Goal: Check status: Check status

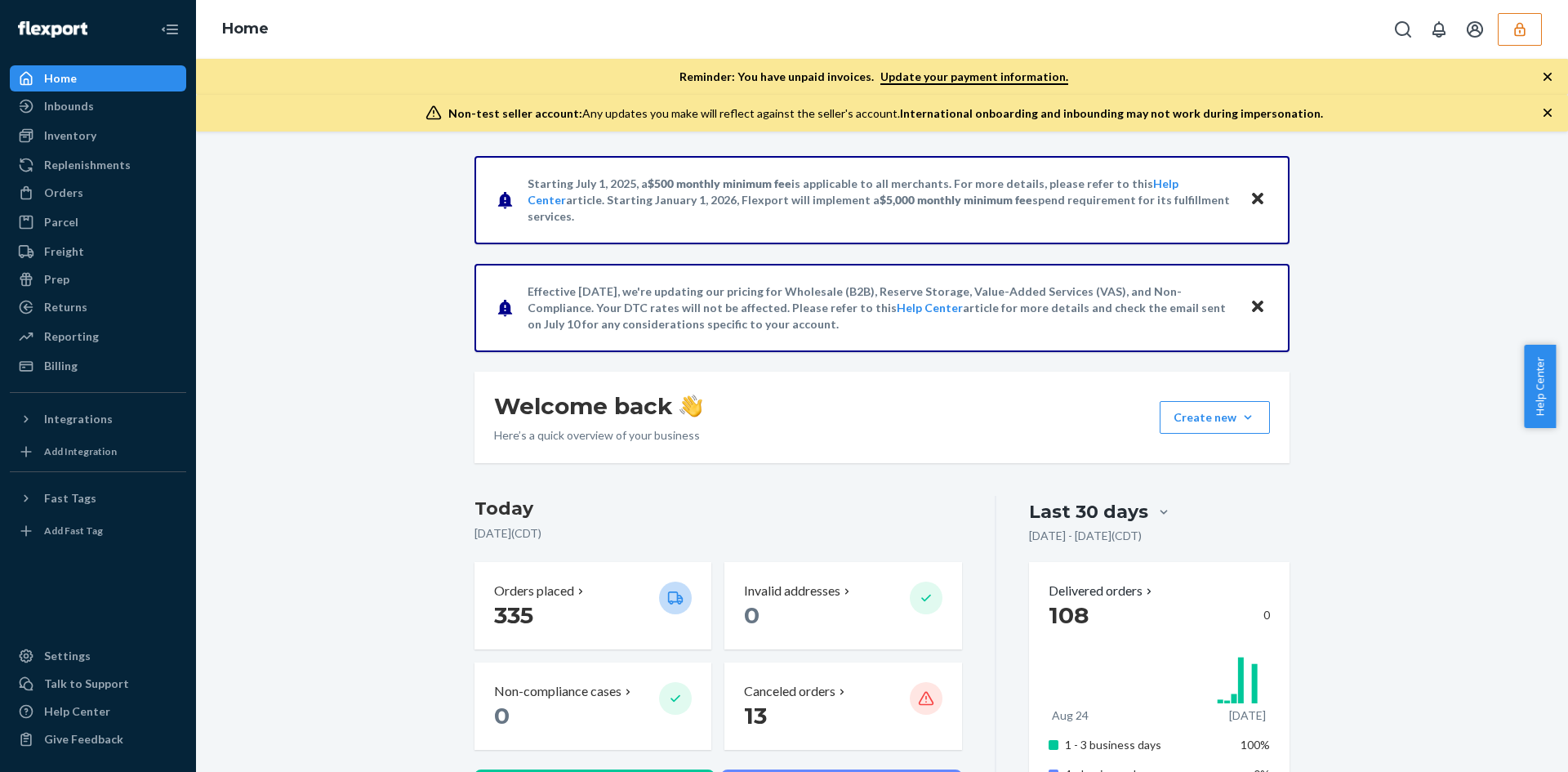
click at [1514, 28] on icon "button" at bounding box center [1520, 29] width 17 height 17
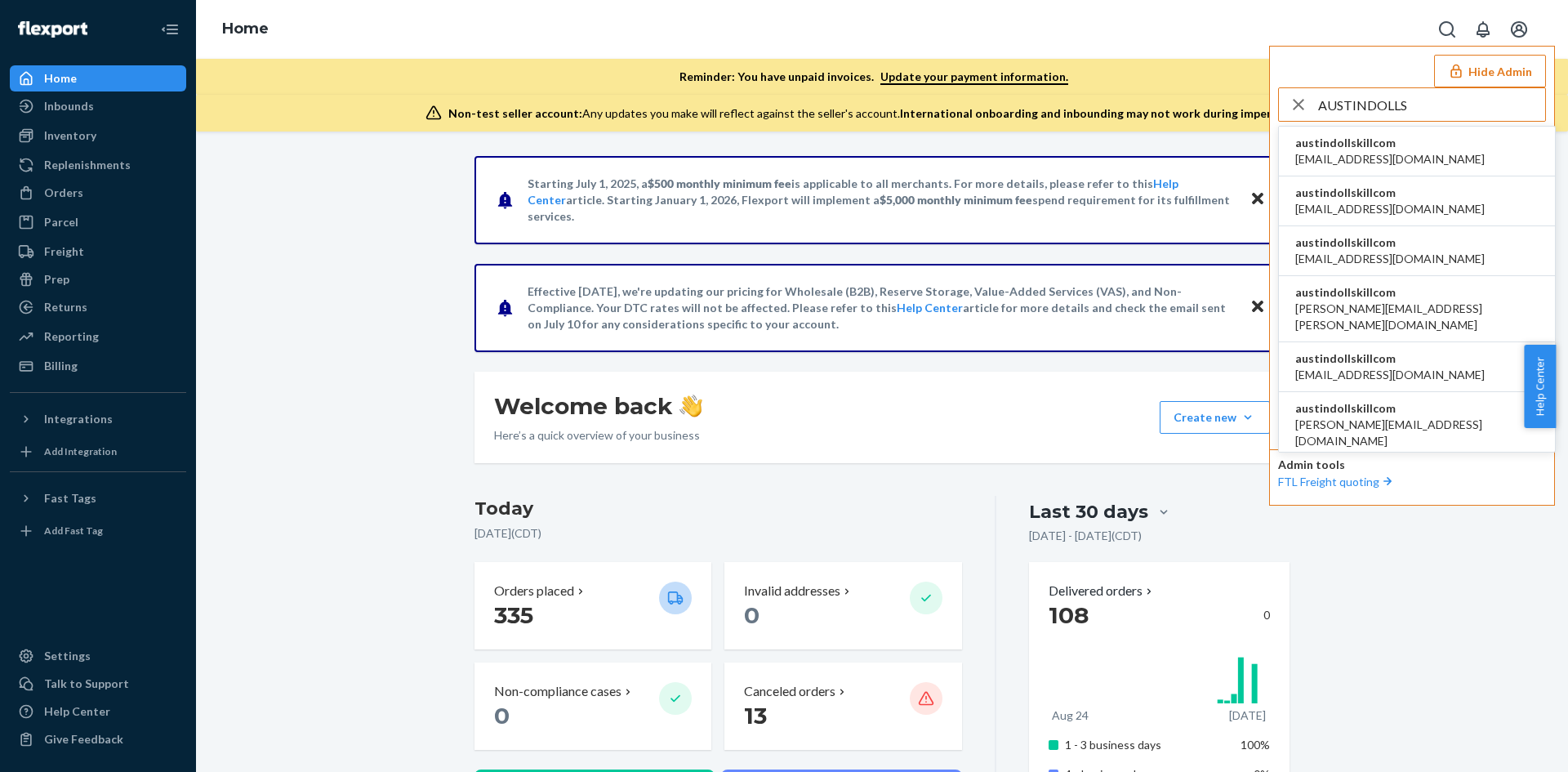
type input "AUSTINDOLLS"
click at [1426, 144] on li "austindollskillcom [EMAIL_ADDRESS][DOMAIN_NAME]" at bounding box center [1417, 151] width 276 height 50
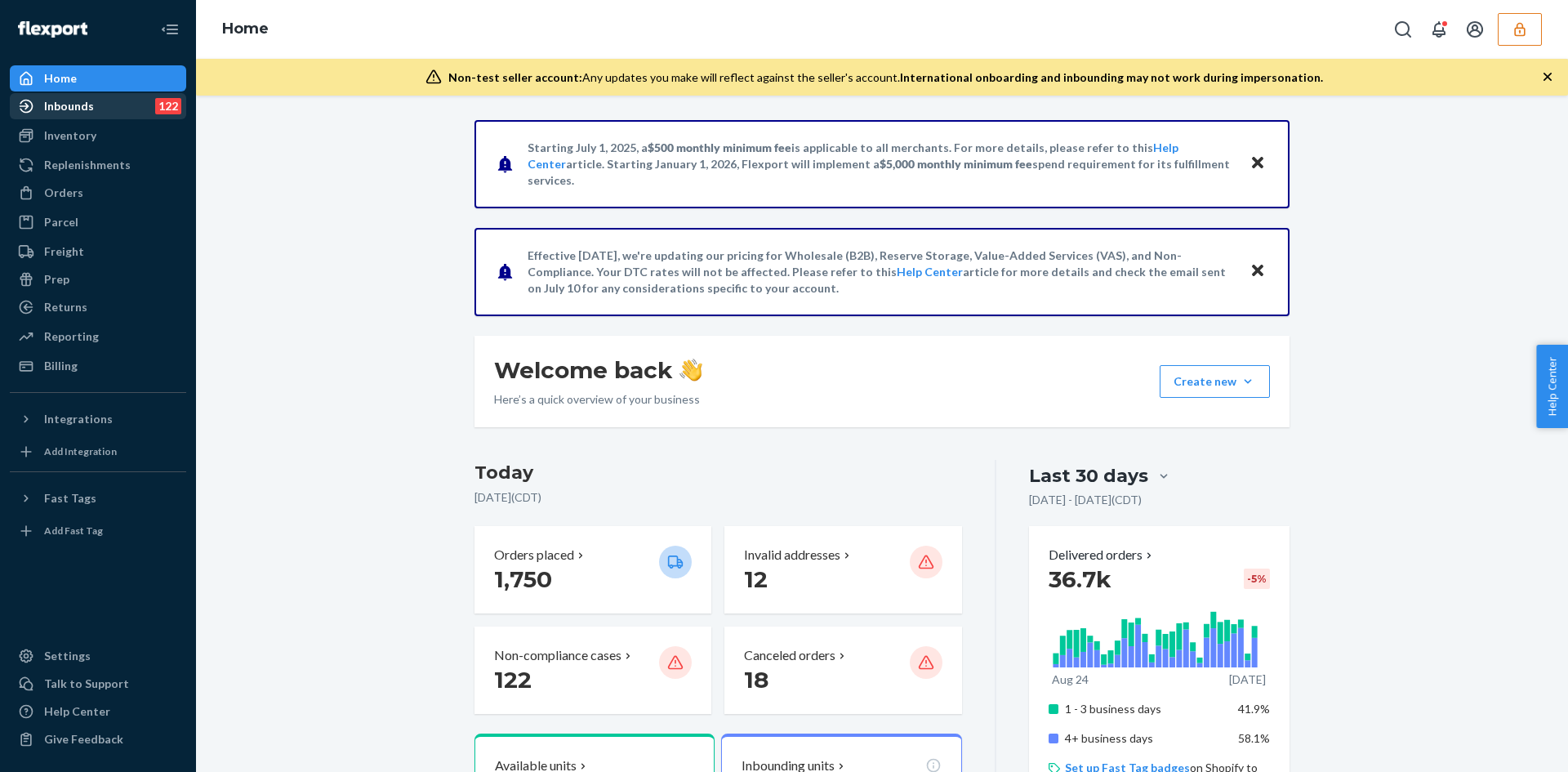
click at [67, 107] on div "Inbounds" at bounding box center [68, 106] width 50 height 17
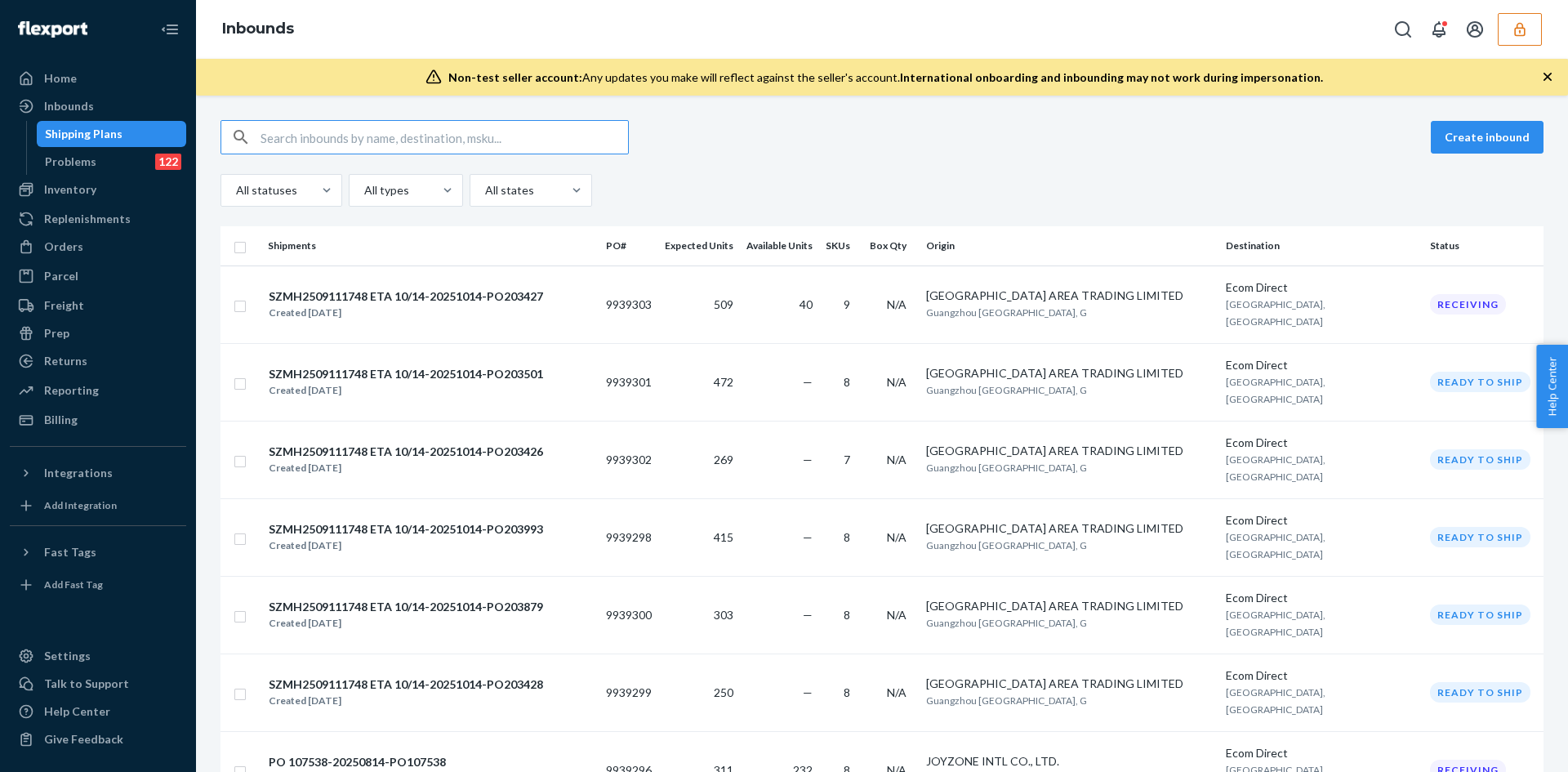
click at [548, 141] on input "text" at bounding box center [444, 137] width 368 height 32
paste input "9910543"
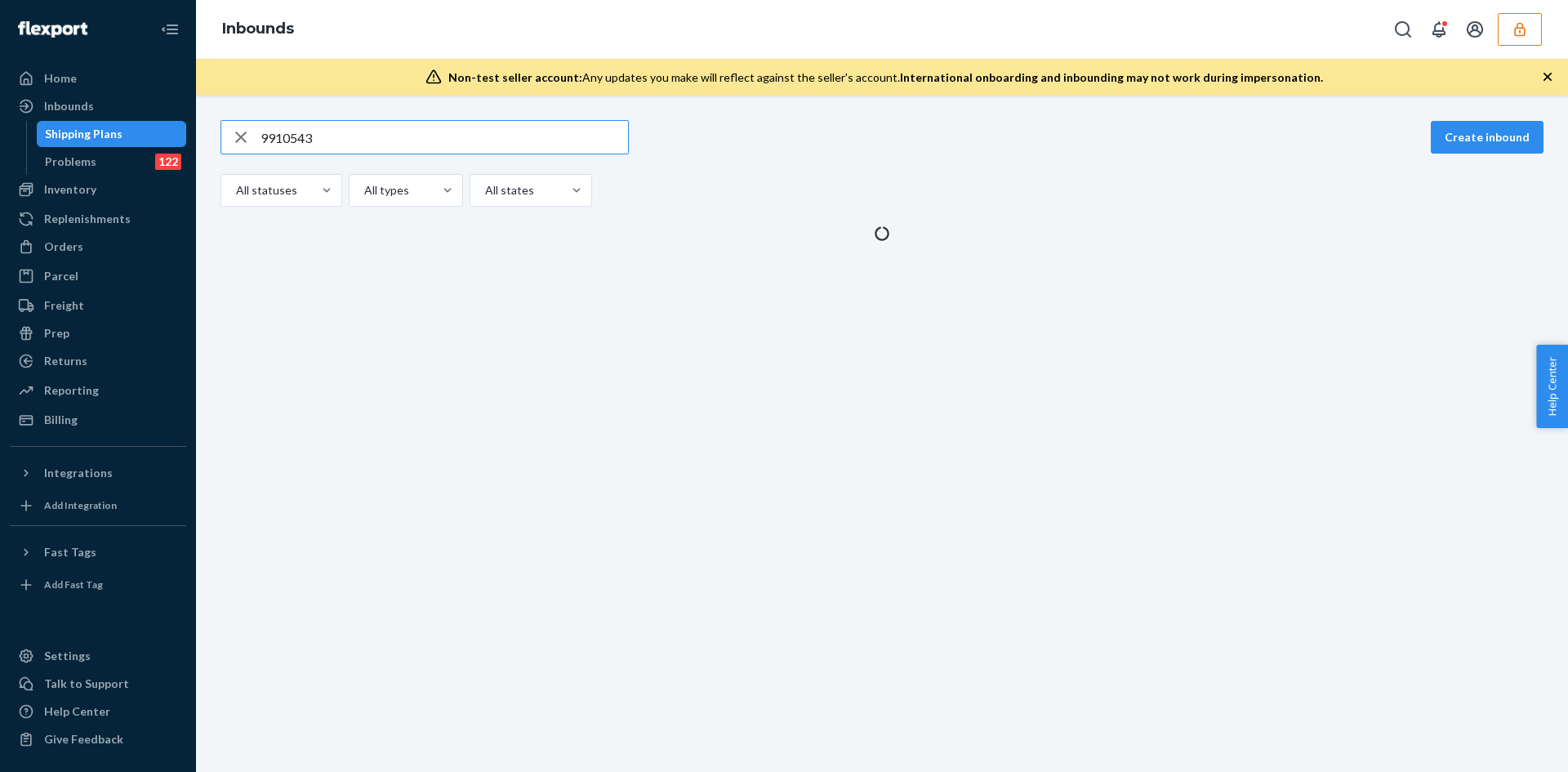
type input "9910543"
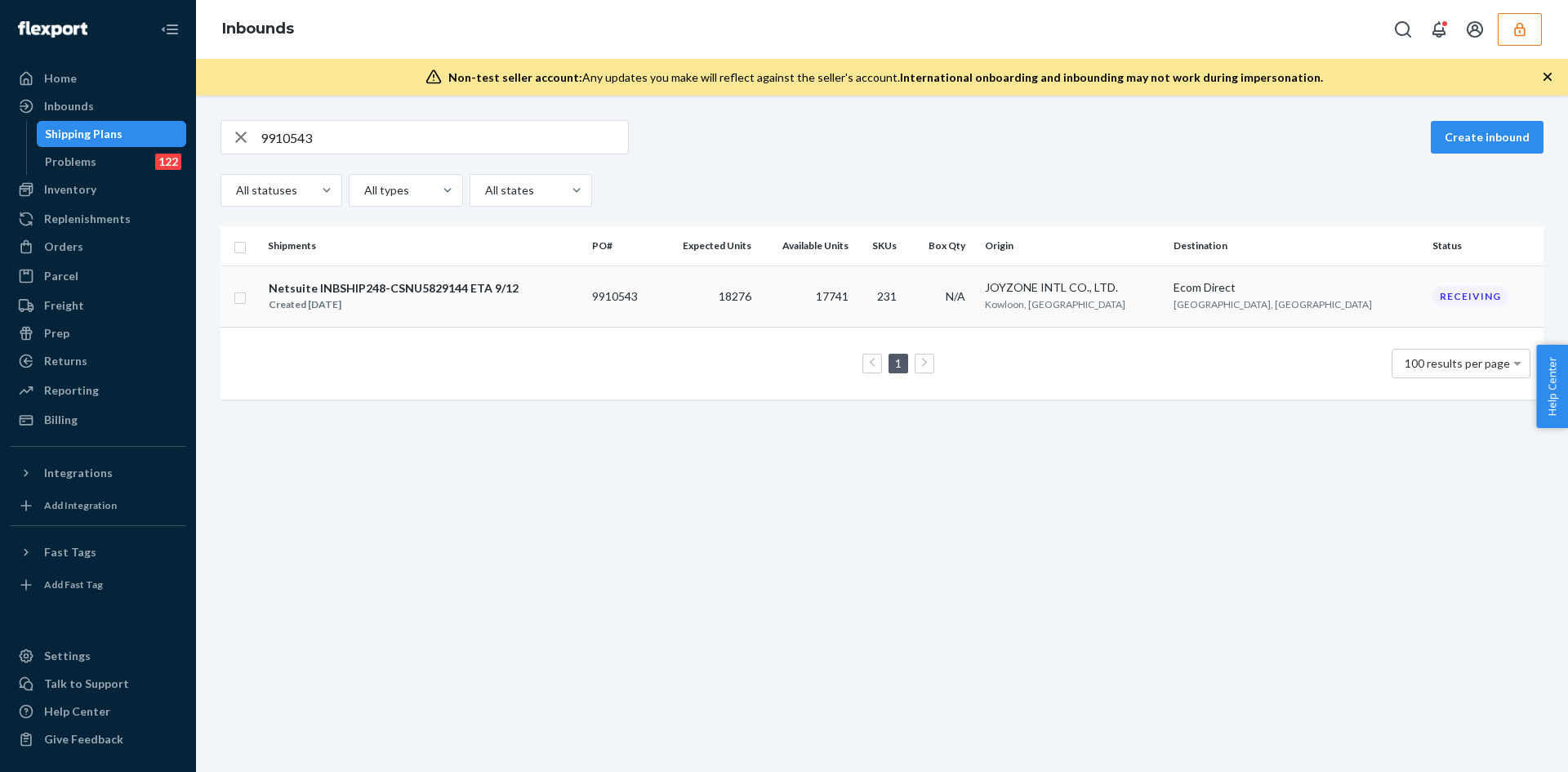
click at [448, 290] on div "Netsuite INBSHIP248-CSNU5829144 ETA 9/12" at bounding box center [394, 288] width 250 height 17
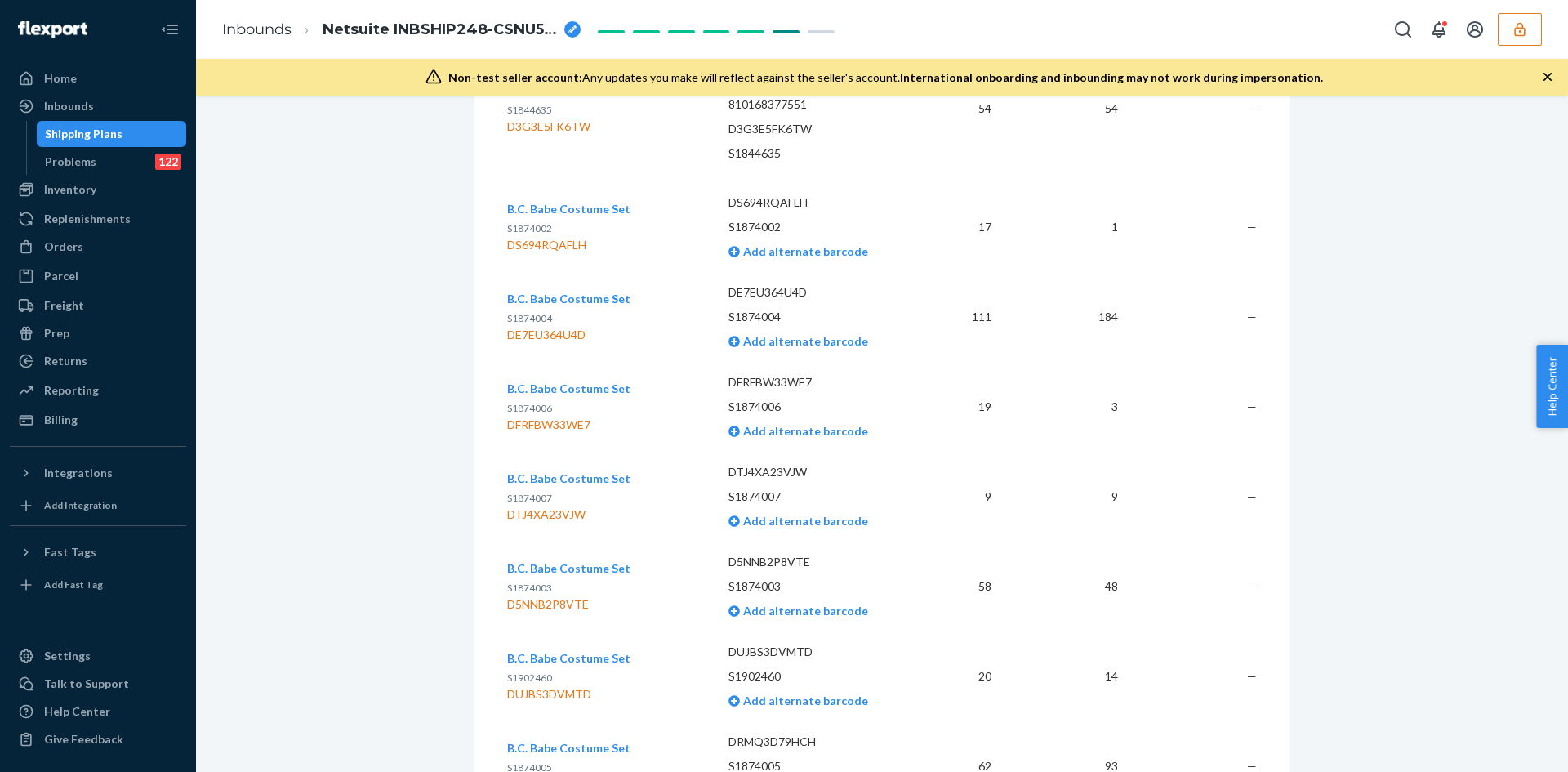
scroll to position [1144, 0]
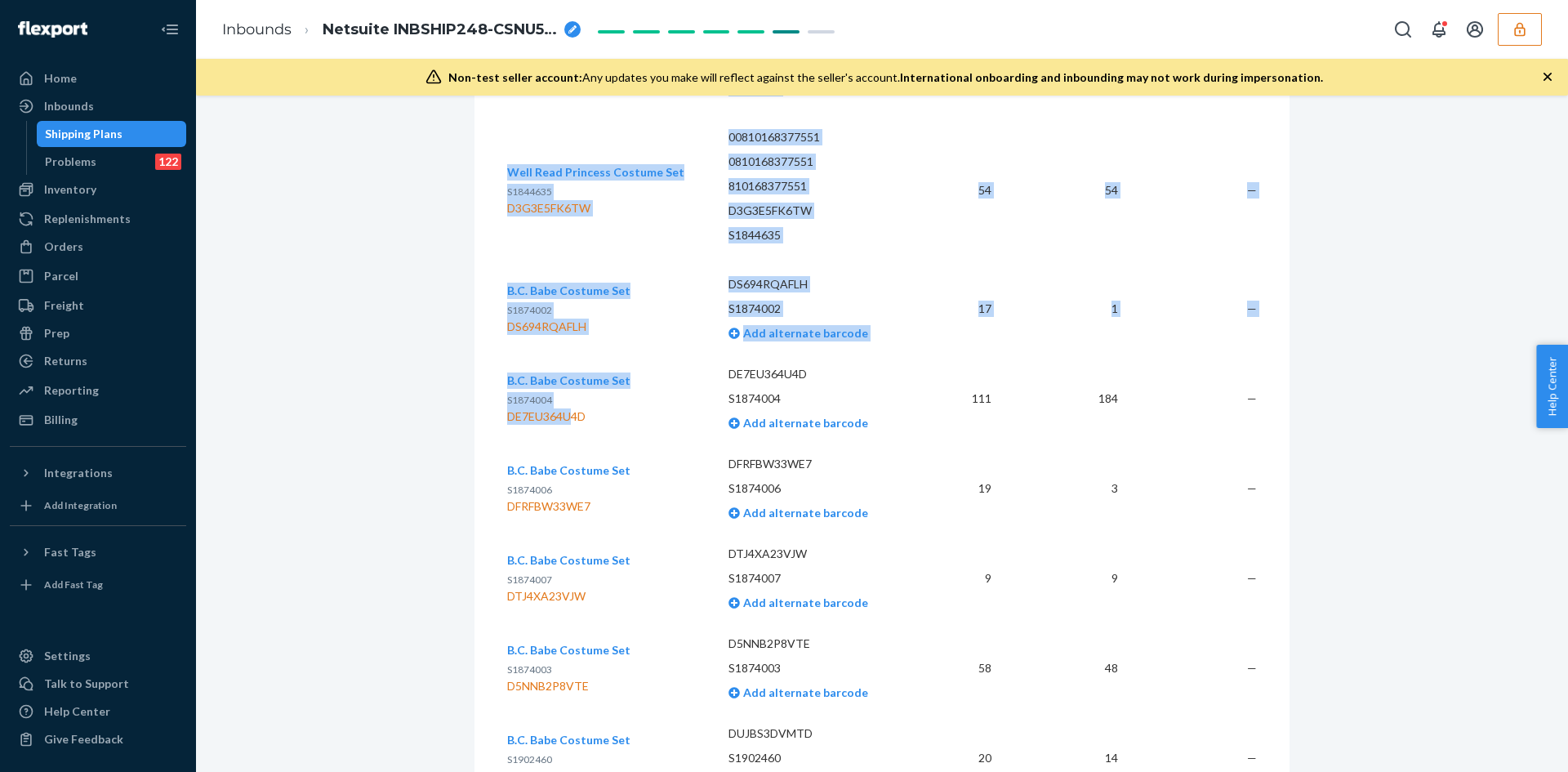
drag, startPoint x: 500, startPoint y: 420, endPoint x: 564, endPoint y: 422, distance: 64.0
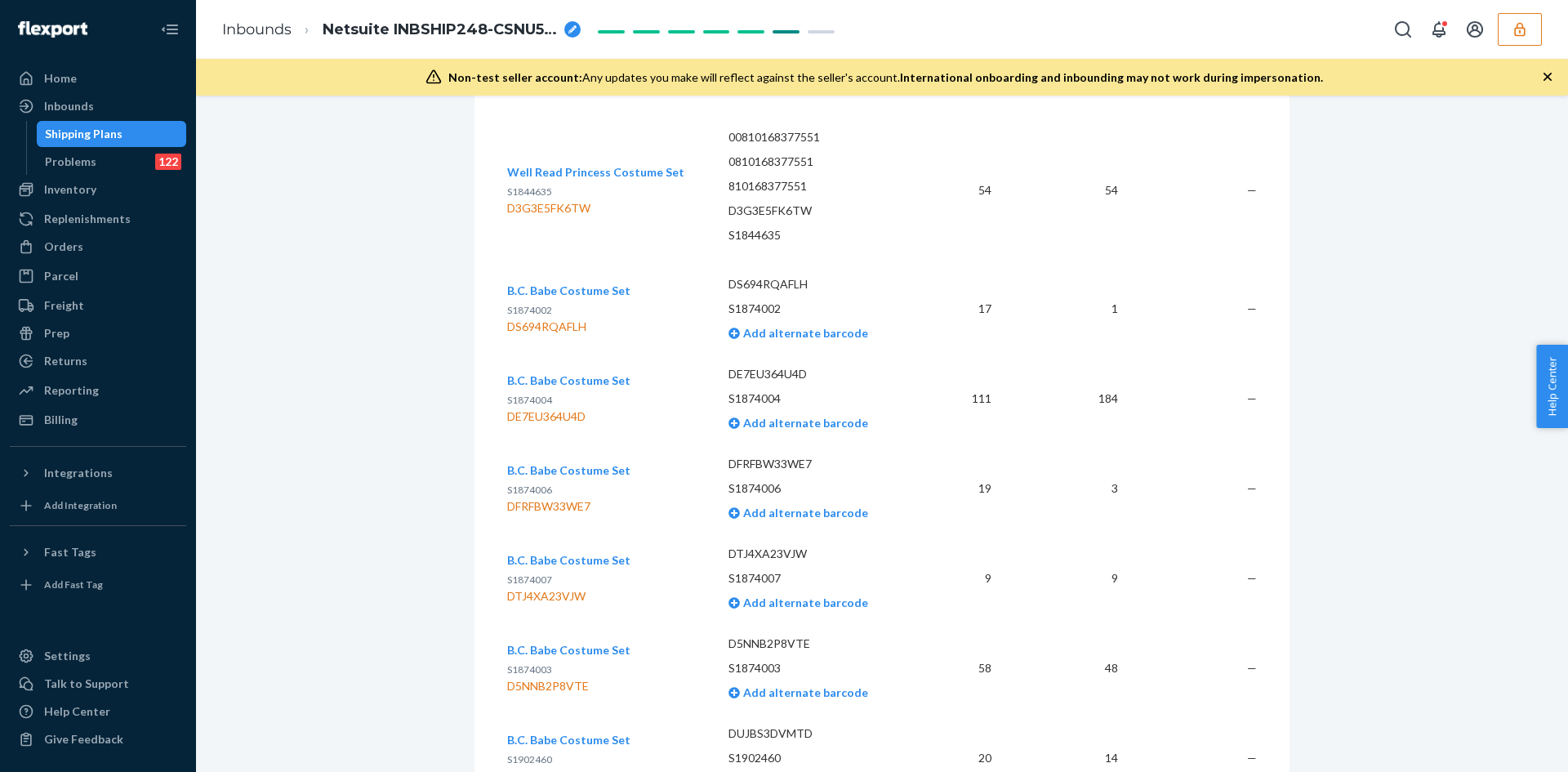
click at [591, 419] on div "DE7EU364U4D" at bounding box center [569, 417] width 123 height 17
drag, startPoint x: 591, startPoint y: 419, endPoint x: 501, endPoint y: 424, distance: 90.1
click at [508, 424] on div "DE7EU364U4D" at bounding box center [569, 417] width 123 height 17
copy div "DE7EU364U4D"
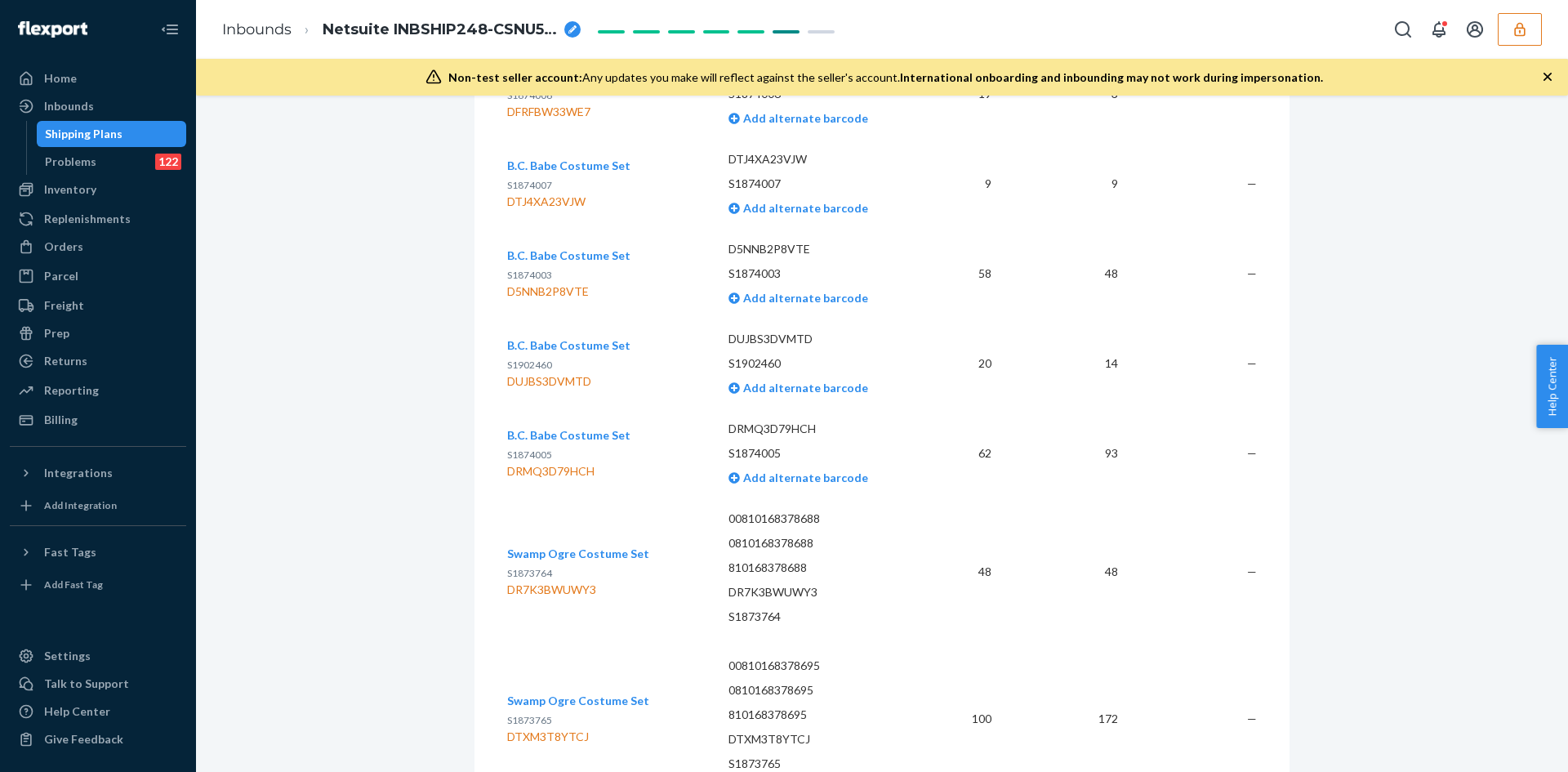
scroll to position [1553, 0]
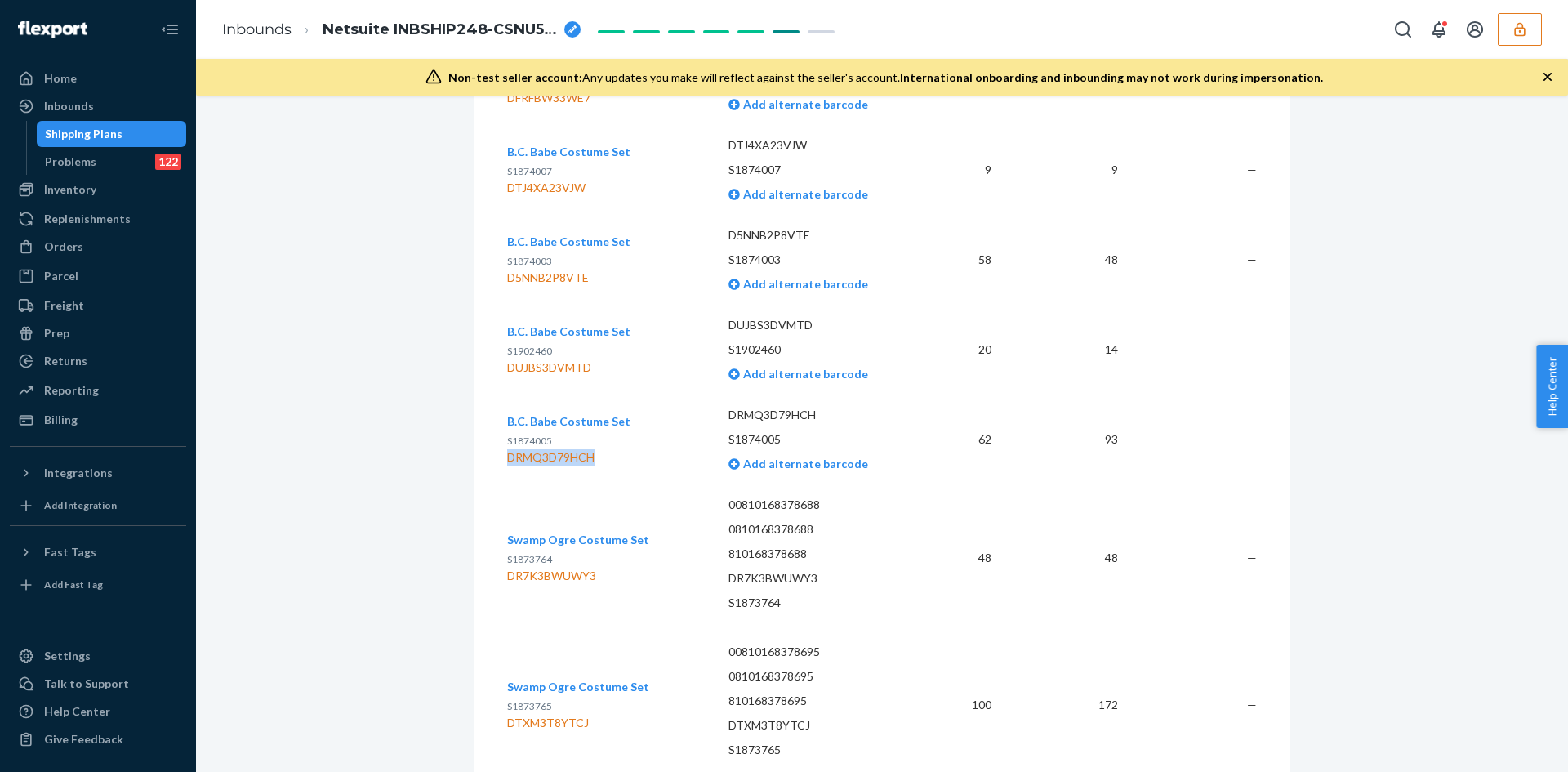
drag, startPoint x: 502, startPoint y: 461, endPoint x: 589, endPoint y: 459, distance: 87.0
click at [589, 459] on div "DRMQ3D79HCH" at bounding box center [569, 457] width 123 height 17
copy div "DRMQ3D79HCH"
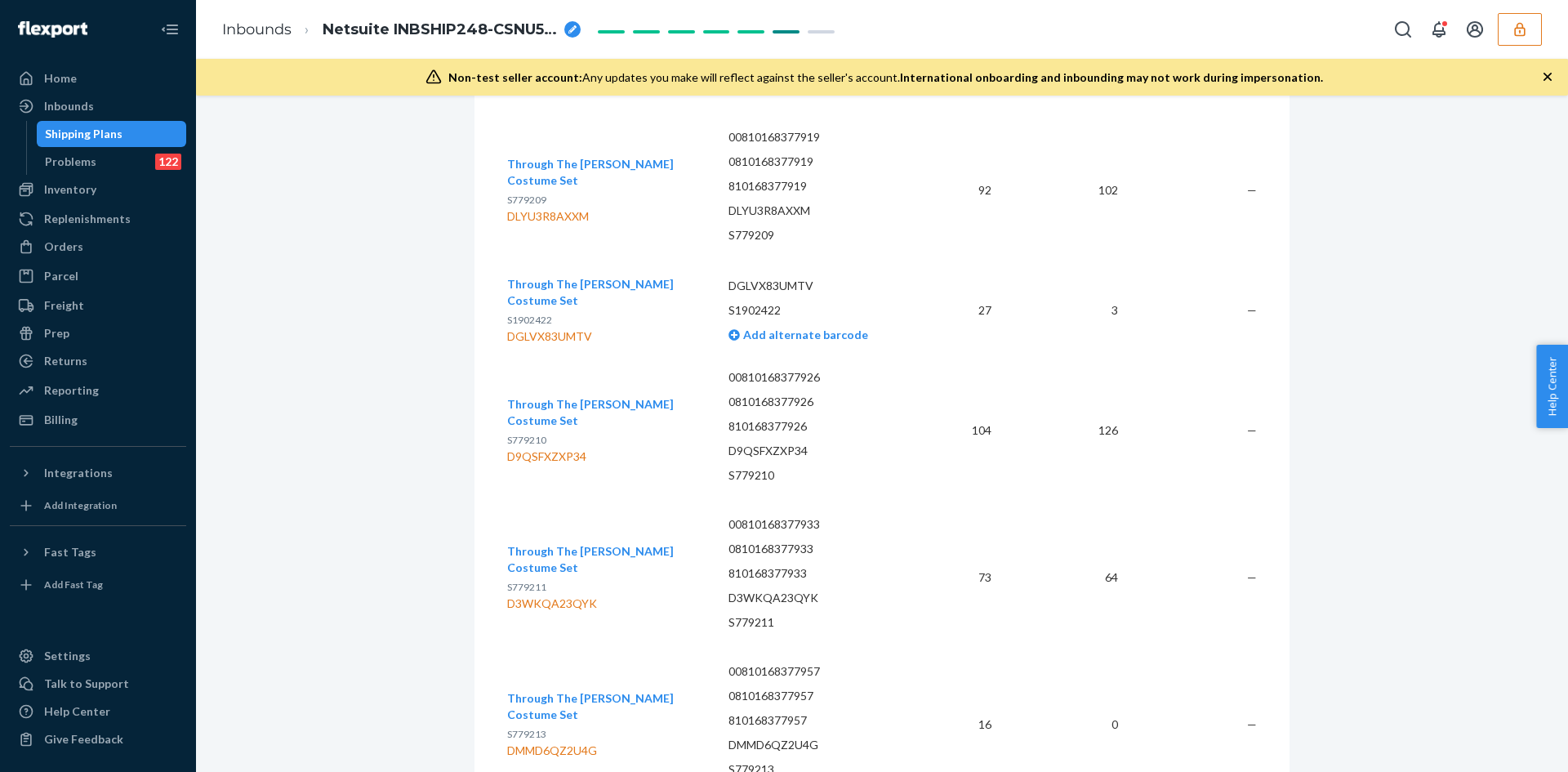
scroll to position [3350, 0]
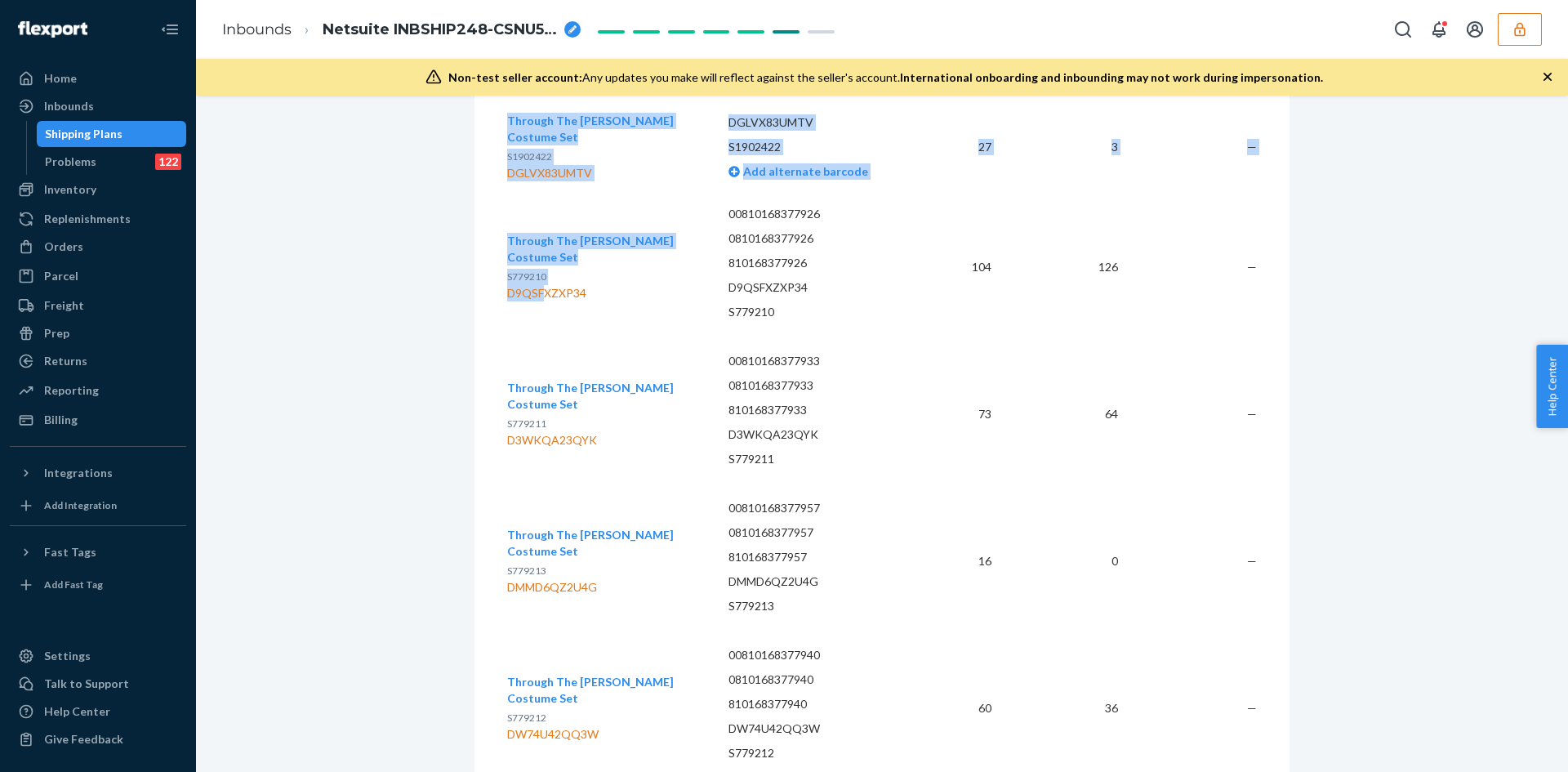
drag, startPoint x: 499, startPoint y: 284, endPoint x: 536, endPoint y: 287, distance: 37.1
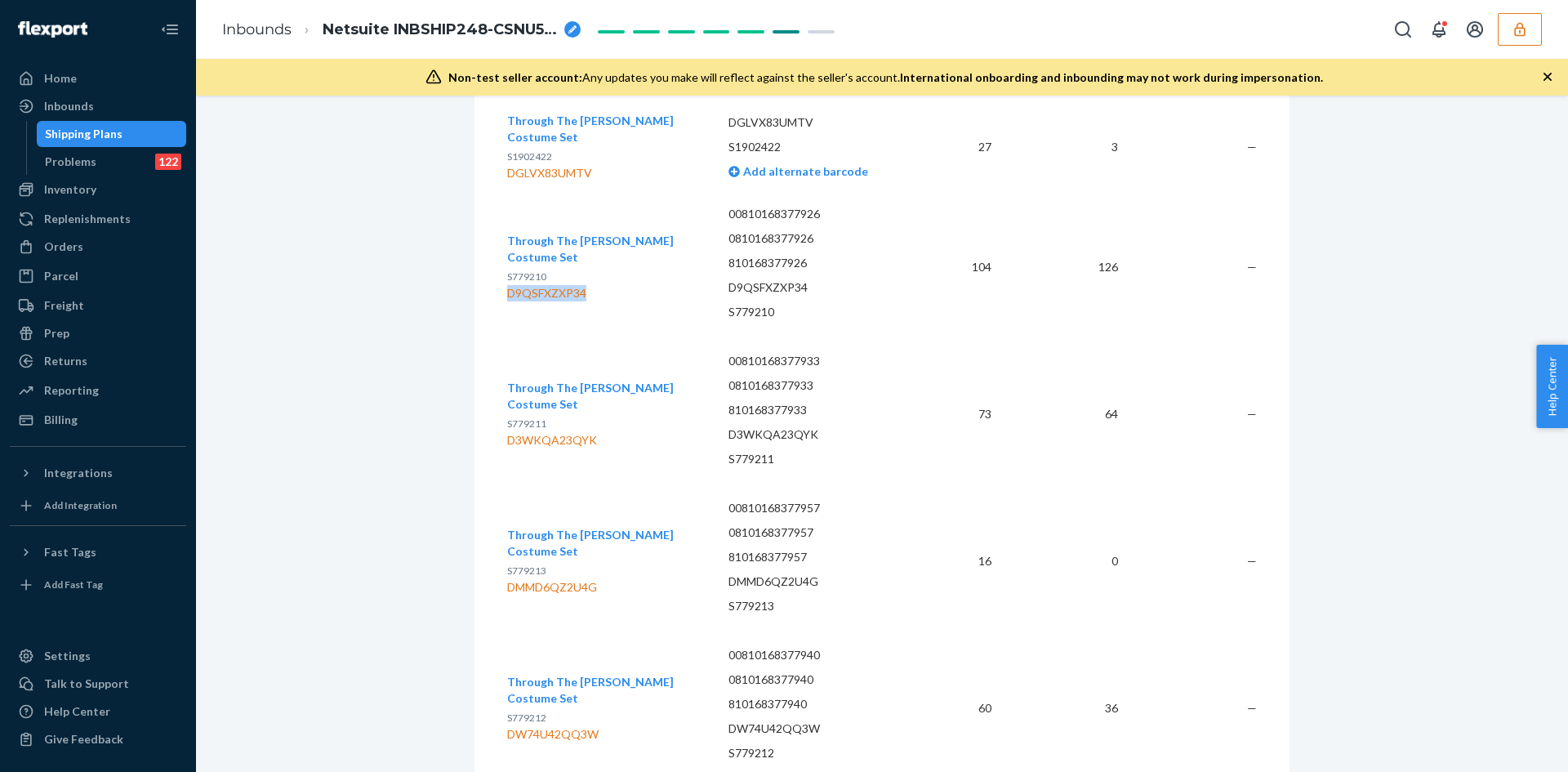
drag, startPoint x: 595, startPoint y: 286, endPoint x: 504, endPoint y: 294, distance: 91.4
click at [508, 294] on td "Through The Woods Costume Set S779210 D9QSFXZXP34" at bounding box center [611, 267] width 208 height 147
copy div "D9QSFXZXP34"
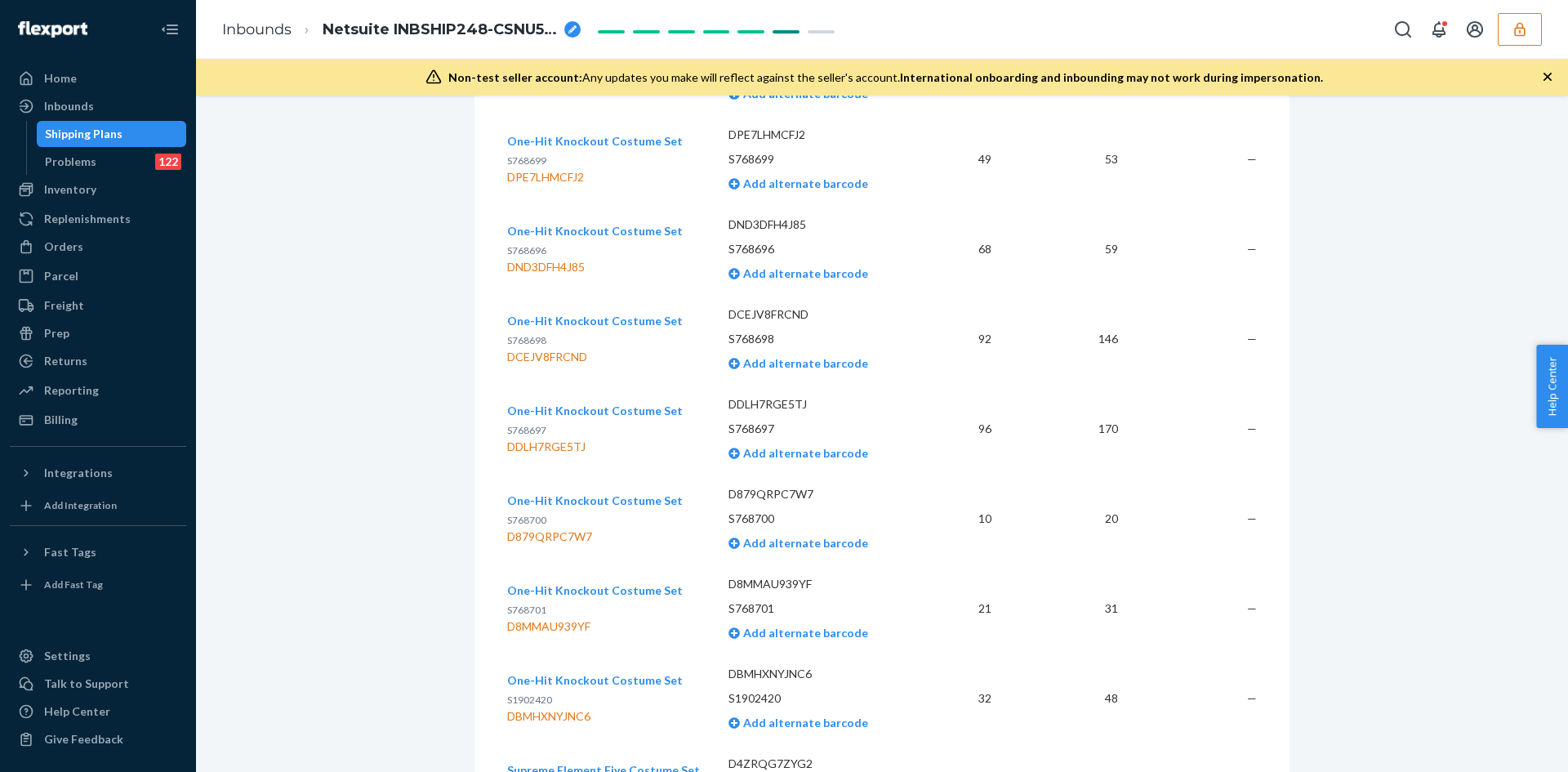
scroll to position [5230, 0]
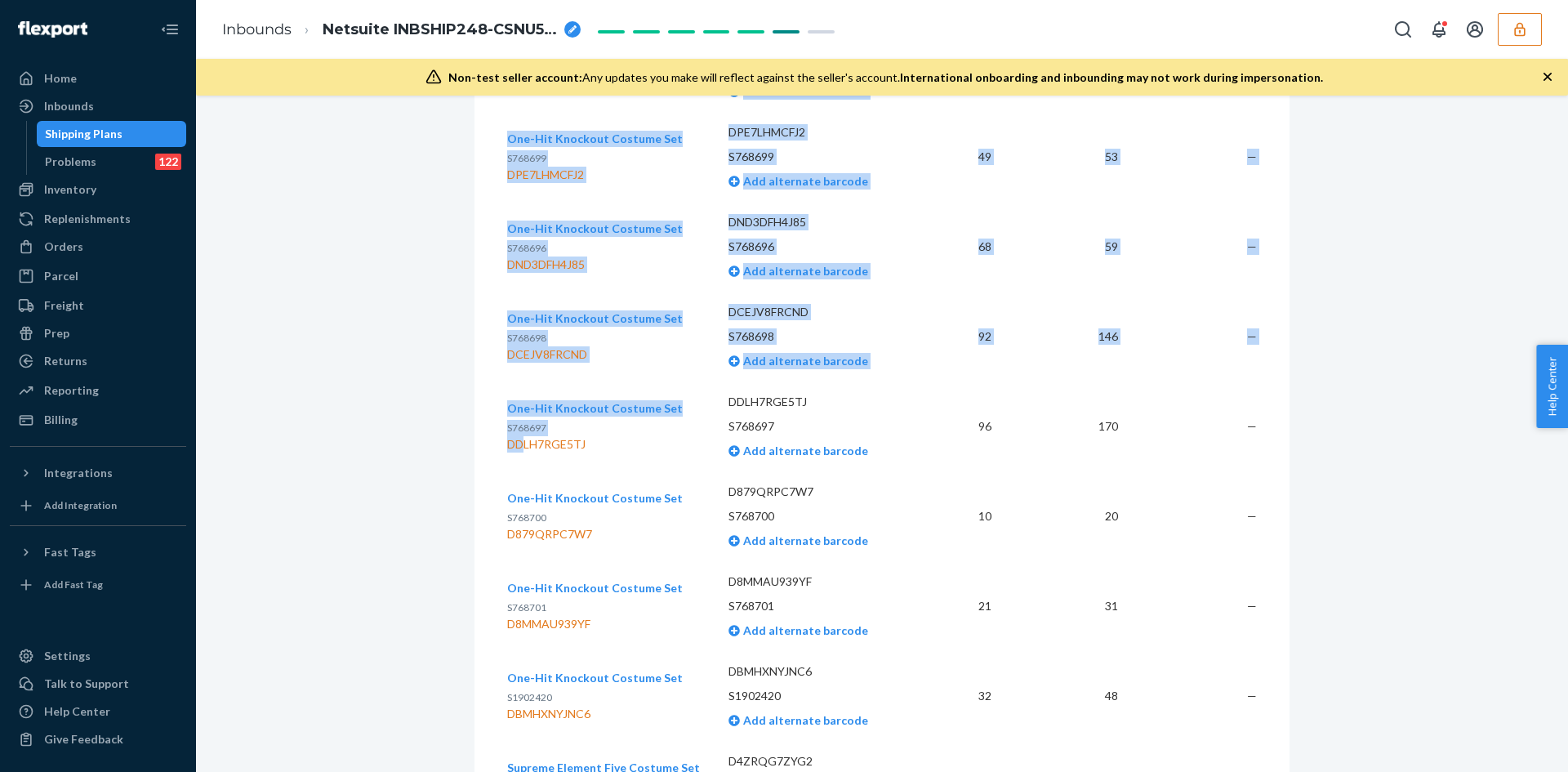
drag, startPoint x: 500, startPoint y: 443, endPoint x: 538, endPoint y: 446, distance: 38.1
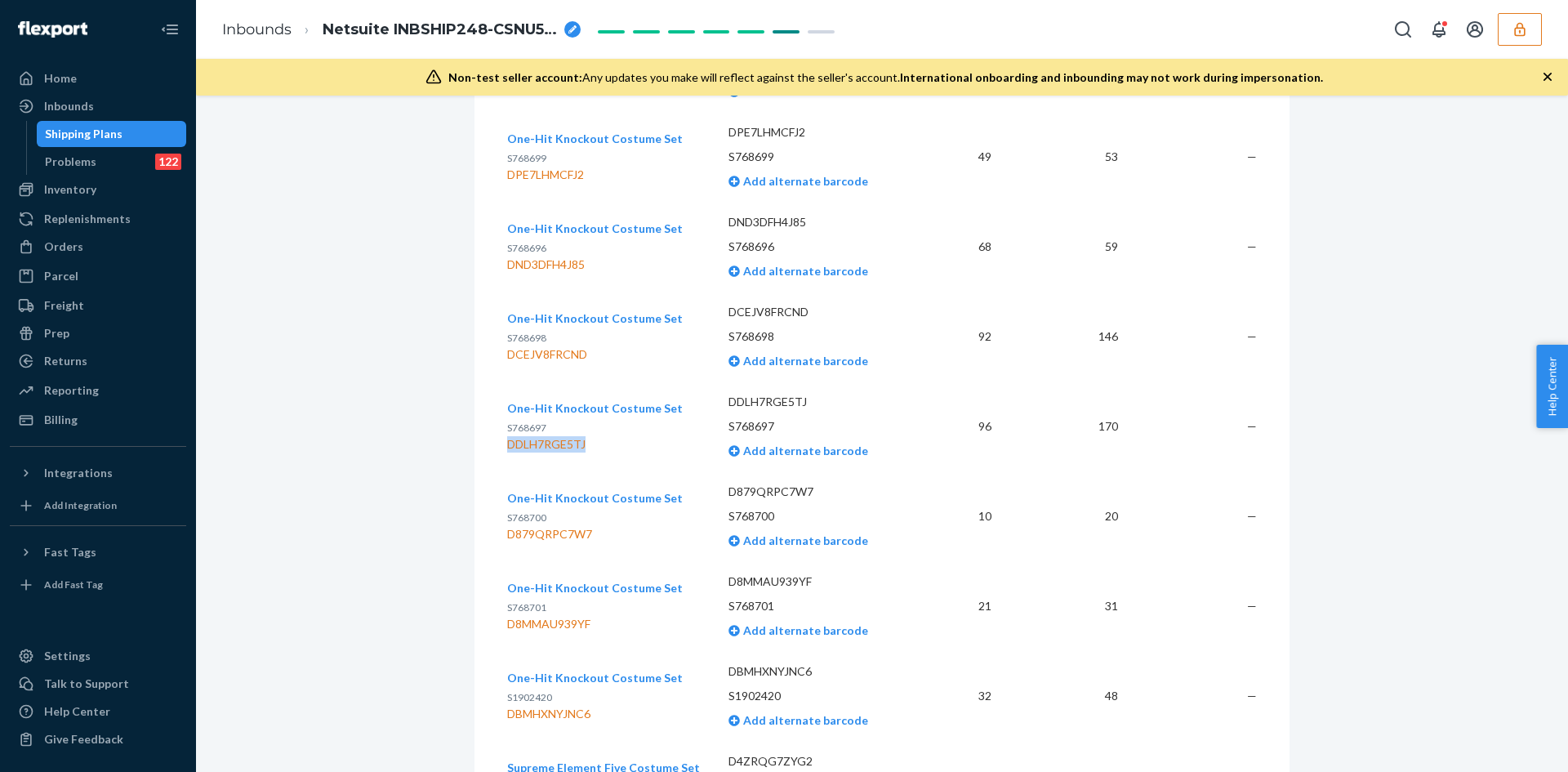
drag, startPoint x: 582, startPoint y: 440, endPoint x: 503, endPoint y: 445, distance: 79.2
click at [508, 445] on div "DDLH7RGE5TJ" at bounding box center [596, 444] width 176 height 17
copy div "DDLH7RGE5TJ"
click at [1162, 32] on div "Inbounds Netsuite INBSHIP248-CSNU5829144 ETA 9/12" at bounding box center [881, 29] width 1372 height 59
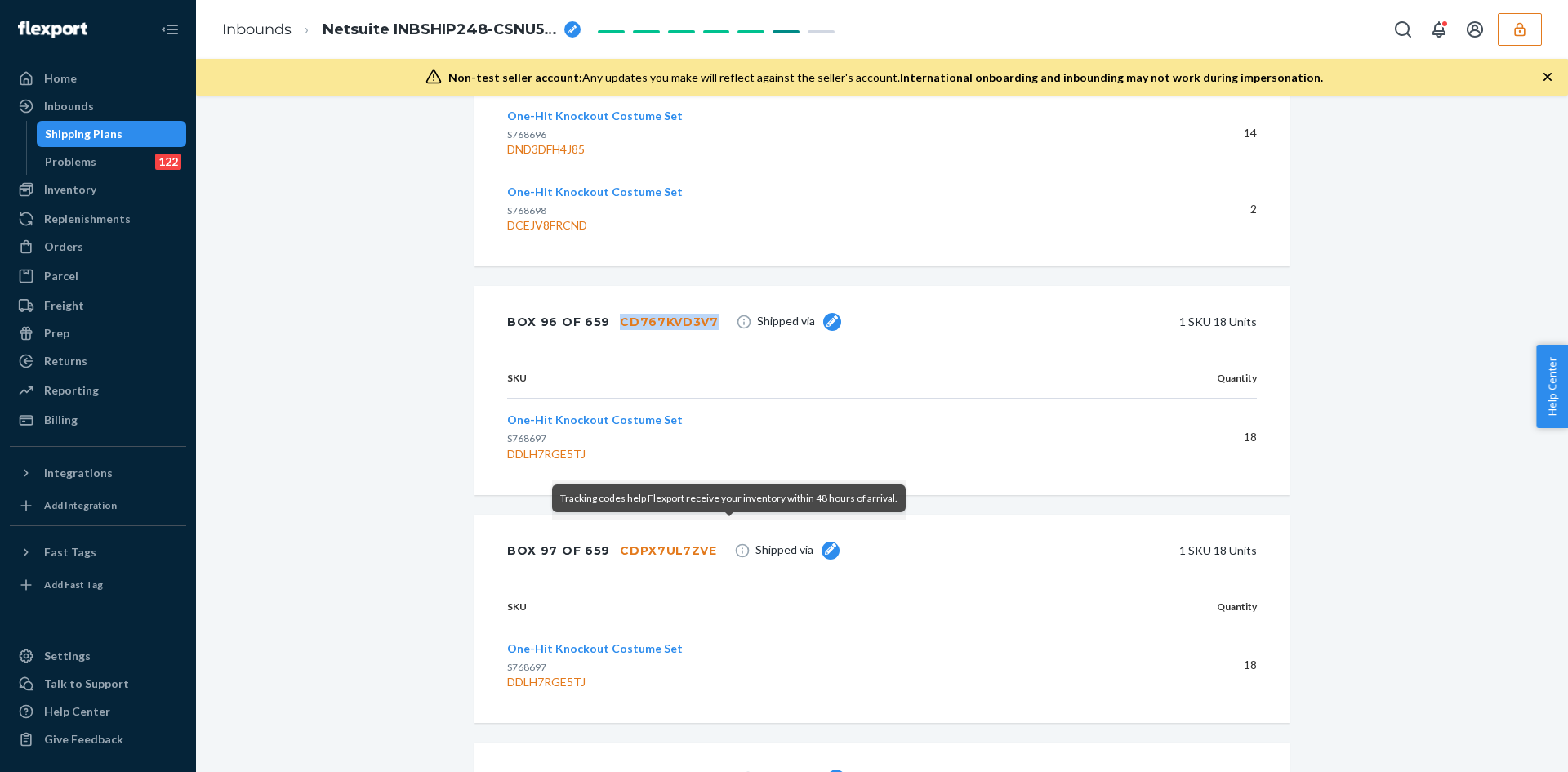
drag, startPoint x: 608, startPoint y: 302, endPoint x: 698, endPoint y: 301, distance: 90.0
click at [698, 314] on div "CD767KVD3V7" at bounding box center [669, 322] width 99 height 17
copy div "CD767KVD3V7"
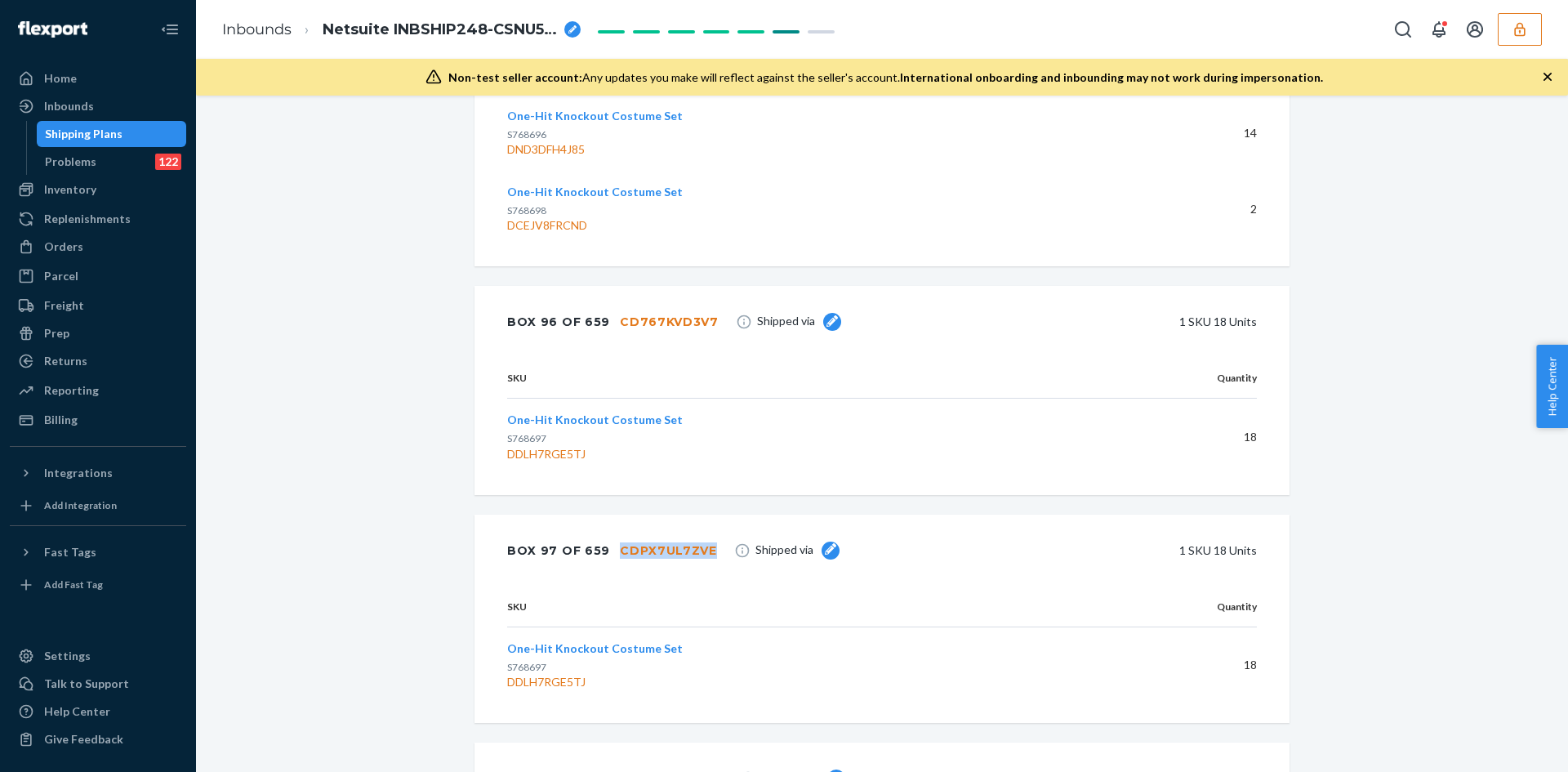
drag, startPoint x: 607, startPoint y: 528, endPoint x: 700, endPoint y: 538, distance: 93.5
click at [700, 543] on div "CDPX7UL7ZVE" at bounding box center [668, 551] width 97 height 17
copy div "CDPX7UL7ZVE"
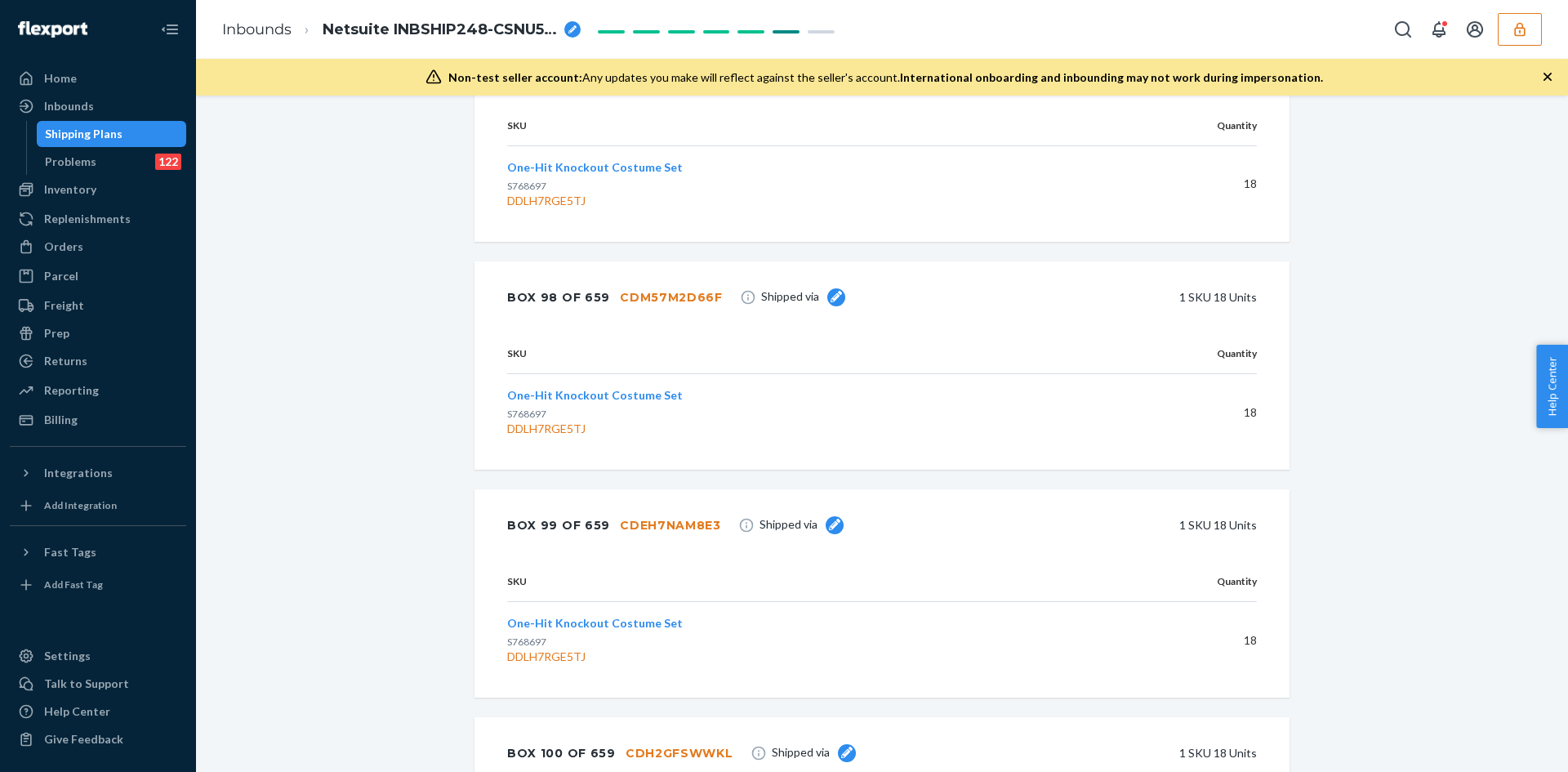
scroll to position [52609, 0]
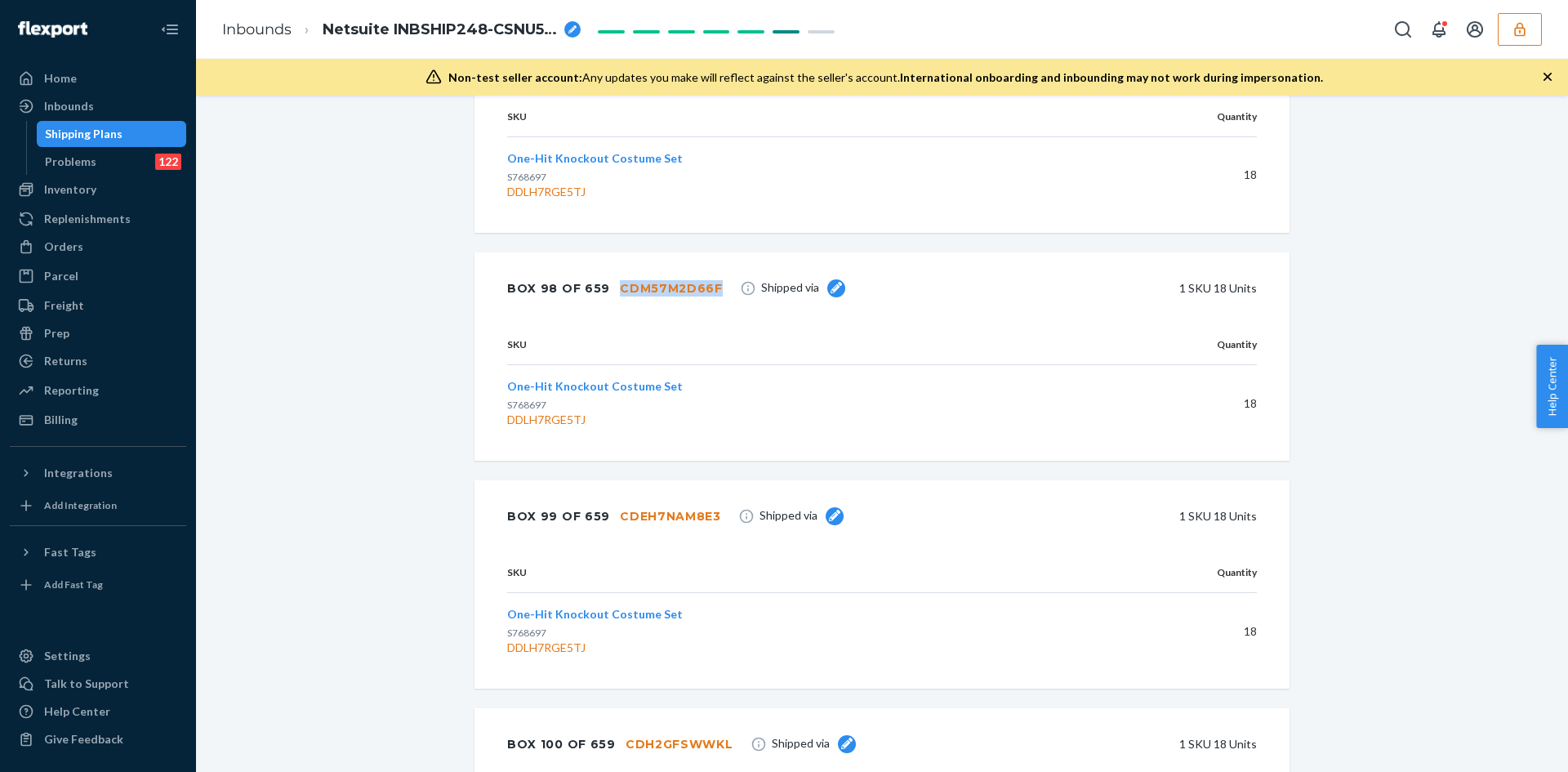
drag, startPoint x: 607, startPoint y: 268, endPoint x: 711, endPoint y: 263, distance: 104.1
click at [711, 263] on div "Box 98 of 659 CDM57M2D66F Shipped via 1 SKU 18 Units" at bounding box center [881, 288] width 815 height 71
copy div "CDM57M2D66F"
drag, startPoint x: 614, startPoint y: 496, endPoint x: 705, endPoint y: 498, distance: 91.0
click at [705, 500] on div "Box 99 of 659 CDEH7NAM8E3" at bounding box center [614, 516] width 214 height 32
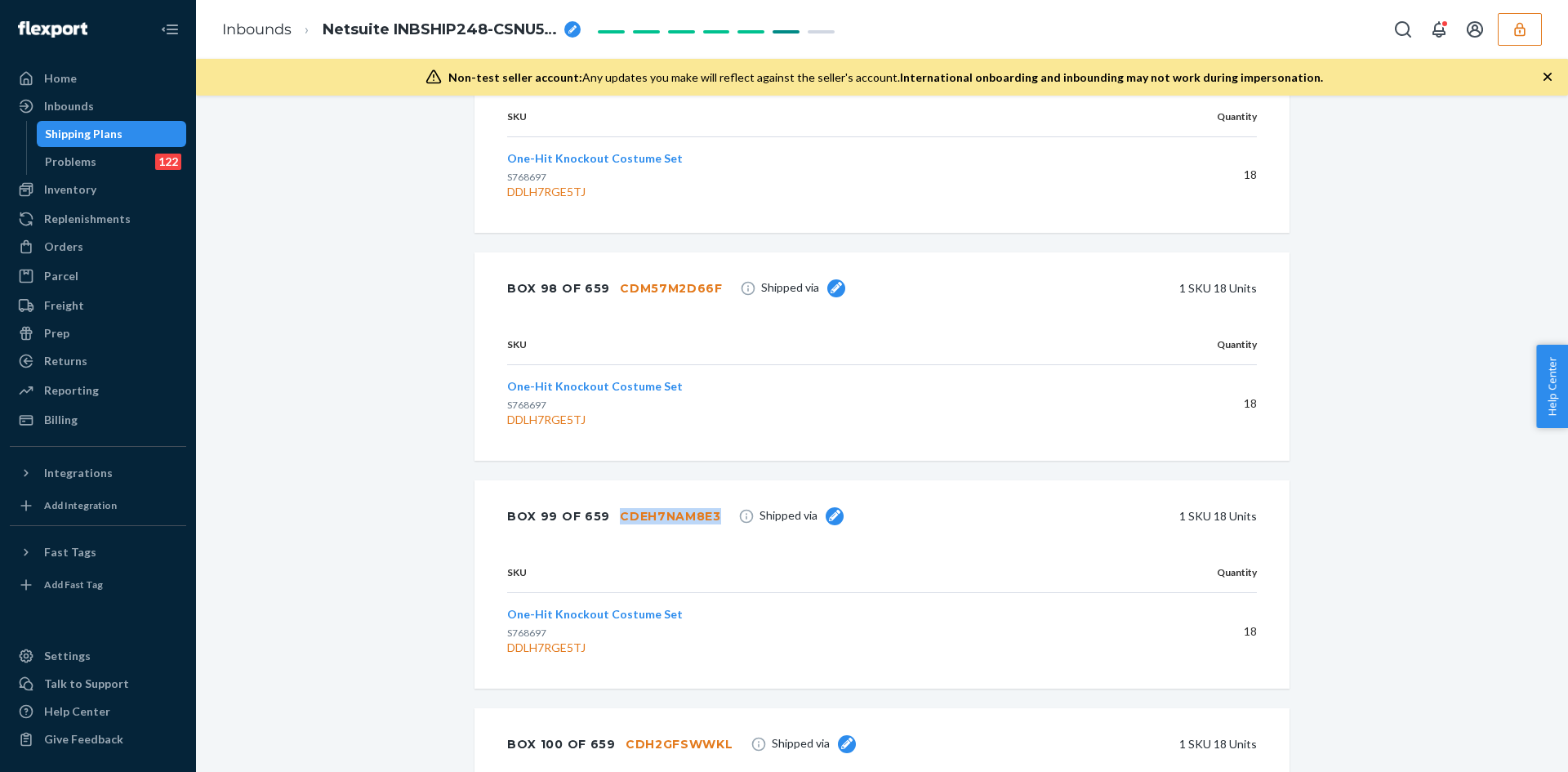
copy div "CDEH7NAM8E3"
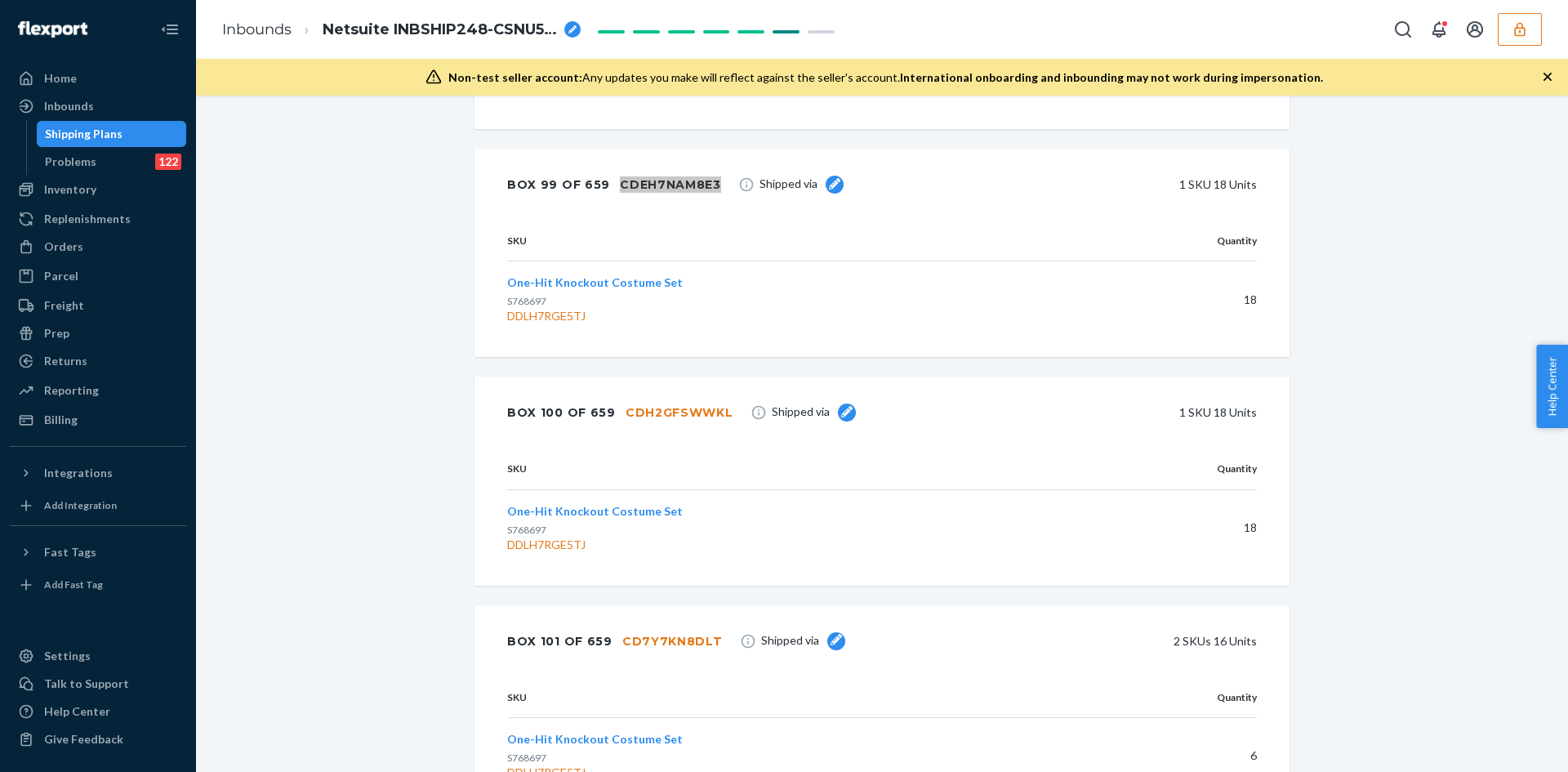
scroll to position [53018, 0]
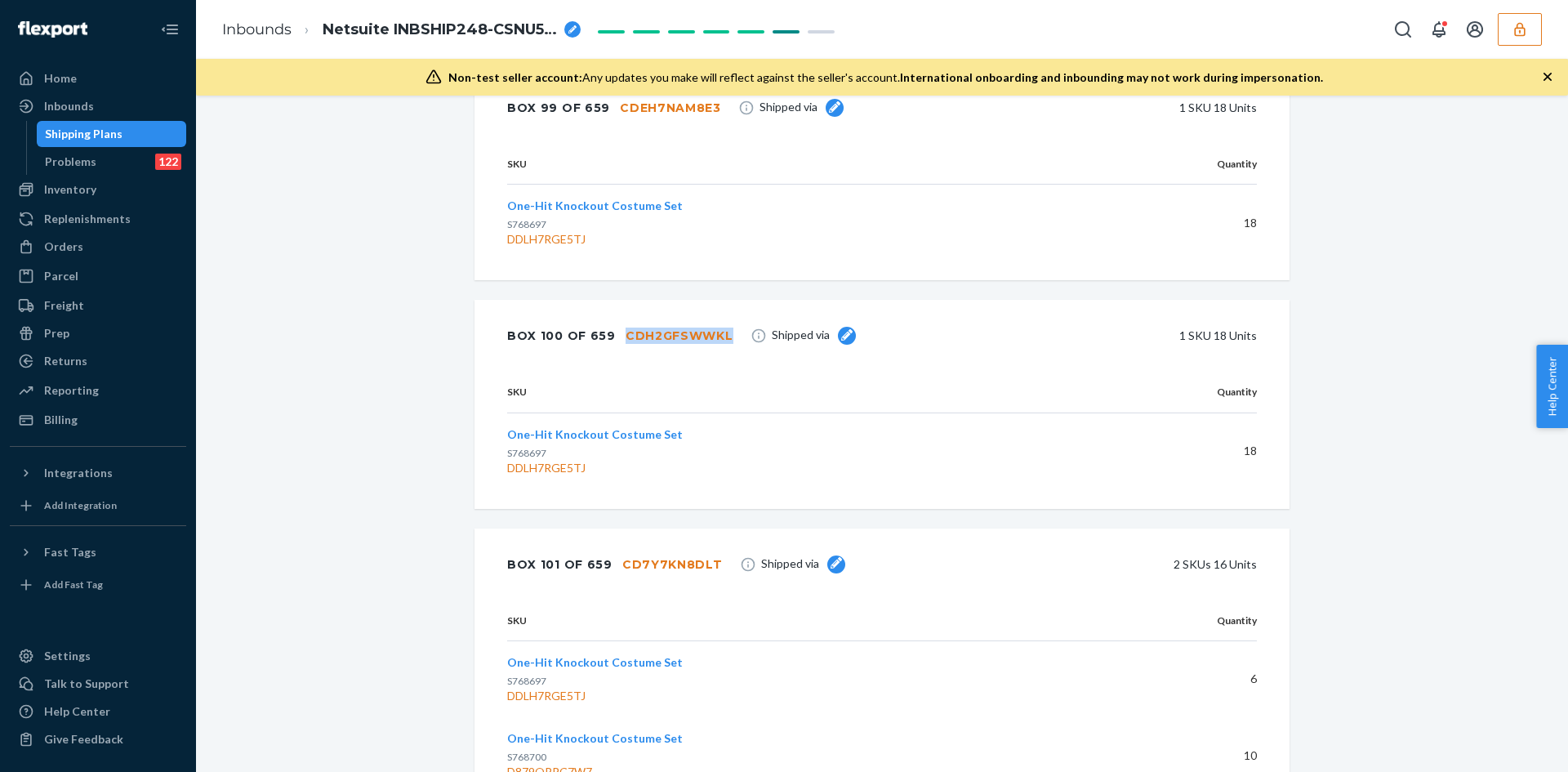
drag, startPoint x: 614, startPoint y: 315, endPoint x: 718, endPoint y: 323, distance: 104.3
click at [718, 328] on div "CDH2GFSWWKL" at bounding box center [680, 336] width 108 height 17
copy div "CDH2GFSWWKL"
drag, startPoint x: 609, startPoint y: 548, endPoint x: 704, endPoint y: 553, distance: 95.1
click at [704, 557] on div "CD7Y7KN8DLT" at bounding box center [672, 565] width 101 height 17
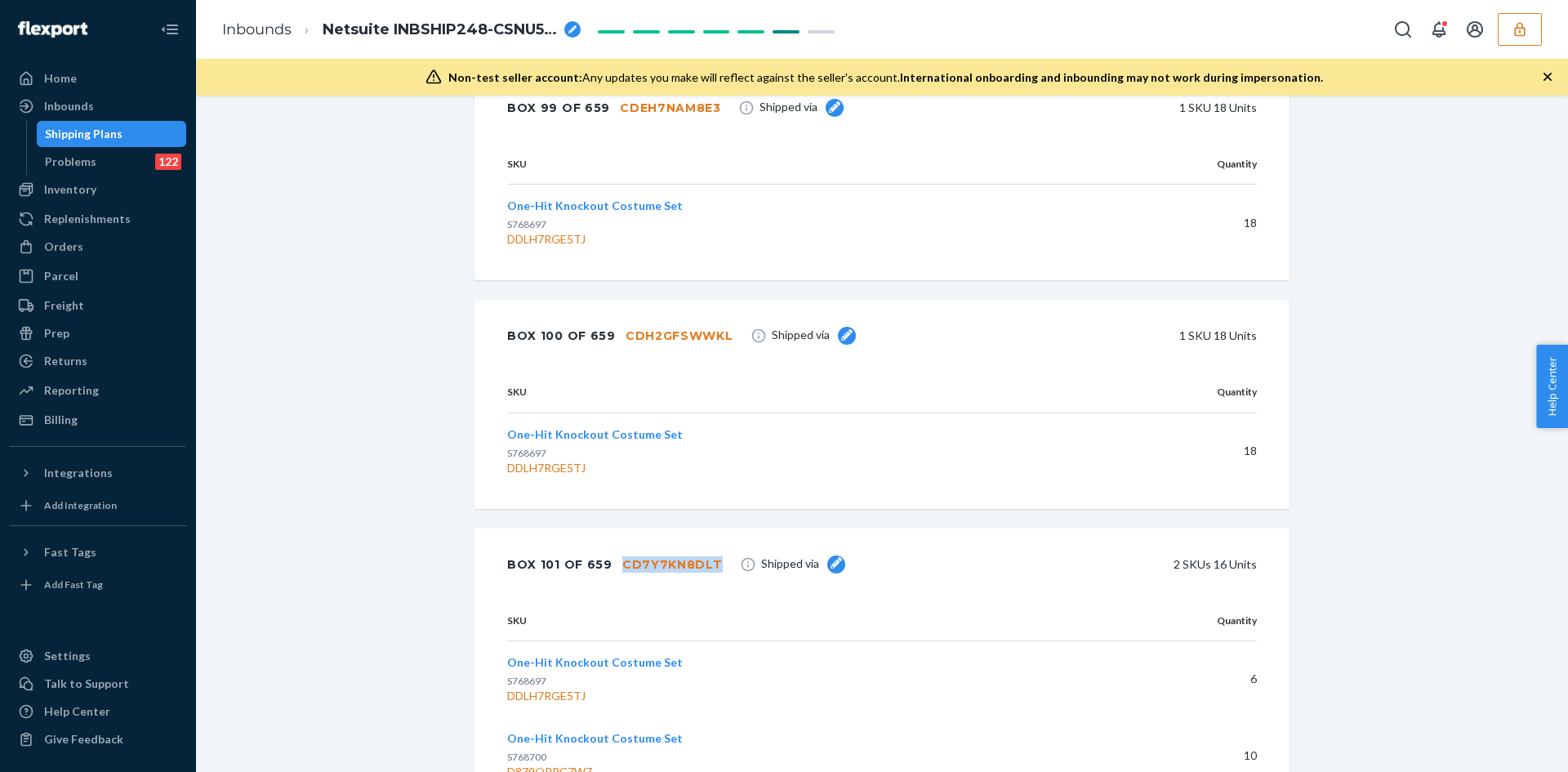
copy div "CD7Y7KN8DLT"
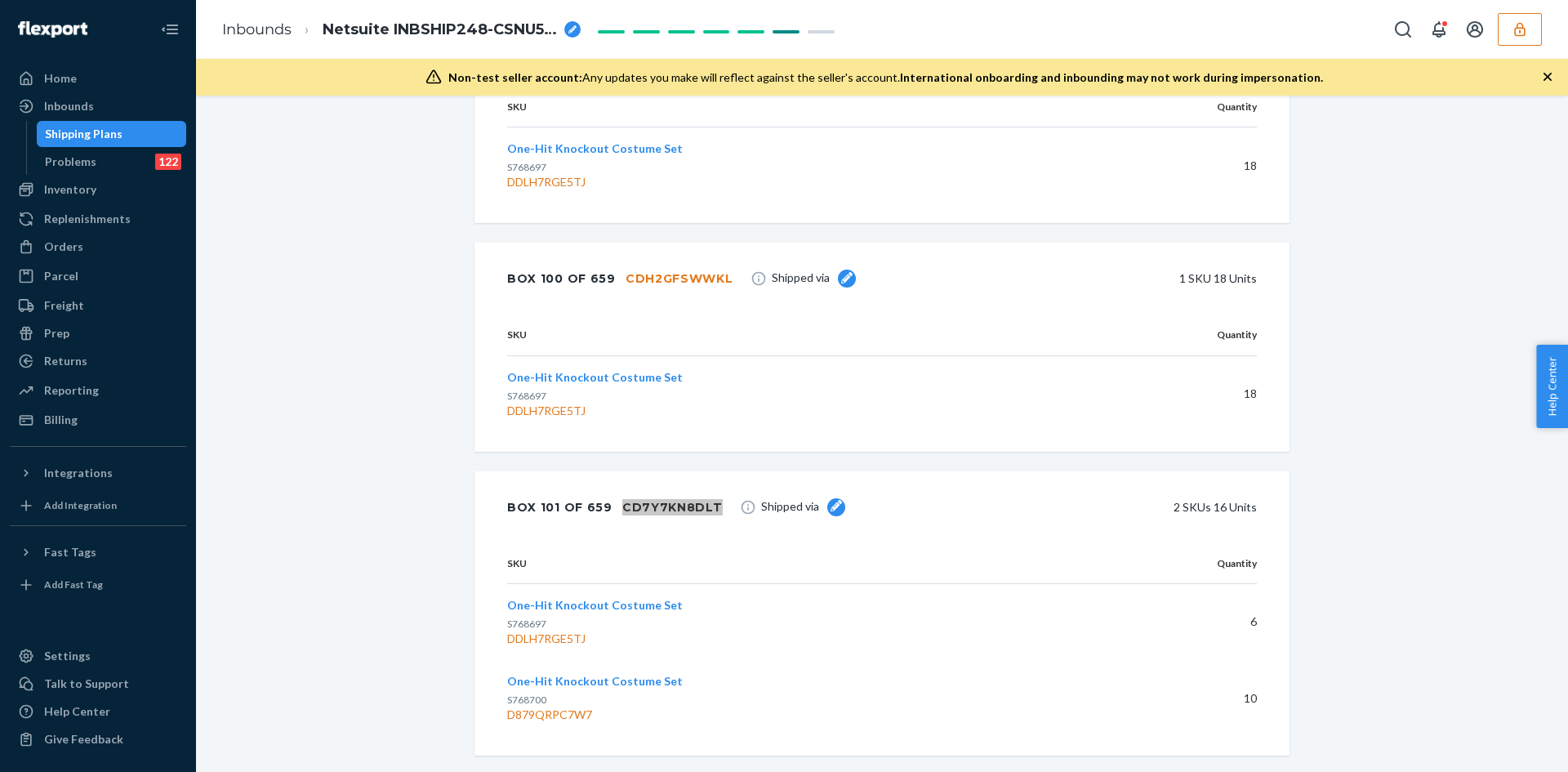
scroll to position [53099, 0]
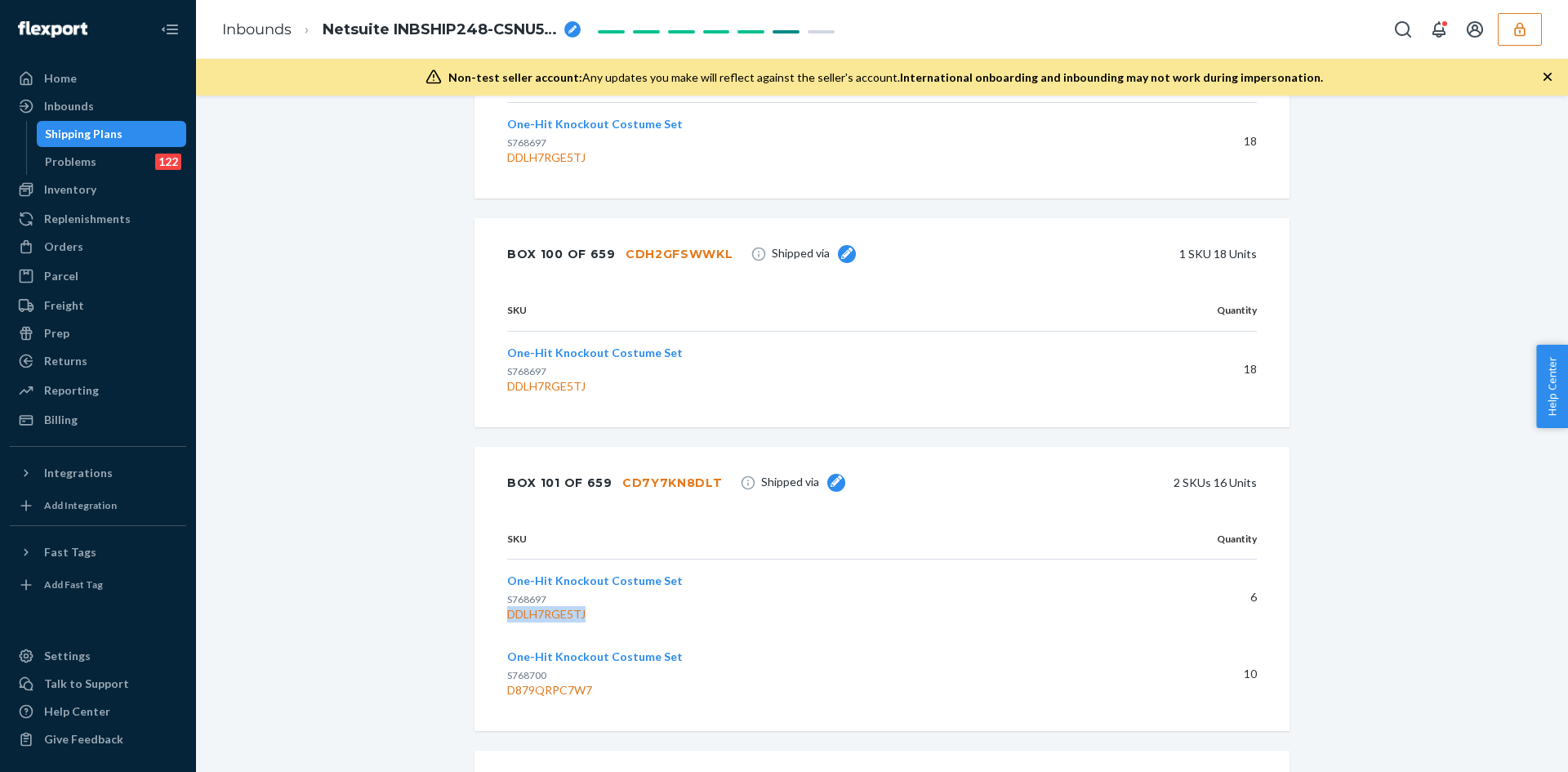
drag, startPoint x: 594, startPoint y: 595, endPoint x: 503, endPoint y: 606, distance: 91.7
click at [508, 606] on td "One-Hit Knockout Costume Set S768697 DDLH7RGE5TJ" at bounding box center [800, 597] width 585 height 77
drag, startPoint x: 612, startPoint y: 236, endPoint x: 720, endPoint y: 244, distance: 108.3
click at [720, 244] on div "Box 100 of 659 CDH2GFSWWKL Shipped via 1 SKU 18 Units" at bounding box center [881, 253] width 815 height 71
drag, startPoint x: 501, startPoint y: 371, endPoint x: 592, endPoint y: 376, distance: 91.1
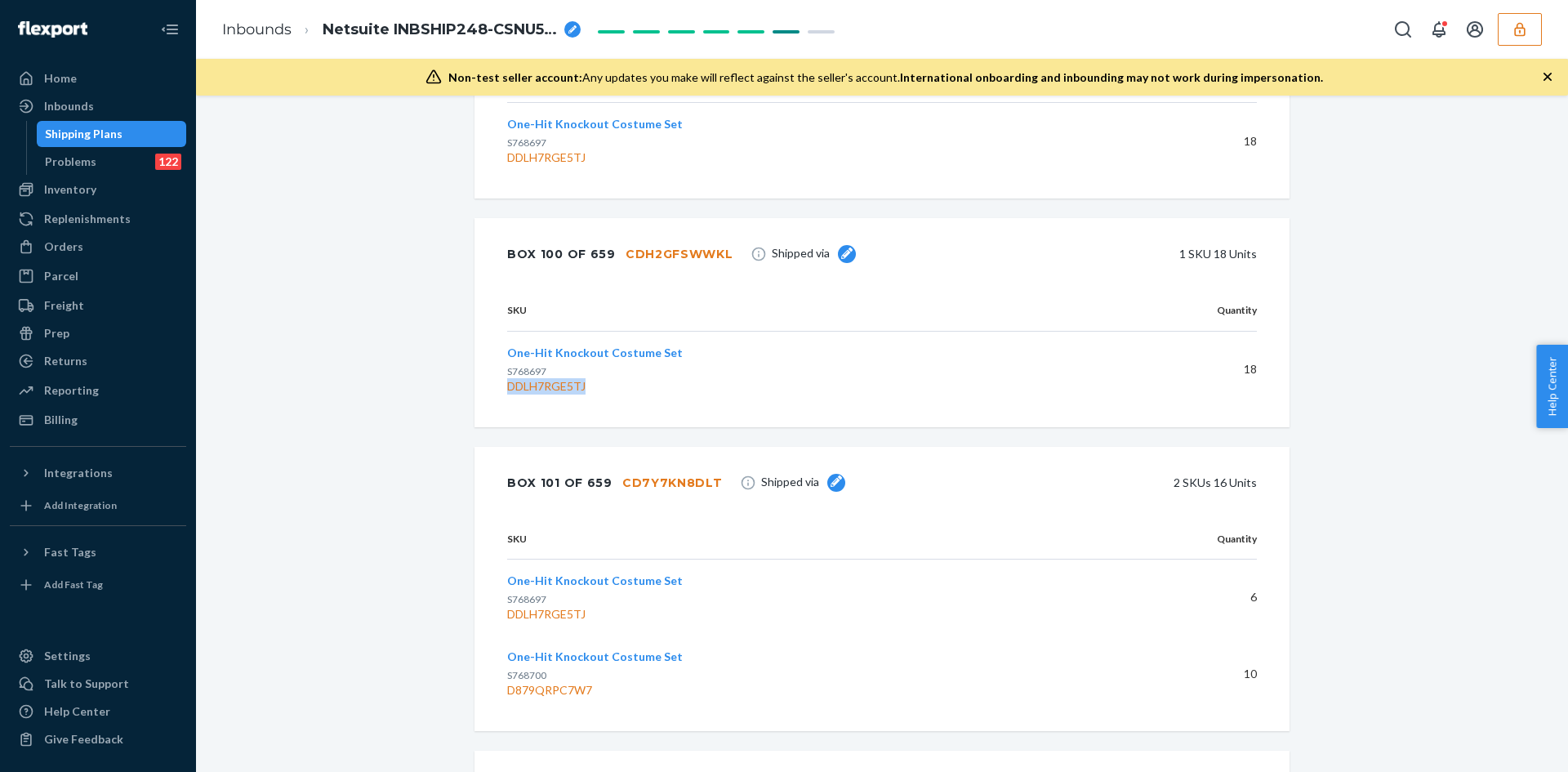
click at [592, 376] on td "One-Hit Knockout Costume Set S768697 DDLH7RGE5TJ" at bounding box center [800, 369] width 585 height 77
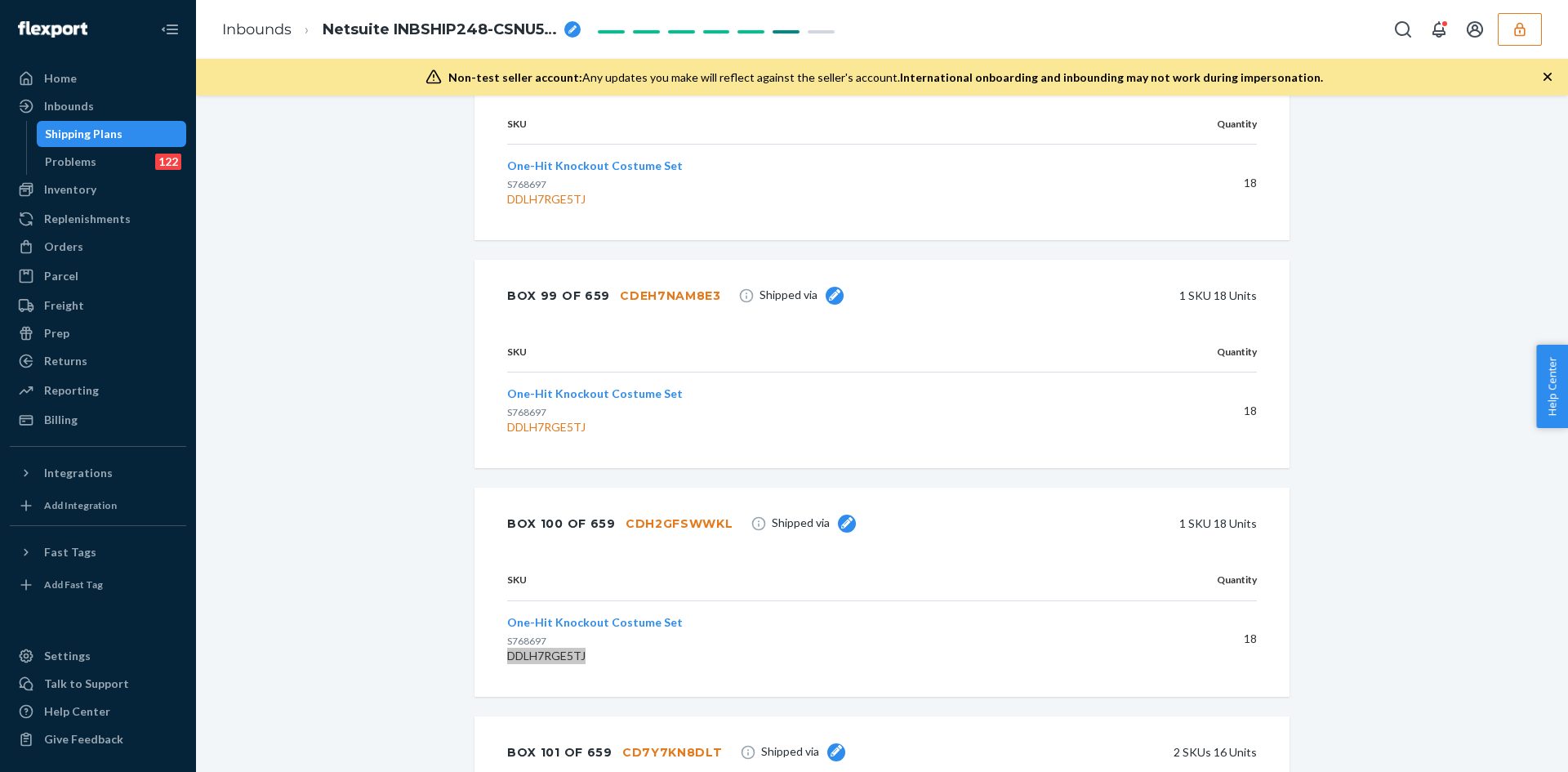
scroll to position [52772, 0]
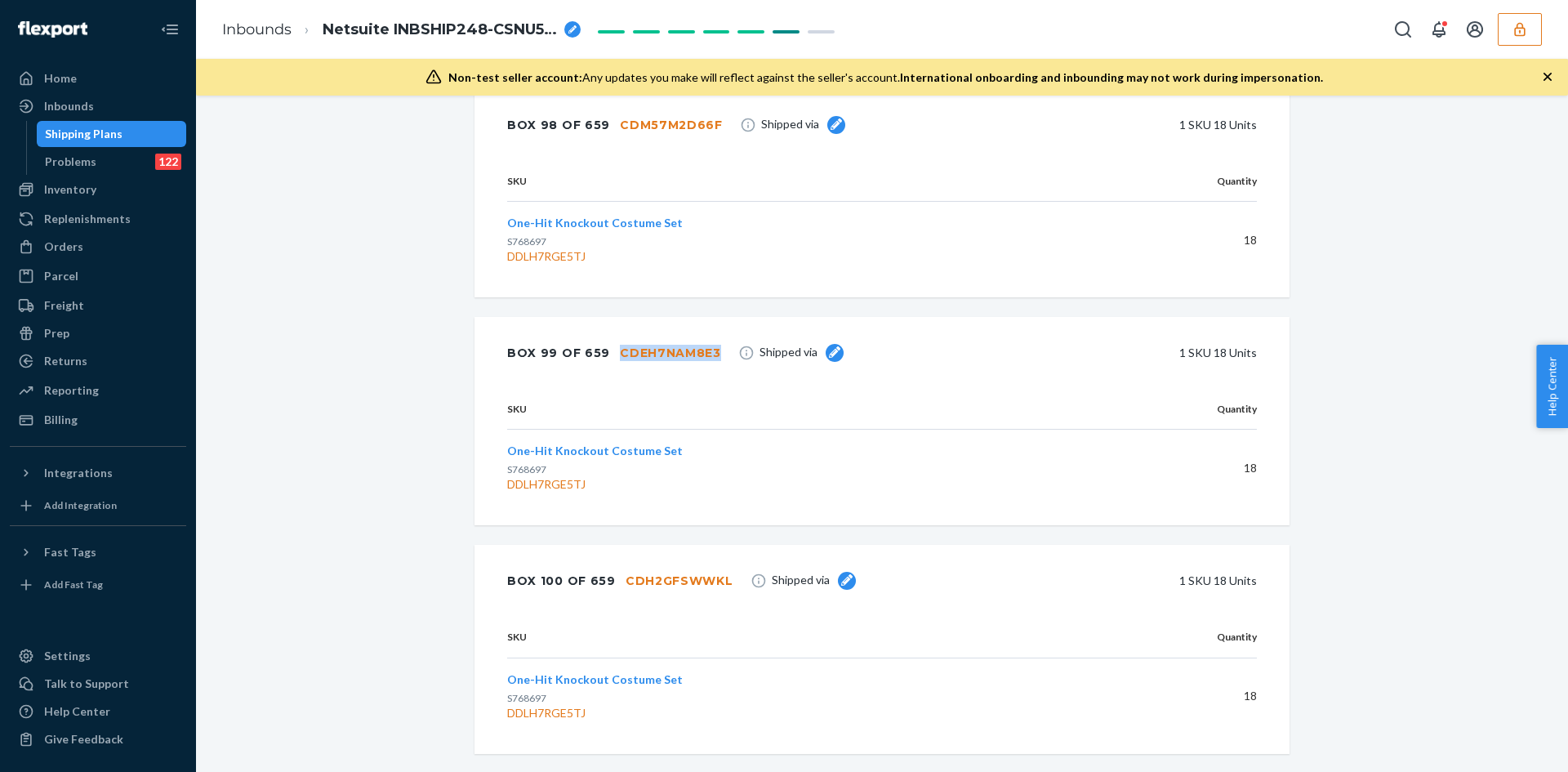
drag, startPoint x: 606, startPoint y: 335, endPoint x: 706, endPoint y: 340, distance: 100.1
click at [706, 340] on div "Box 99 of 659 CDEH7NAM8E3" at bounding box center [614, 352] width 214 height 32
drag, startPoint x: 496, startPoint y: 469, endPoint x: 592, endPoint y: 470, distance: 96.0
click at [573, 469] on div "SKU Quantity One-Hit Knockout Costume Set S768697 DDLH7RGE5TJ 18" at bounding box center [881, 457] width 815 height 136
drag, startPoint x: 599, startPoint y: 472, endPoint x: 501, endPoint y: 472, distance: 98.0
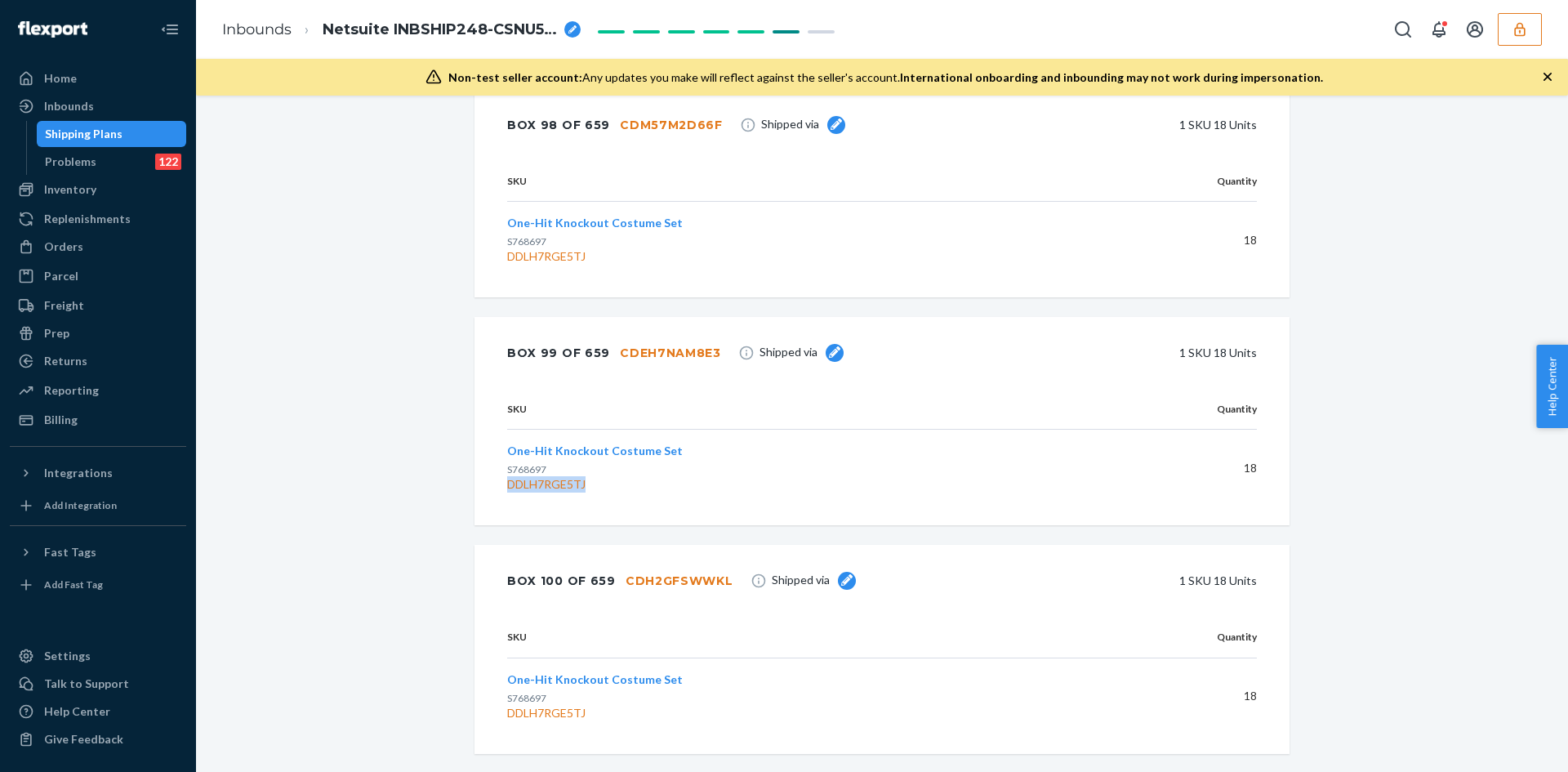
click at [508, 477] on div "DDLH7RGE5TJ" at bounding box center [793, 484] width 572 height 17
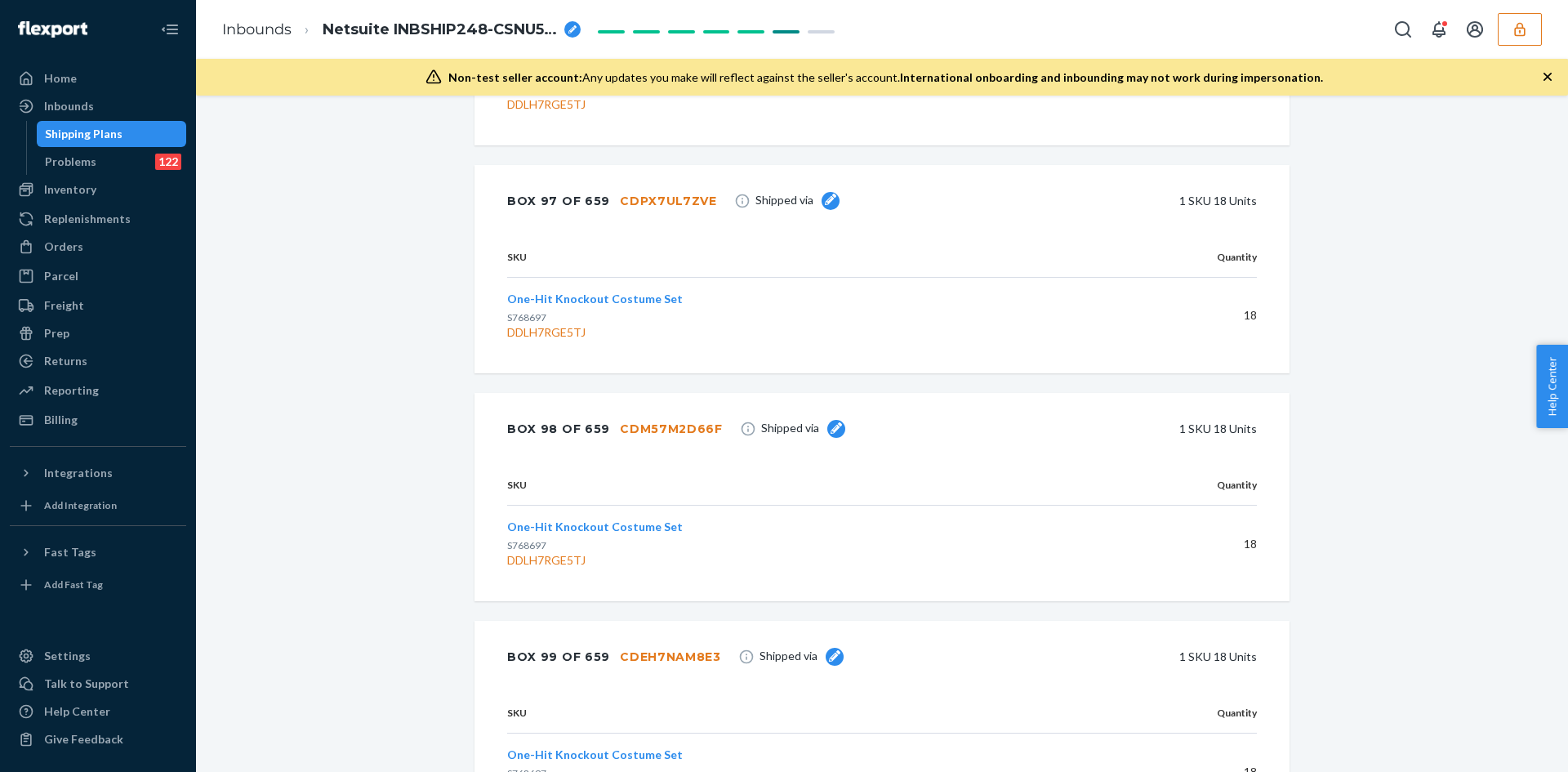
scroll to position [52445, 0]
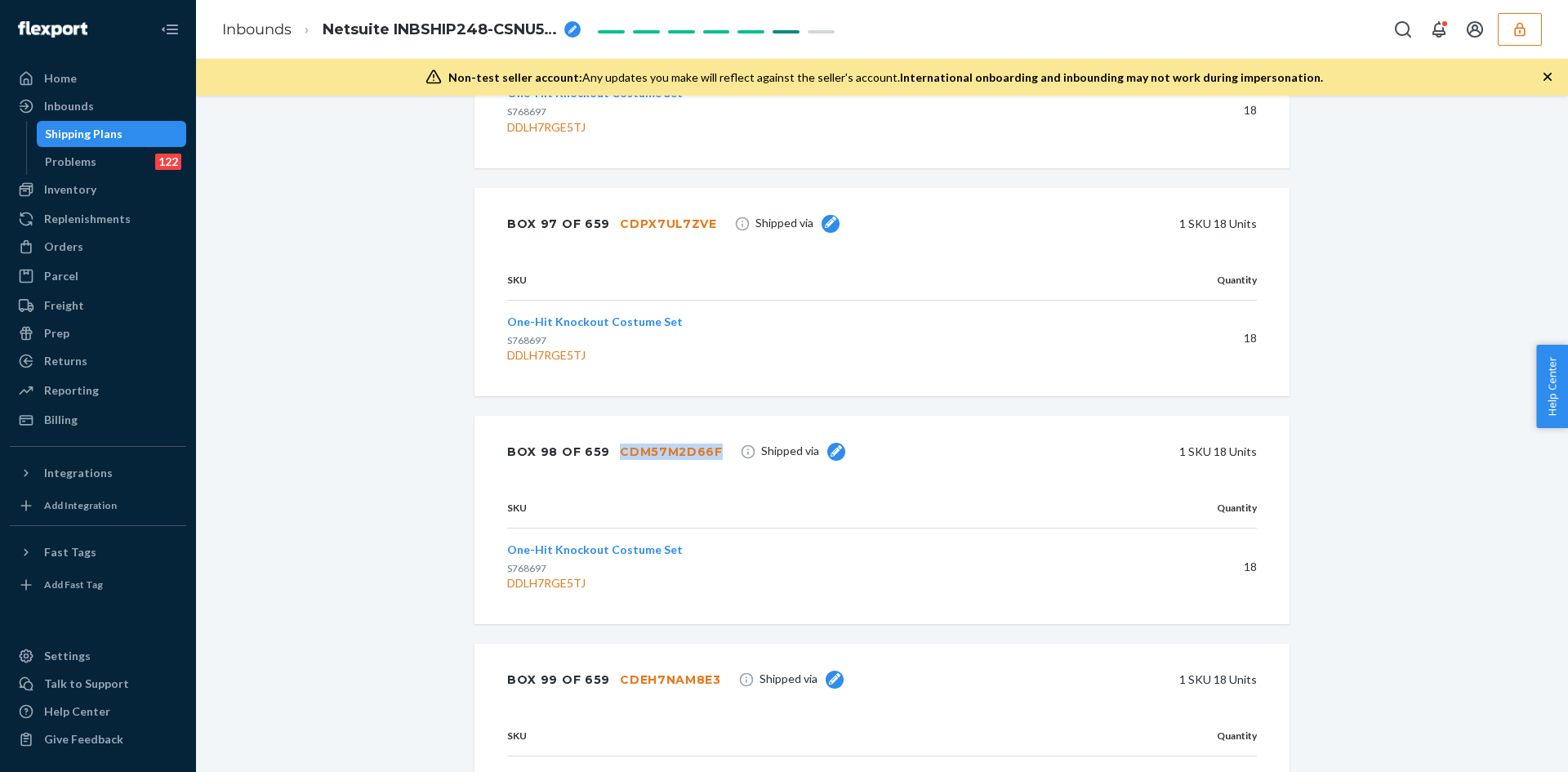
drag, startPoint x: 705, startPoint y: 433, endPoint x: 611, endPoint y: 438, distance: 94.1
click at [620, 443] on div "CDM57M2D66F" at bounding box center [671, 451] width 103 height 17
drag, startPoint x: 498, startPoint y: 563, endPoint x: 564, endPoint y: 569, distance: 66.3
click at [564, 569] on div "SKU Quantity One-Hit Knockout Costume Set S768697 DDLH7RGE5TJ 18" at bounding box center [881, 556] width 815 height 136
drag, startPoint x: 594, startPoint y: 564, endPoint x: 501, endPoint y: 571, distance: 93.3
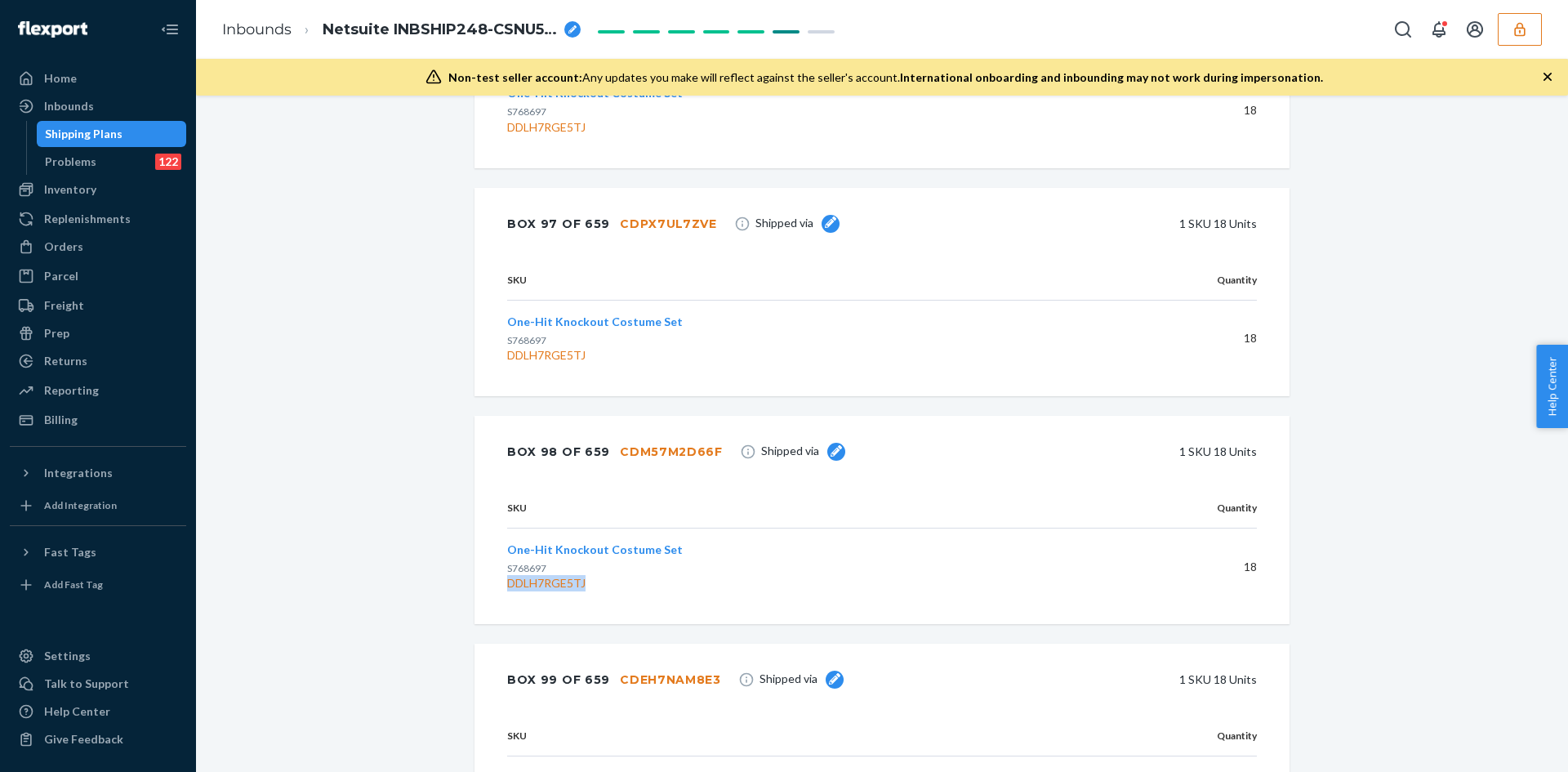
click at [508, 575] on div "DDLH7RGE5TJ" at bounding box center [793, 583] width 572 height 17
drag, startPoint x: 701, startPoint y: 204, endPoint x: 653, endPoint y: 205, distance: 48.0
click at [653, 205] on div "Box 97 of 659 CDPX7UL7ZVE Shipped via 1 SKU 18 Units" at bounding box center [881, 223] width 815 height 71
click at [676, 227] on div "Box 97 of 659 CDPX7UL7ZVE Shipped via 1 SKU 18 Units" at bounding box center [881, 223] width 815 height 71
drag, startPoint x: 701, startPoint y: 201, endPoint x: 668, endPoint y: 207, distance: 33.5
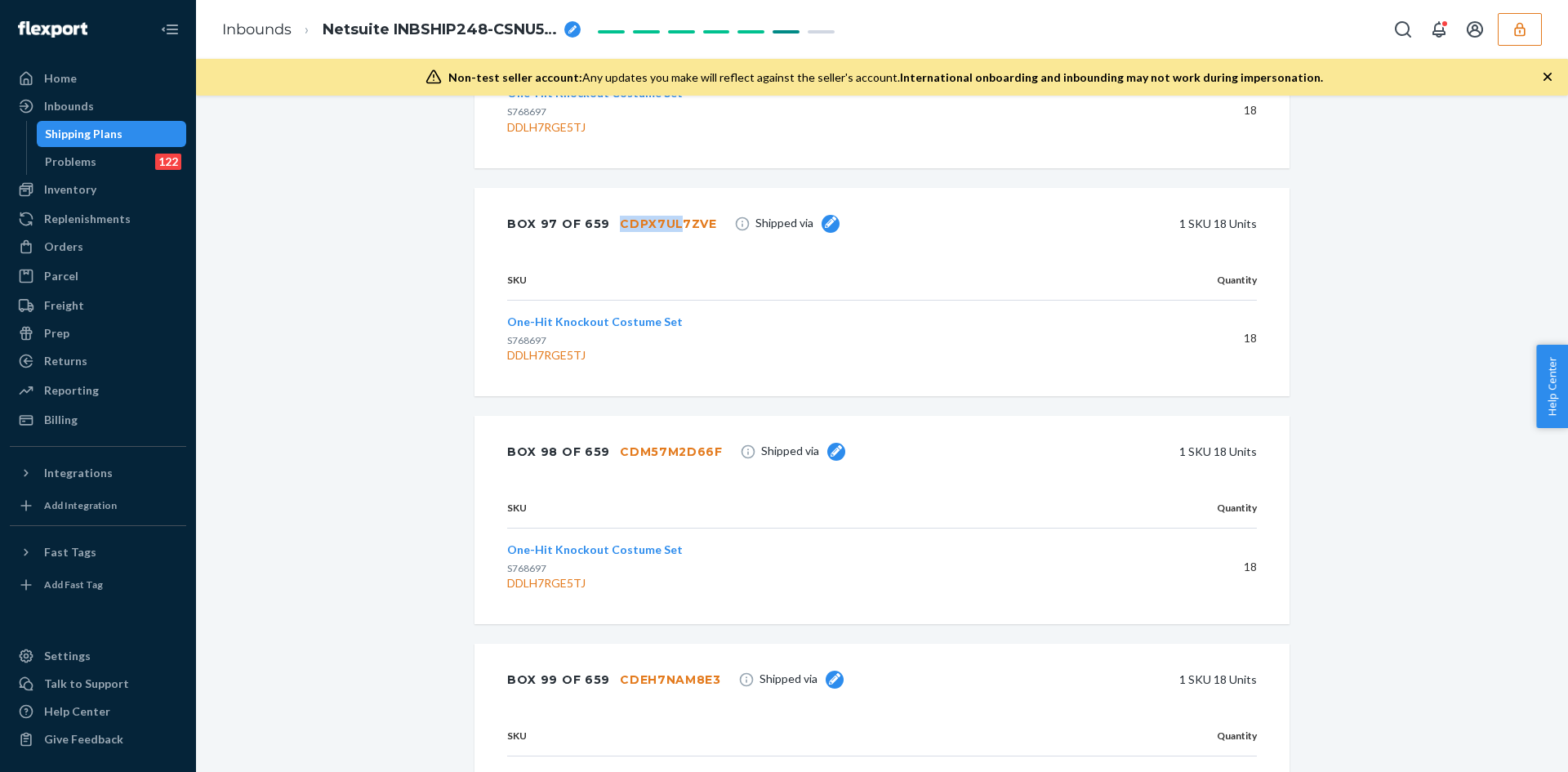
click at [668, 207] on div "Box 97 of 659 CDPX7UL7ZVE Shipped via 1 SKU 18 Units" at bounding box center [881, 223] width 815 height 71
click at [662, 215] on div "CDPX7UL7ZVE" at bounding box center [668, 223] width 97 height 17
click at [703, 203] on div "Box 97 of 659 CDPX7UL7ZVE Shipped via 1 SKU 18 Units" at bounding box center [881, 223] width 815 height 71
click at [699, 215] on div "CDPX7UL7ZVE" at bounding box center [668, 223] width 97 height 17
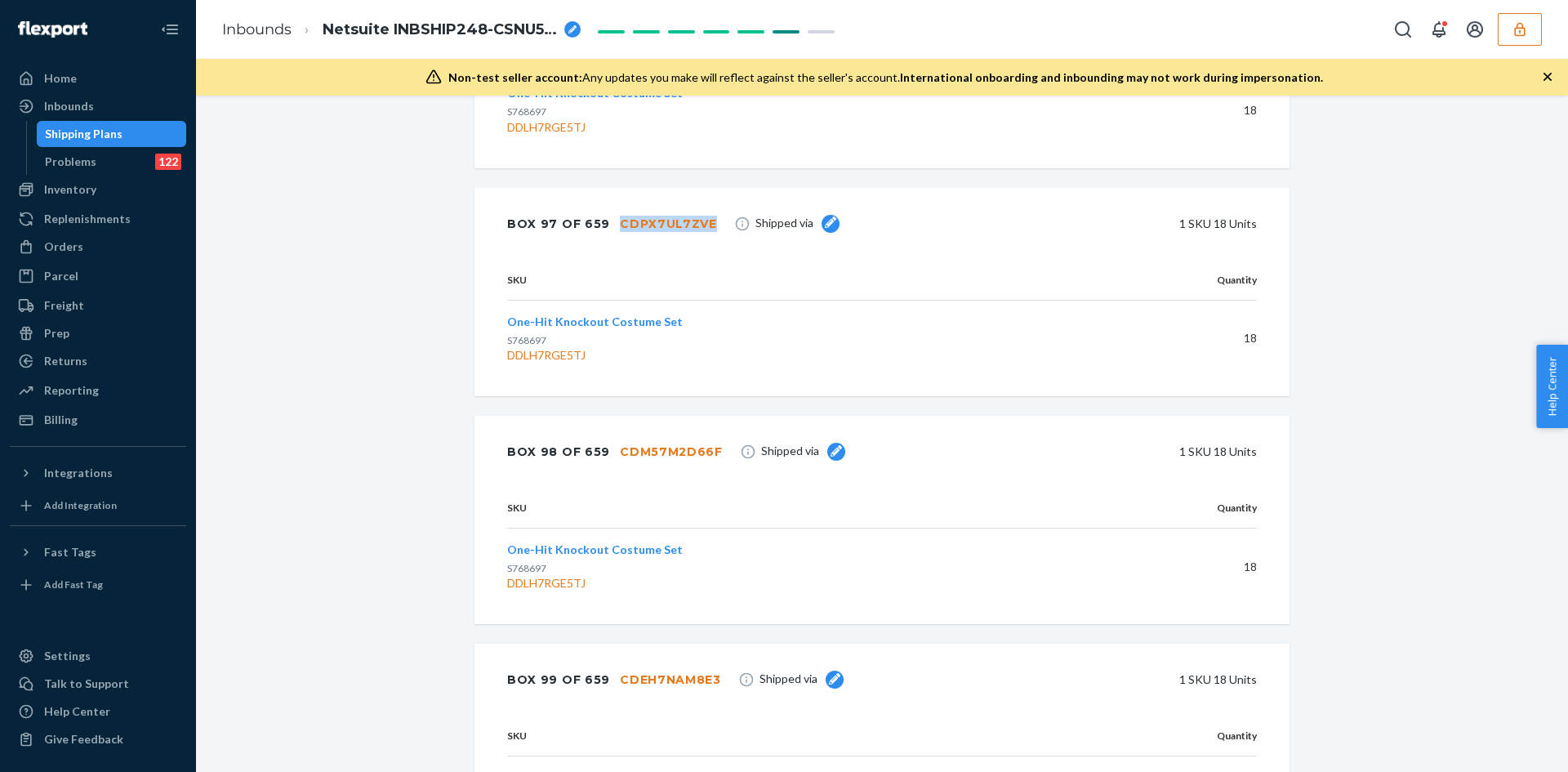
drag, startPoint x: 699, startPoint y: 204, endPoint x: 609, endPoint y: 212, distance: 90.4
click at [609, 212] on div "Box 97 of 659 CDPX7UL7ZVE" at bounding box center [612, 223] width 210 height 32
drag, startPoint x: 586, startPoint y: 332, endPoint x: 503, endPoint y: 341, distance: 83.5
click at [508, 347] on div "DDLH7RGE5TJ" at bounding box center [793, 355] width 572 height 17
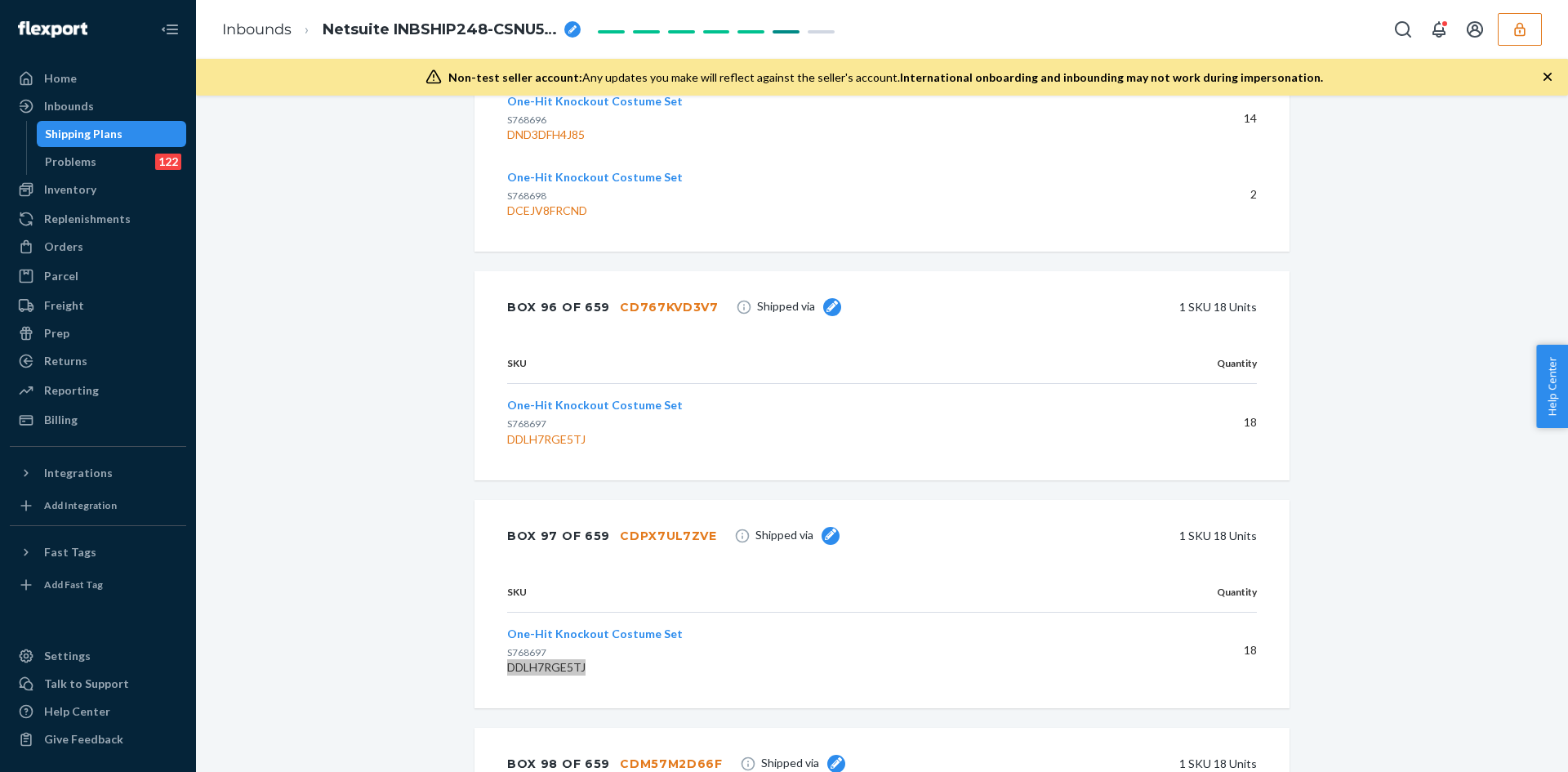
scroll to position [52118, 0]
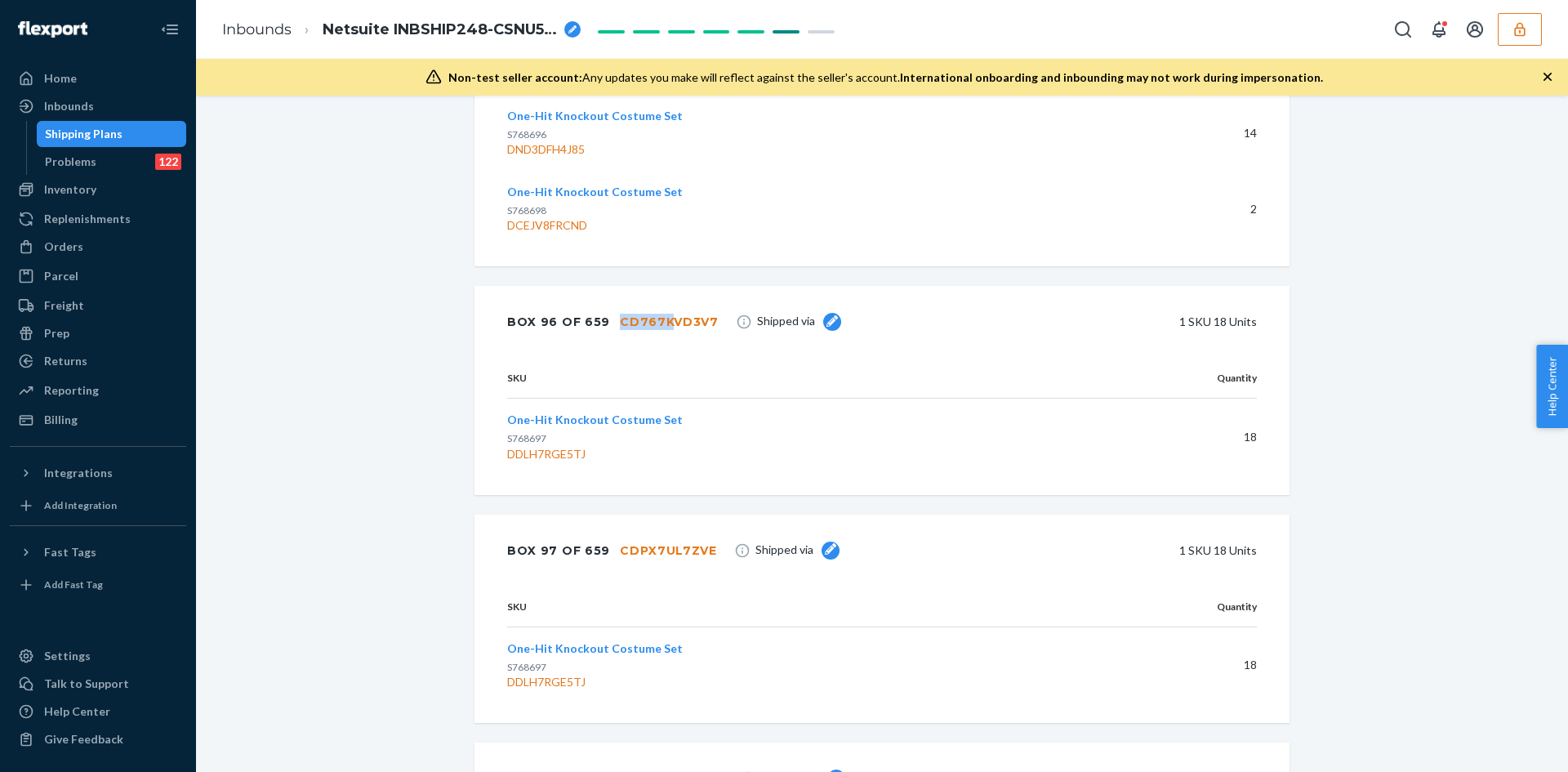
drag, startPoint x: 702, startPoint y: 303, endPoint x: 654, endPoint y: 308, distance: 48.3
click at [654, 308] on div "Box 96 of 659 CD767KVD3V7 Shipped via 1 SKU 18 Units" at bounding box center [881, 321] width 815 height 71
drag, startPoint x: 707, startPoint y: 305, endPoint x: 687, endPoint y: 308, distance: 20.2
click at [687, 308] on div "Box 96 of 659 CD767KVD3V7 Shipped via 1 SKU 18 Units" at bounding box center [881, 321] width 815 height 71
click at [706, 310] on div "Box 96 of 659 CD767KVD3V7 Shipped via 1 SKU 18 Units" at bounding box center [881, 321] width 815 height 71
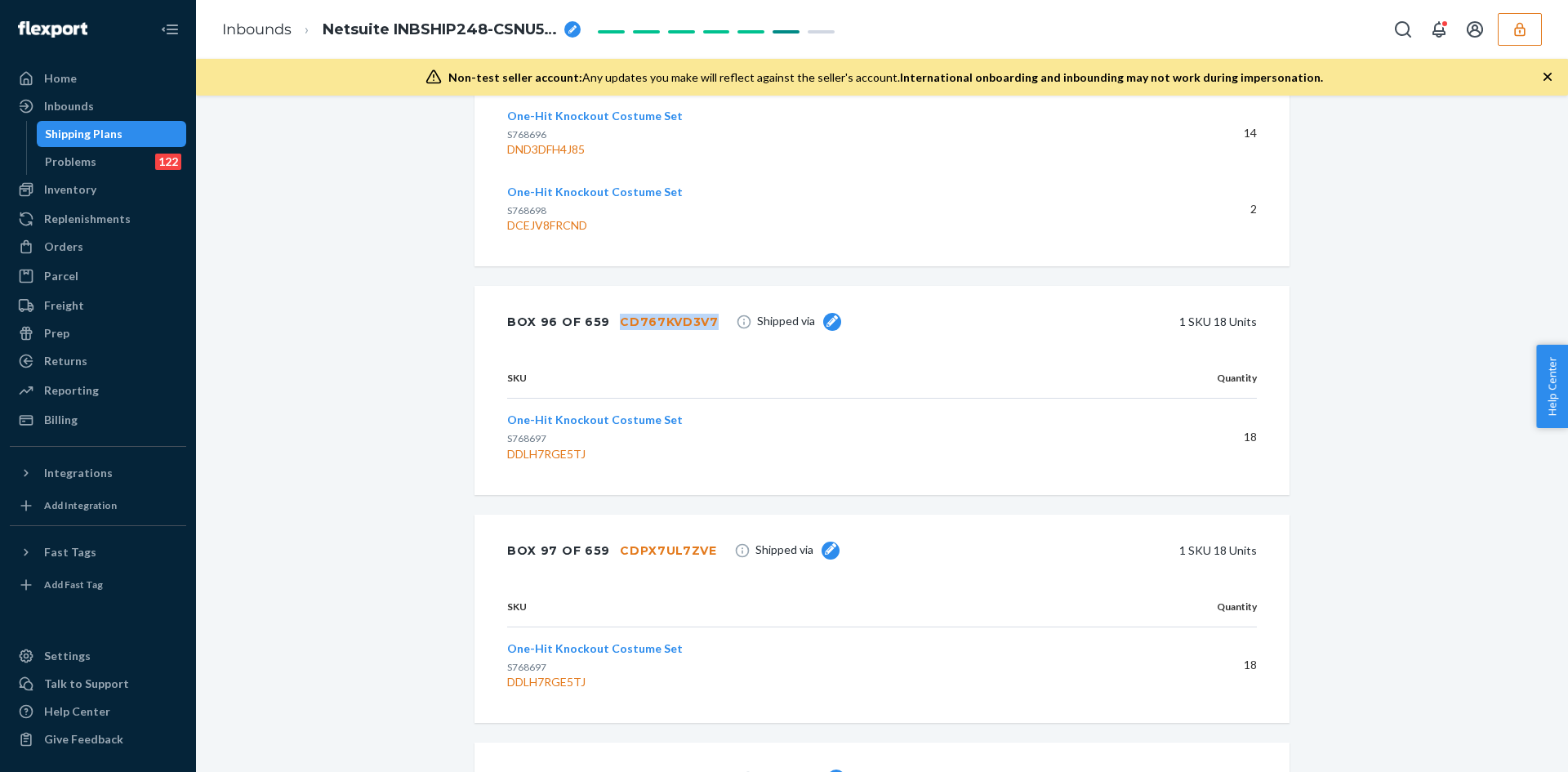
click at [698, 307] on div "Box 96 of 659 CD767KVD3V7 Shipped via 1 SKU 18 Units" at bounding box center [881, 321] width 815 height 71
drag, startPoint x: 590, startPoint y: 438, endPoint x: 504, endPoint y: 438, distance: 86.0
click at [508, 446] on div "DDLH7RGE5TJ" at bounding box center [793, 454] width 572 height 17
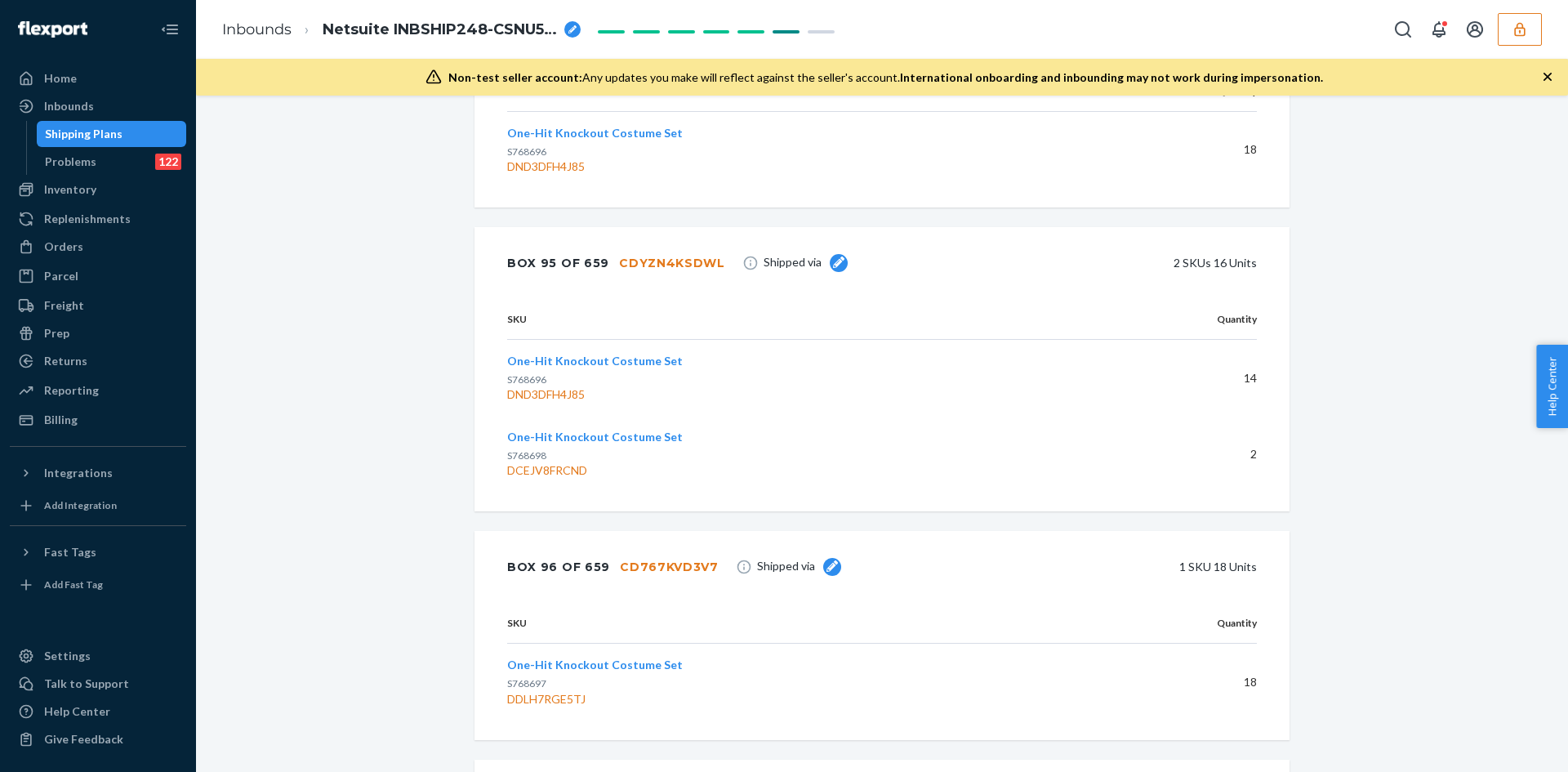
scroll to position [5195, 0]
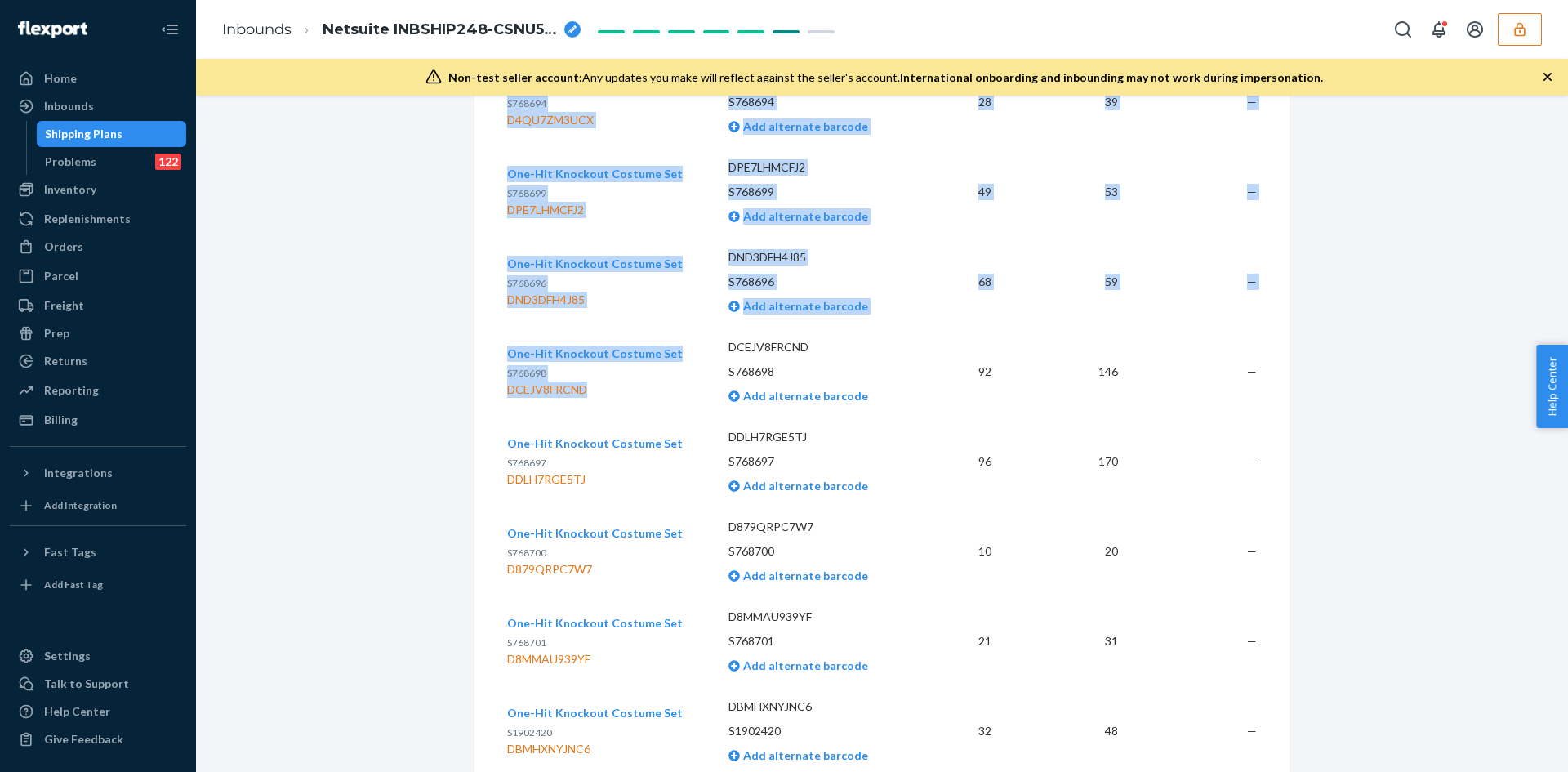
drag, startPoint x: 587, startPoint y: 386, endPoint x: 496, endPoint y: 393, distance: 91.3
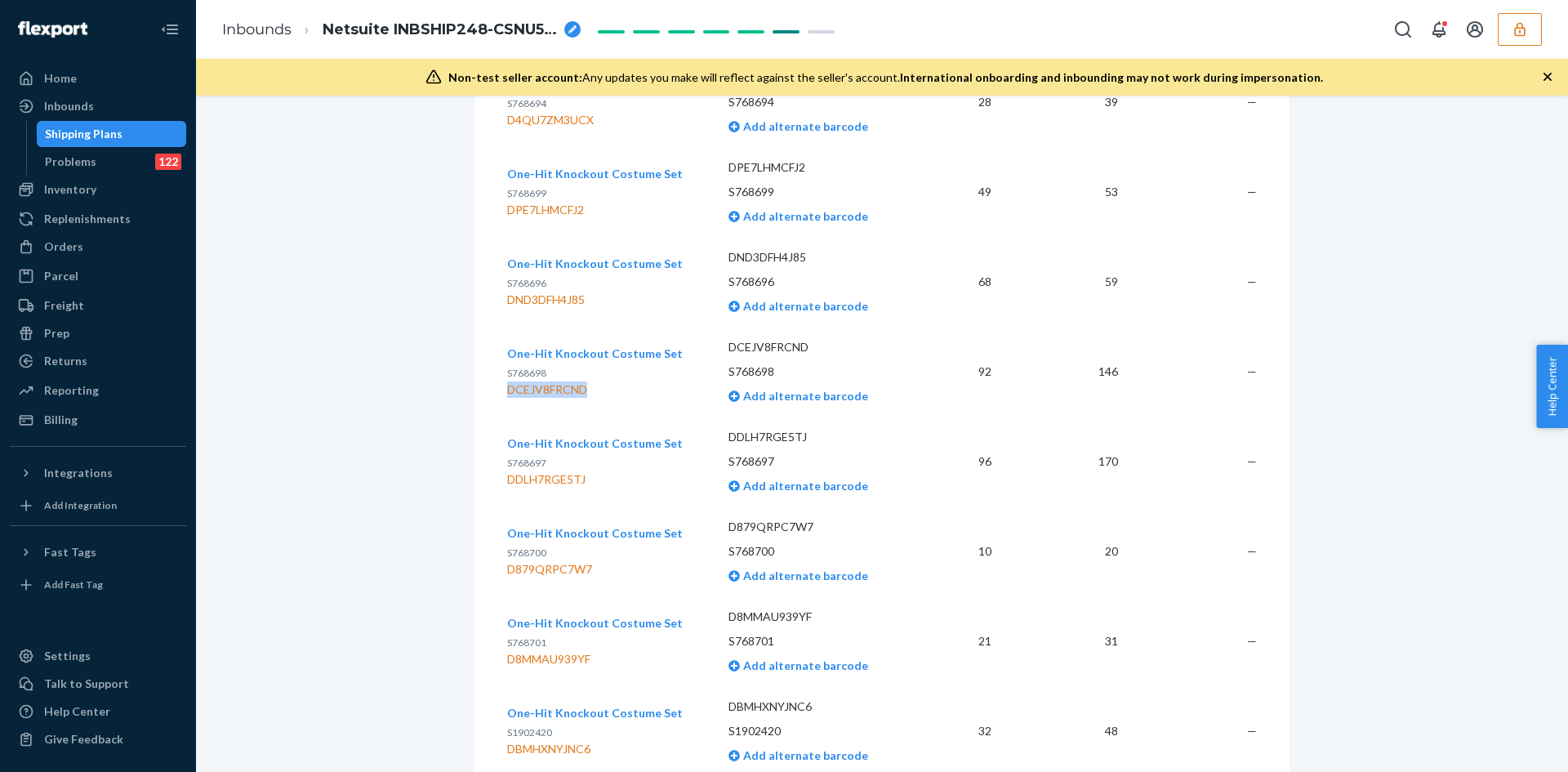
drag, startPoint x: 501, startPoint y: 385, endPoint x: 615, endPoint y: 394, distance: 114.4
click at [615, 394] on div "DCEJV8FRCND" at bounding box center [596, 389] width 176 height 17
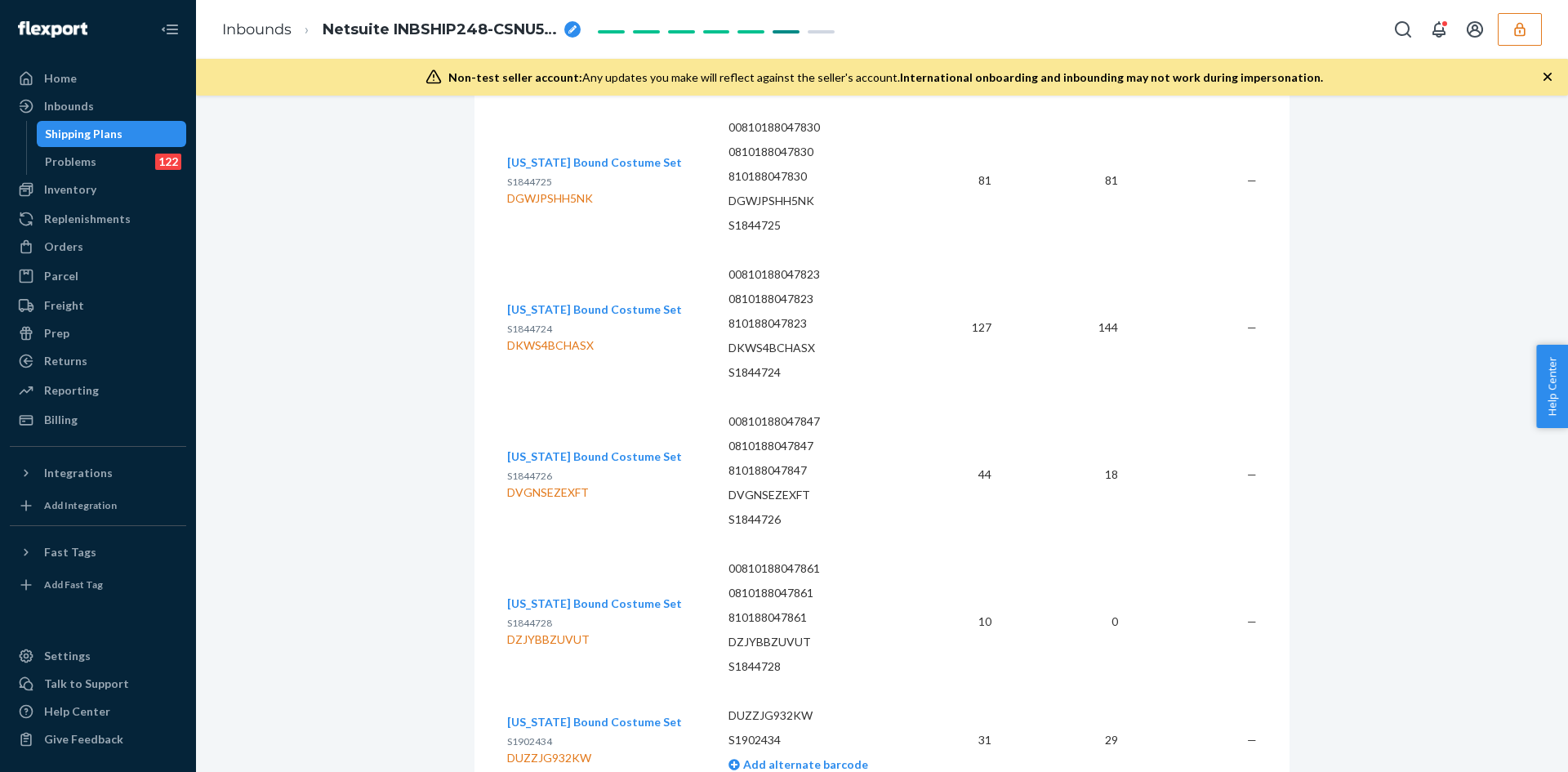
scroll to position [4459, 0]
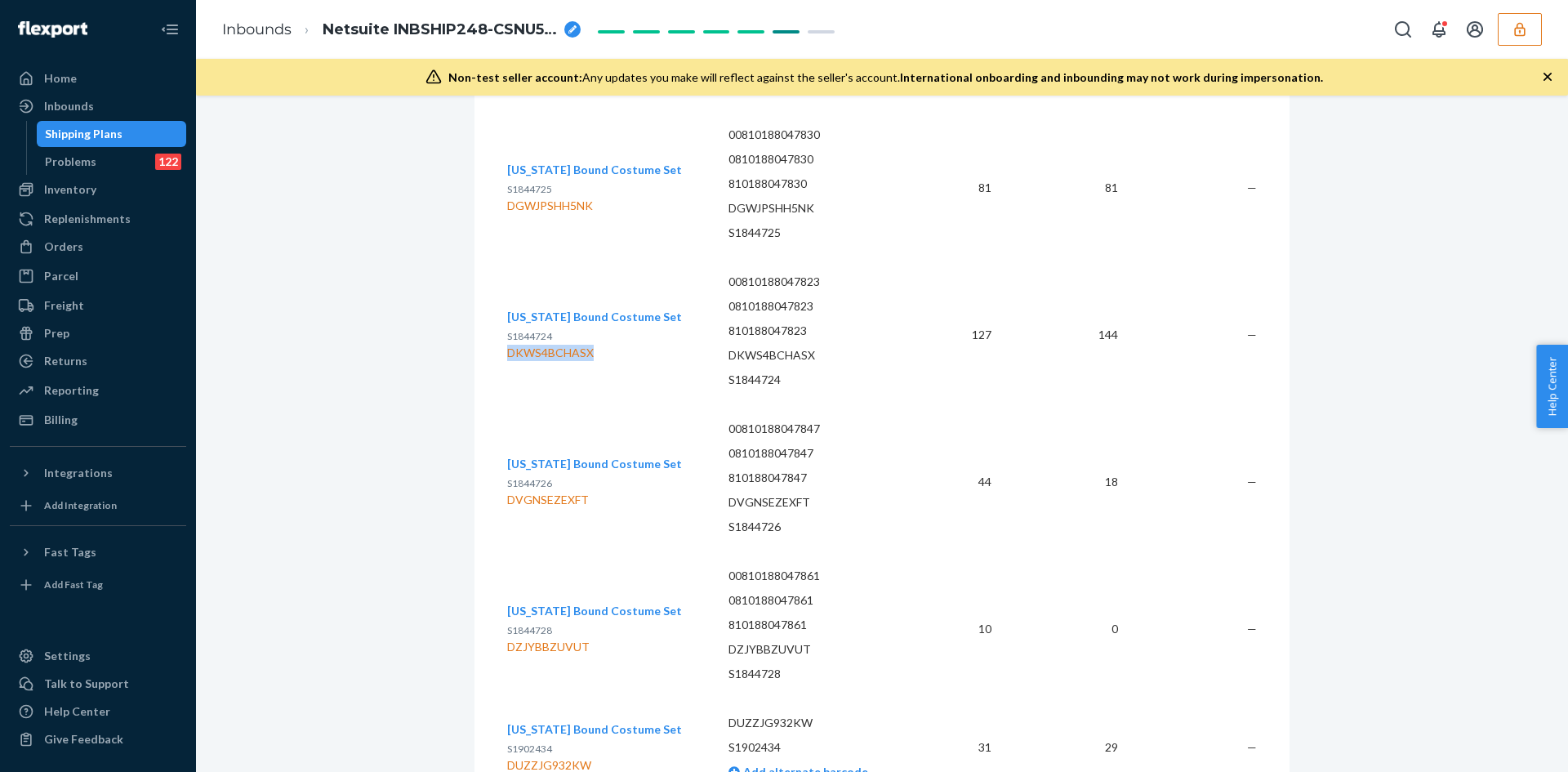
drag, startPoint x: 580, startPoint y: 352, endPoint x: 505, endPoint y: 352, distance: 75.0
click at [508, 352] on div "DKWS4BCHASX" at bounding box center [595, 352] width 175 height 17
drag, startPoint x: 603, startPoint y: 349, endPoint x: 505, endPoint y: 353, distance: 98.1
click at [508, 353] on div "DKWS4BCHASX" at bounding box center [595, 352] width 175 height 17
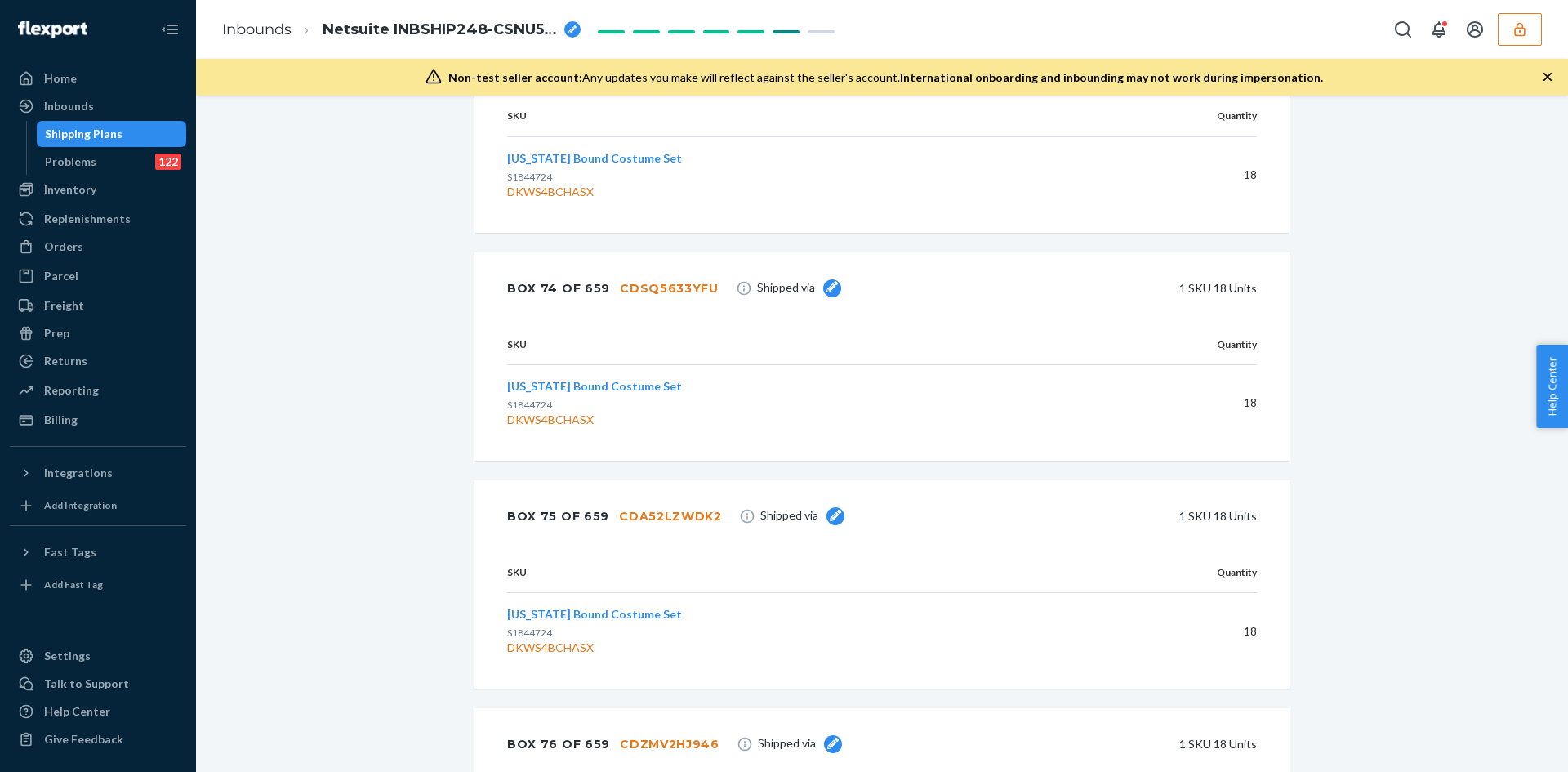
scroll to position [46985, 0]
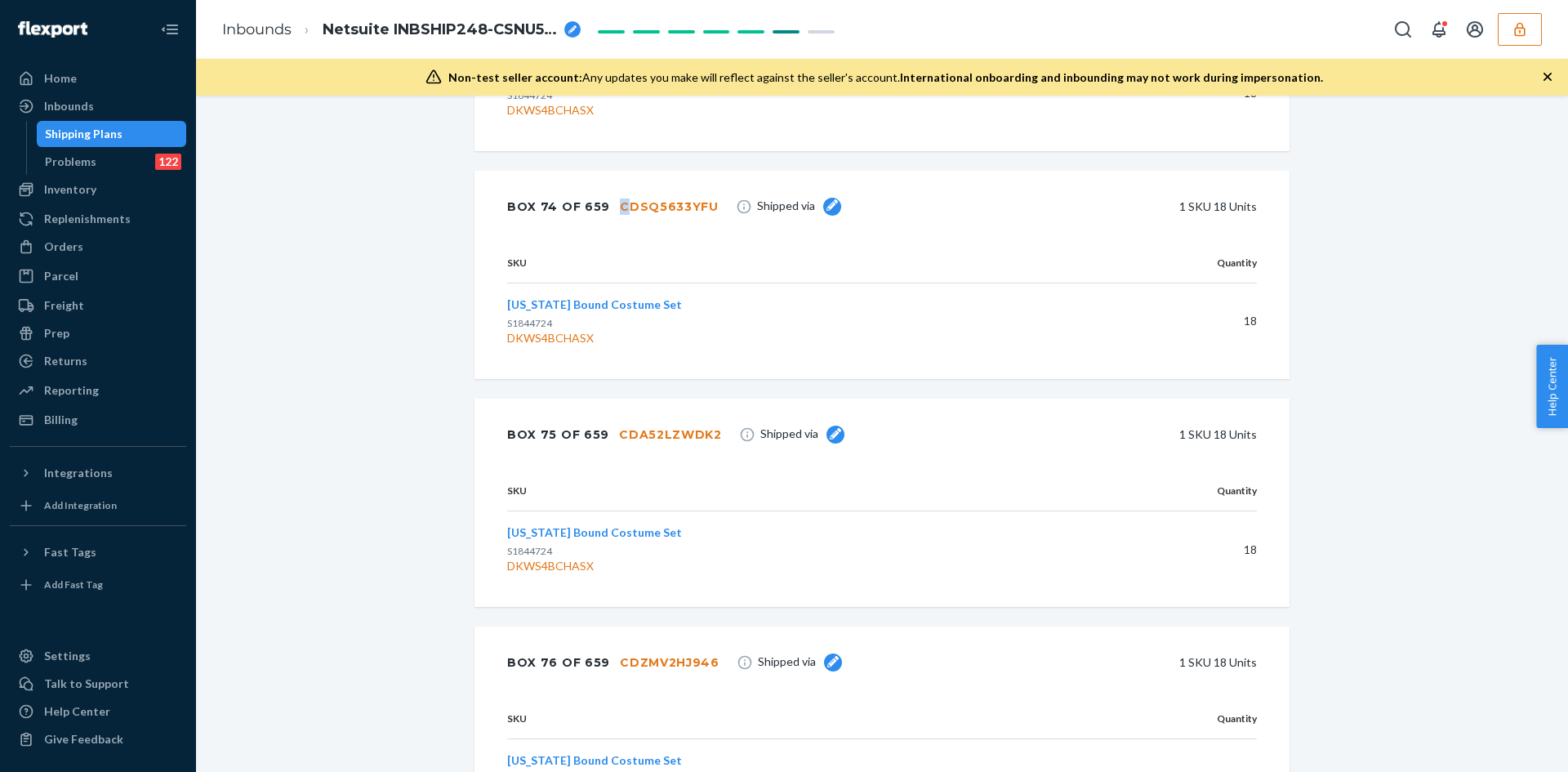
drag, startPoint x: 606, startPoint y: 187, endPoint x: 675, endPoint y: 187, distance: 69.0
click at [651, 191] on div "Box 74 of 659 CDSQ5633YFU" at bounding box center [613, 206] width 211 height 32
click at [660, 199] on div "CDSQ5633YFU" at bounding box center [669, 206] width 99 height 17
drag, startPoint x: 699, startPoint y: 187, endPoint x: 608, endPoint y: 194, distance: 91.3
click at [620, 199] on div "CDSQ5633YFU" at bounding box center [669, 206] width 99 height 17
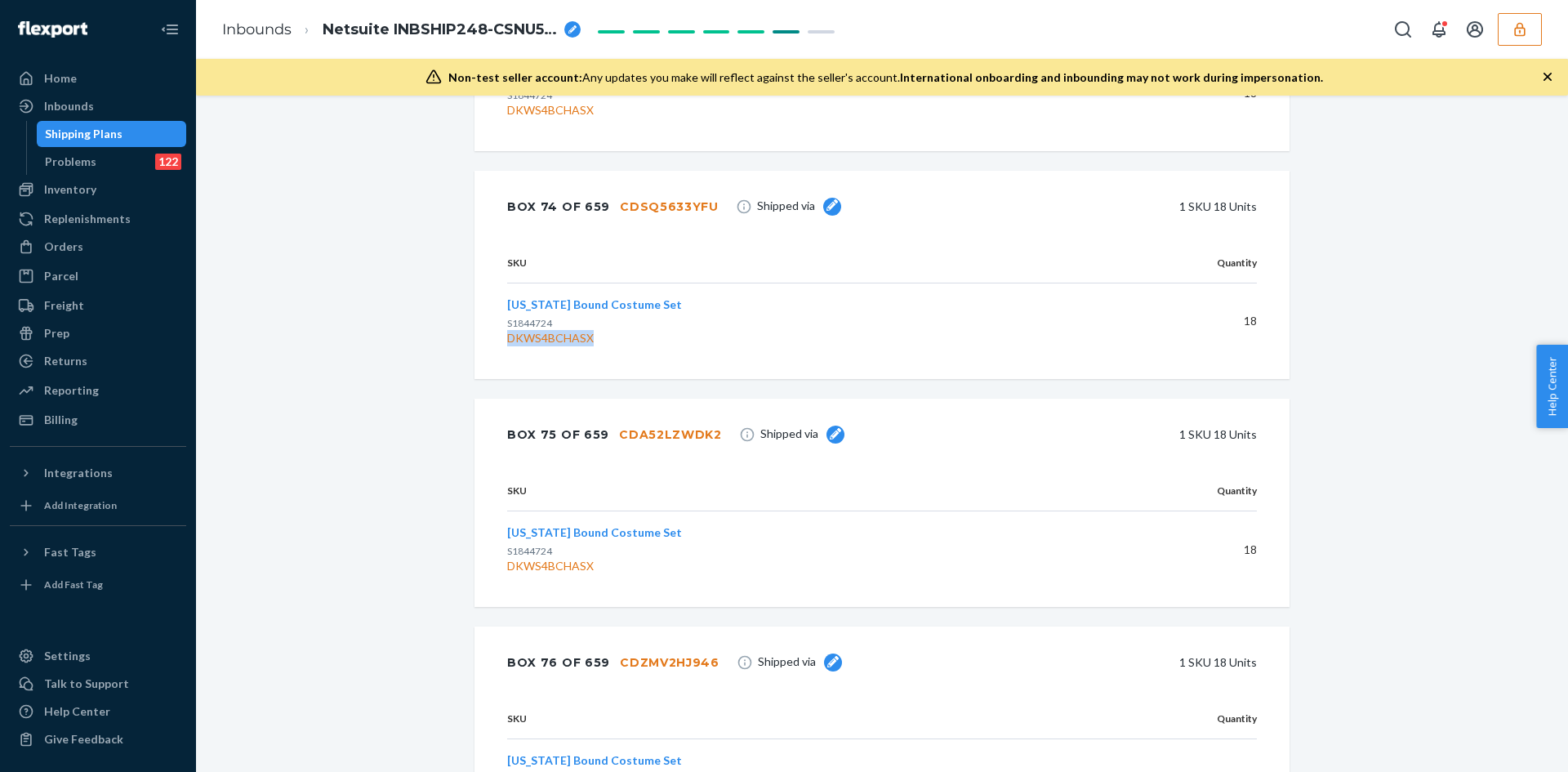
drag, startPoint x: 589, startPoint y: 320, endPoint x: 505, endPoint y: 325, distance: 84.1
click at [508, 330] on div "DKWS4BCHASX" at bounding box center [793, 338] width 572 height 17
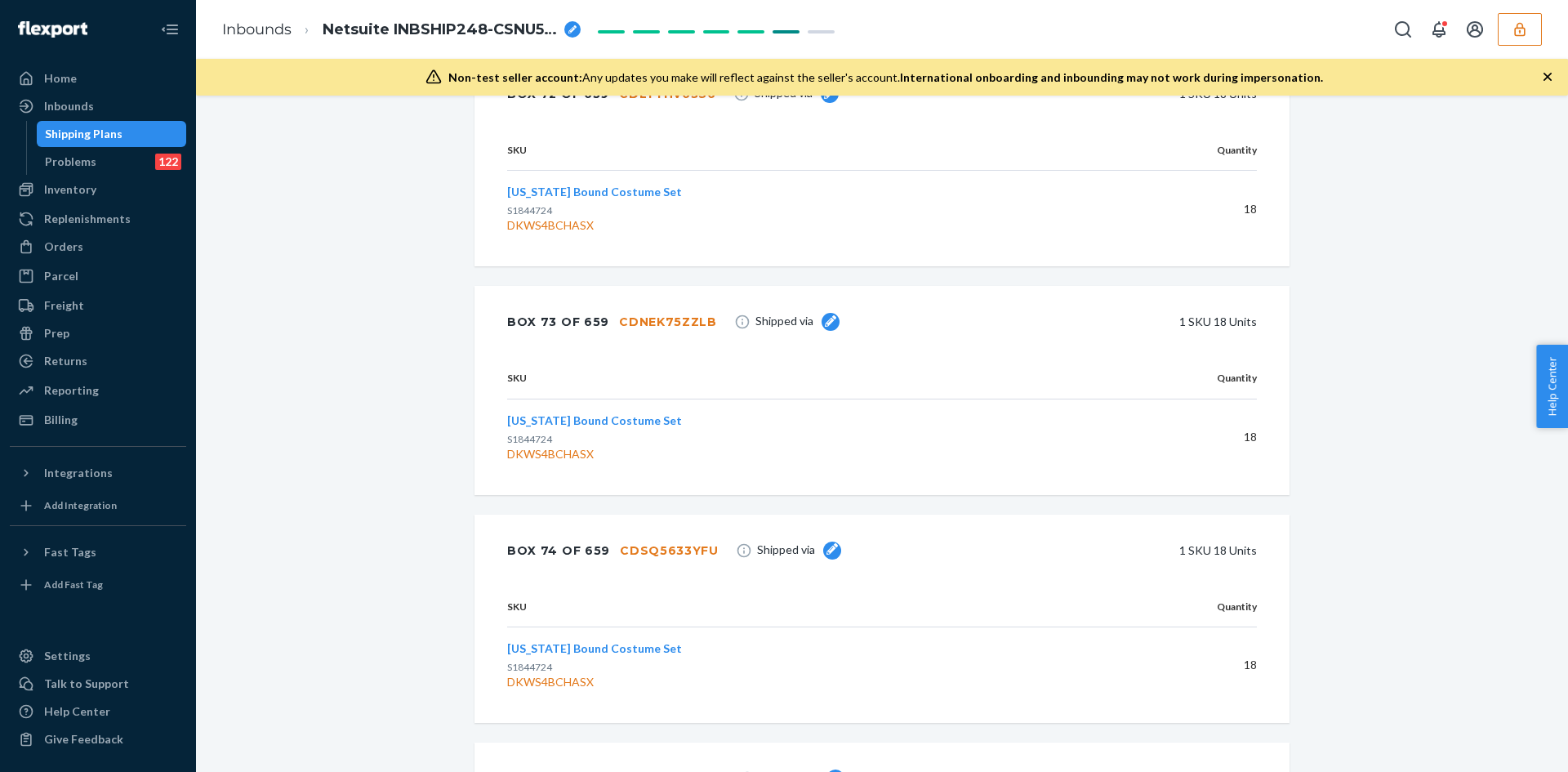
scroll to position [4378, 0]
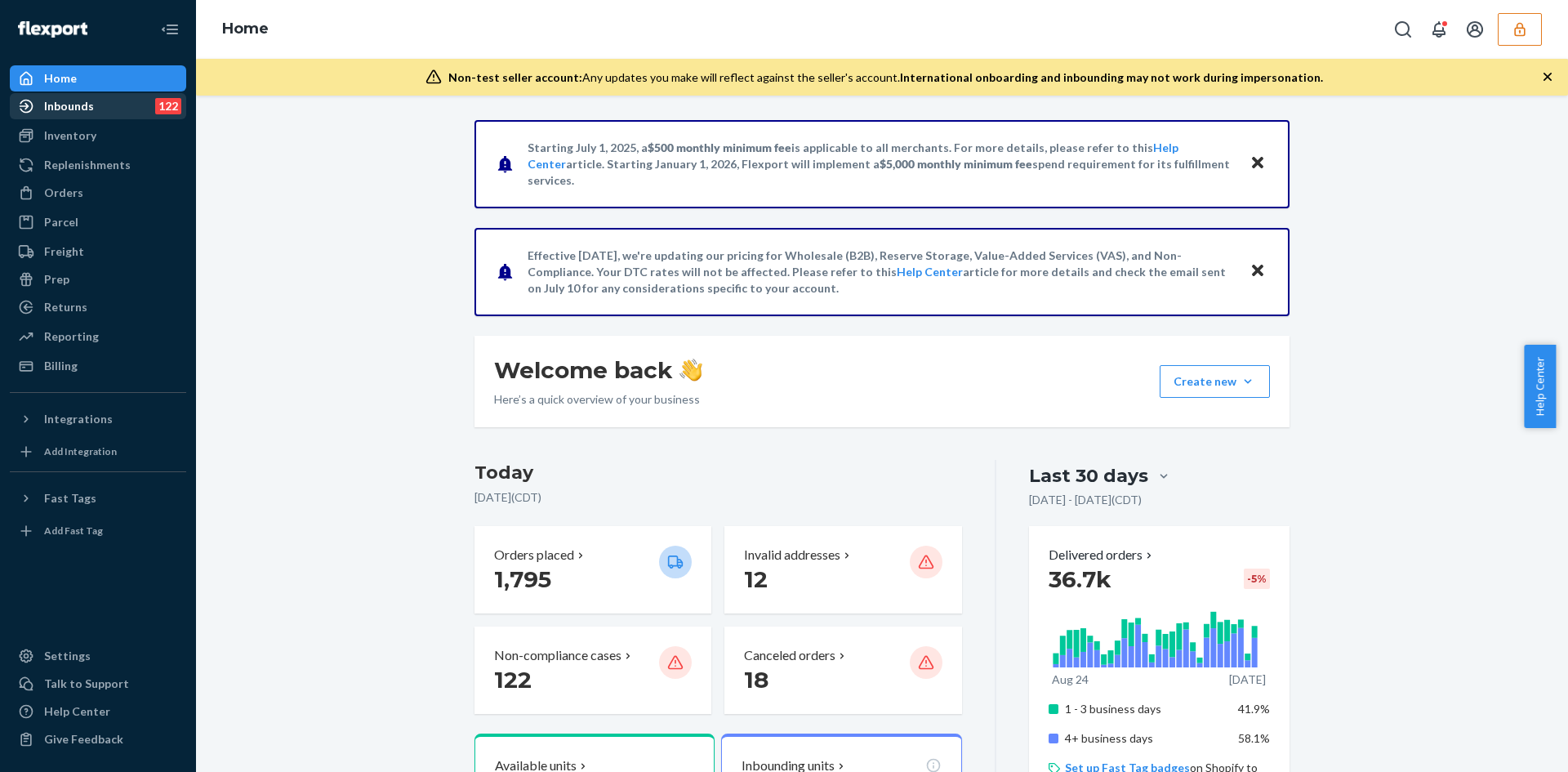
click at [72, 105] on div "Inbounds" at bounding box center [68, 106] width 50 height 17
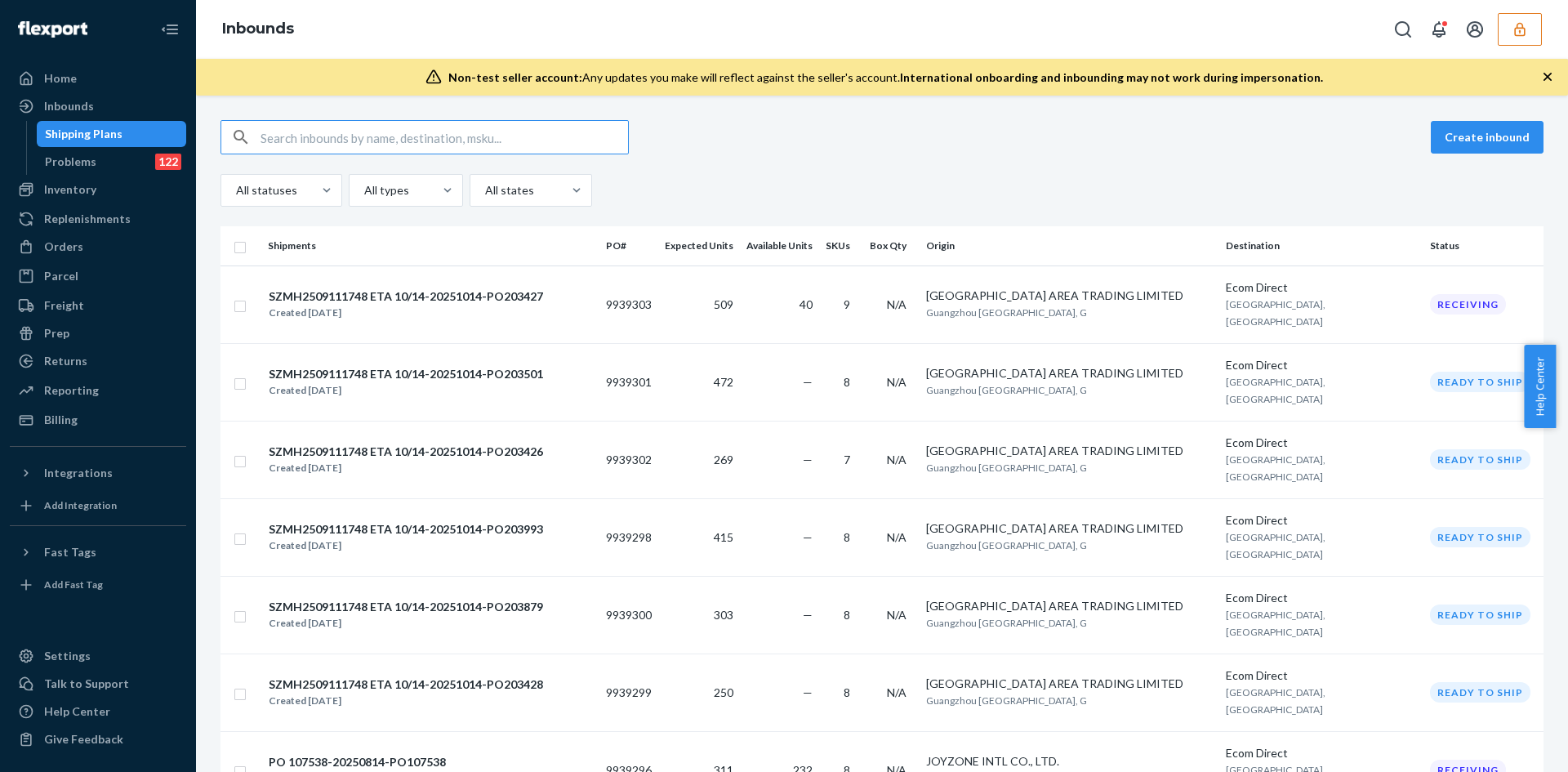
click at [395, 143] on input "text" at bounding box center [444, 137] width 368 height 32
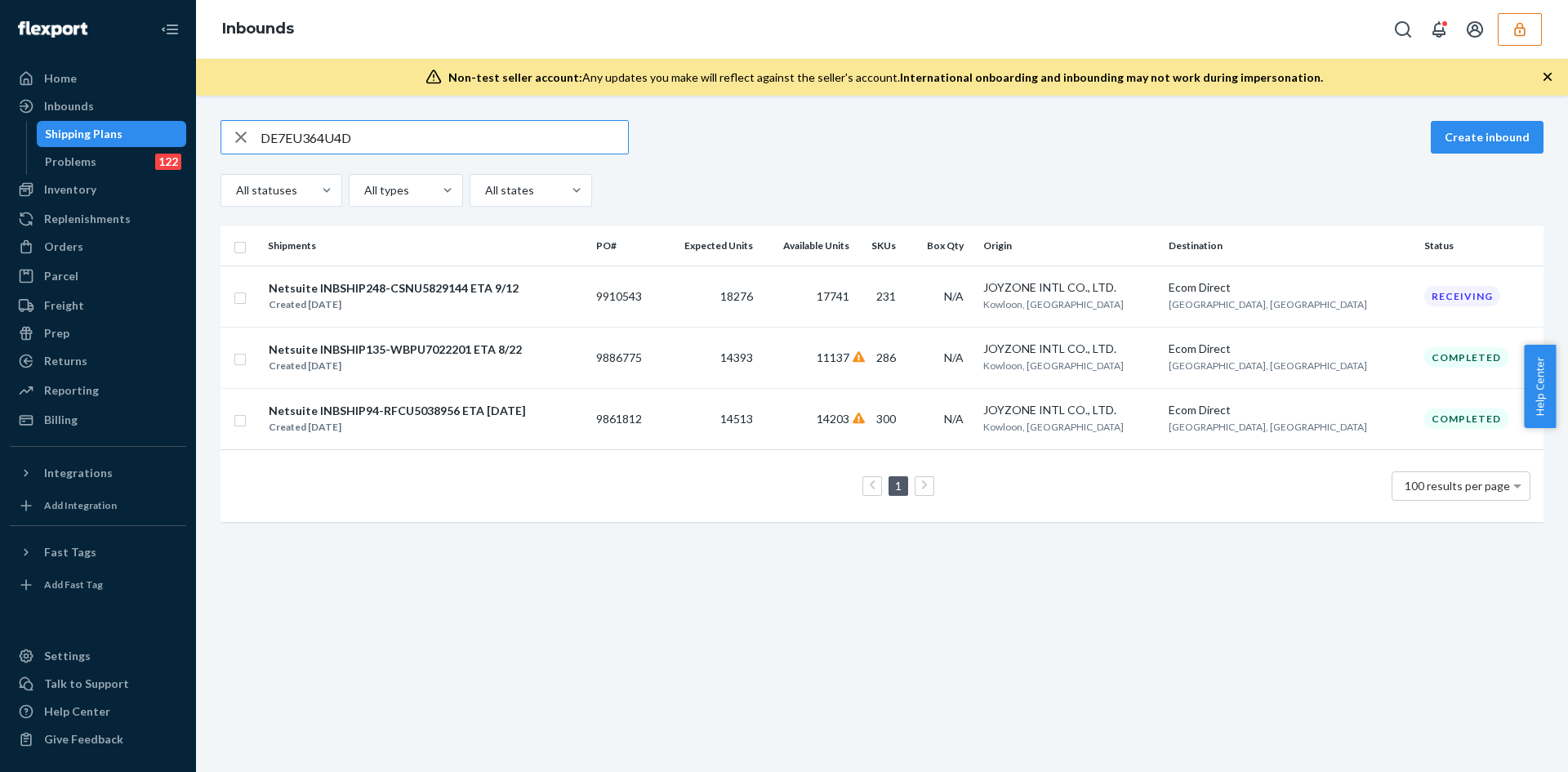
type input "DE7EU364U4D"
click at [581, 347] on div "Netsuite INBSHIP135-WBPU7022201 ETA 8/22 Created [DATE]" at bounding box center [426, 357] width 315 height 34
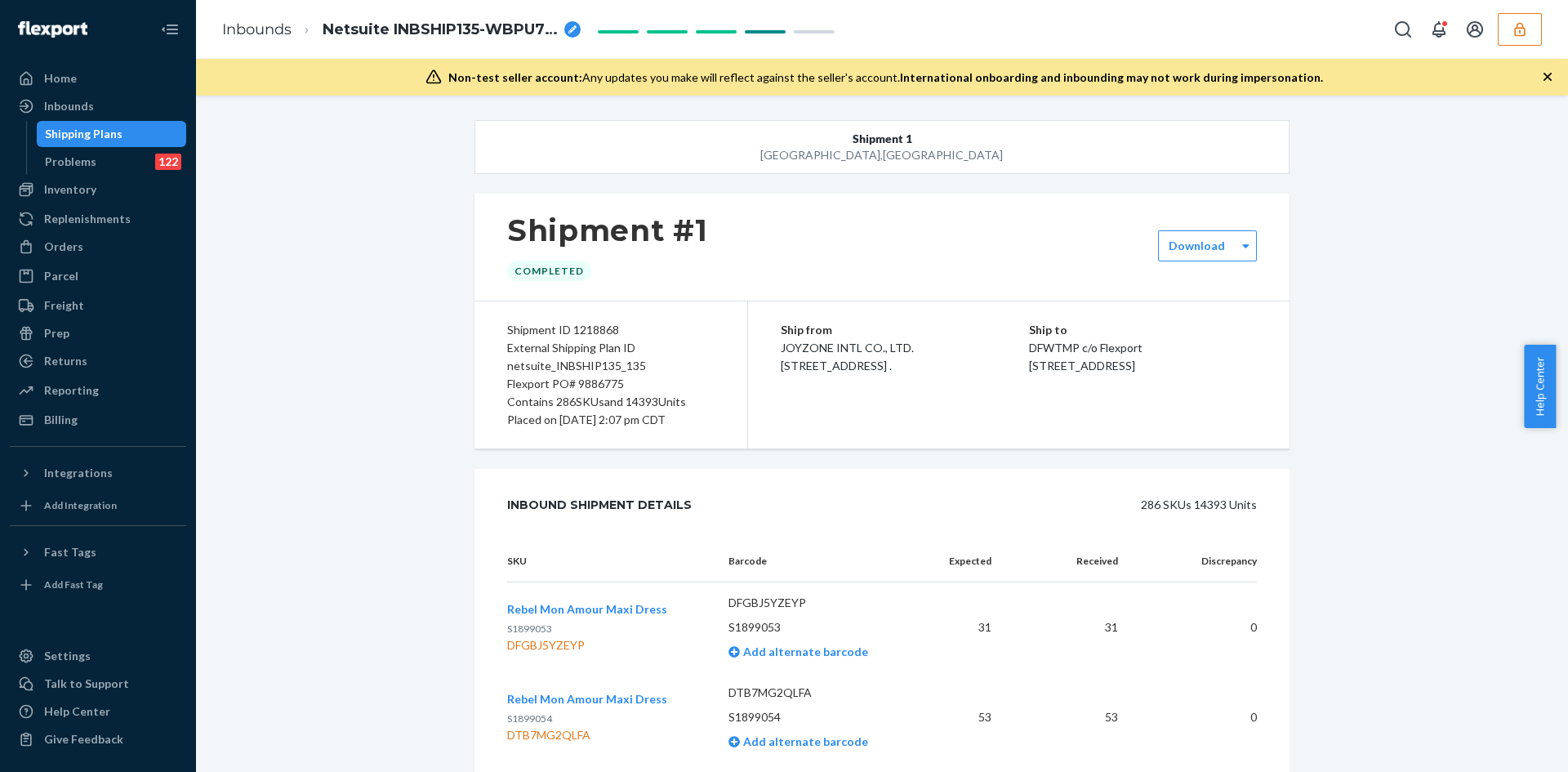
click at [1212, 31] on div "Inbounds Netsuite INBSHIP135-WBPU7022201 ETA 8/22" at bounding box center [881, 29] width 1372 height 59
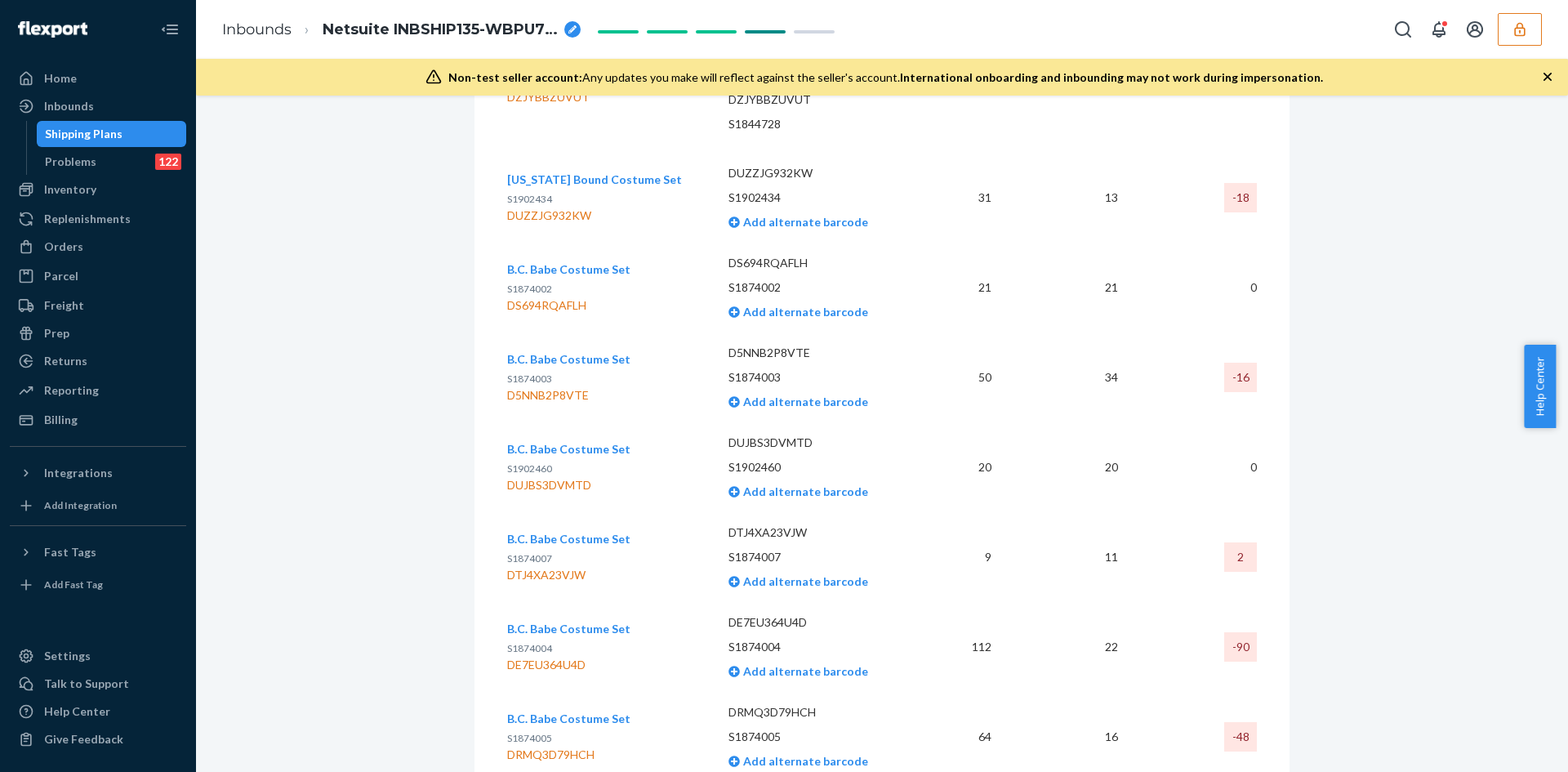
scroll to position [9668, 0]
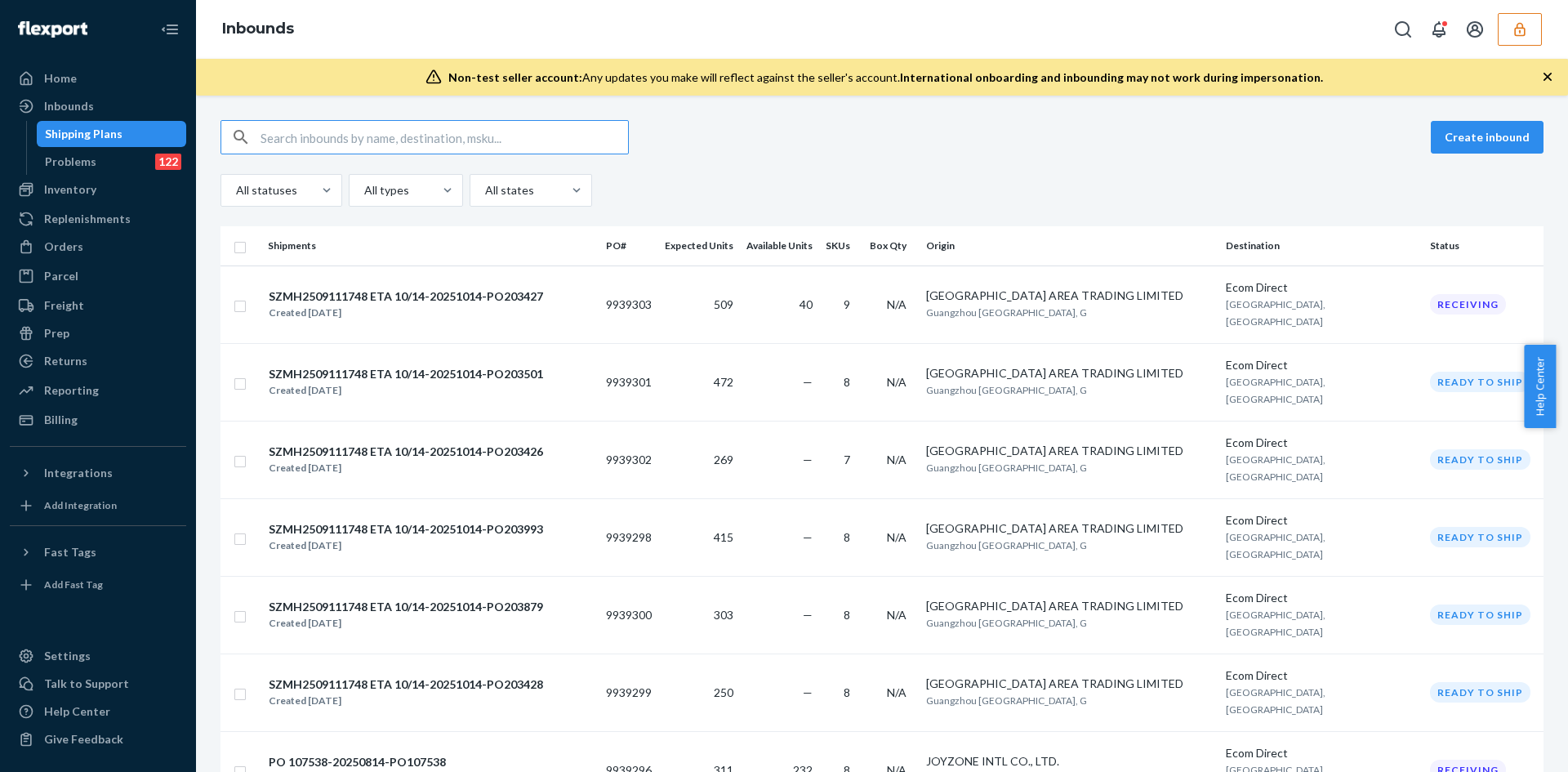
click at [366, 146] on input "text" at bounding box center [444, 137] width 368 height 32
paste input "9910543"
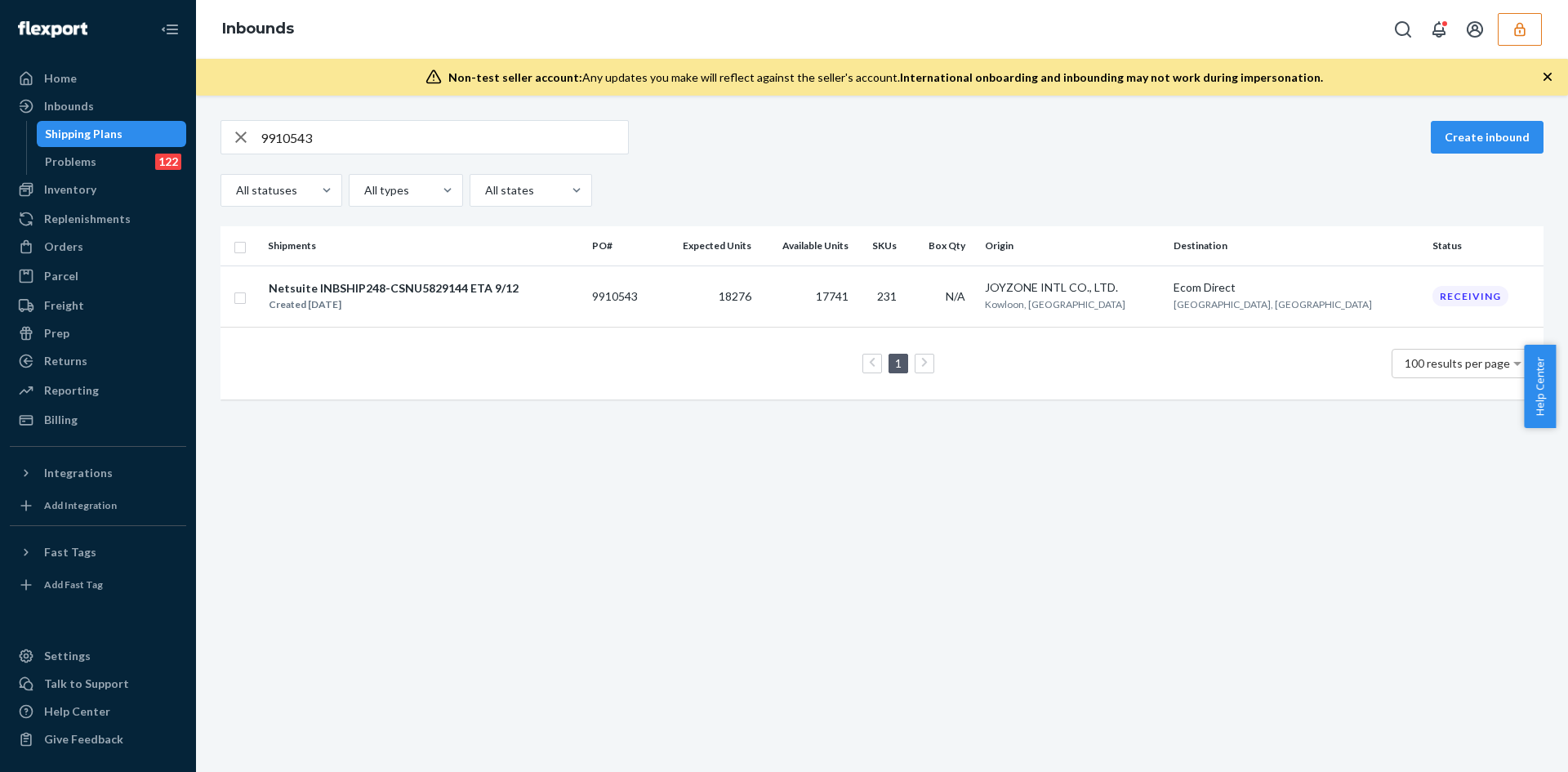
click at [384, 138] on input "9910543" at bounding box center [444, 137] width 368 height 32
paste input "DE7EU364U4D"
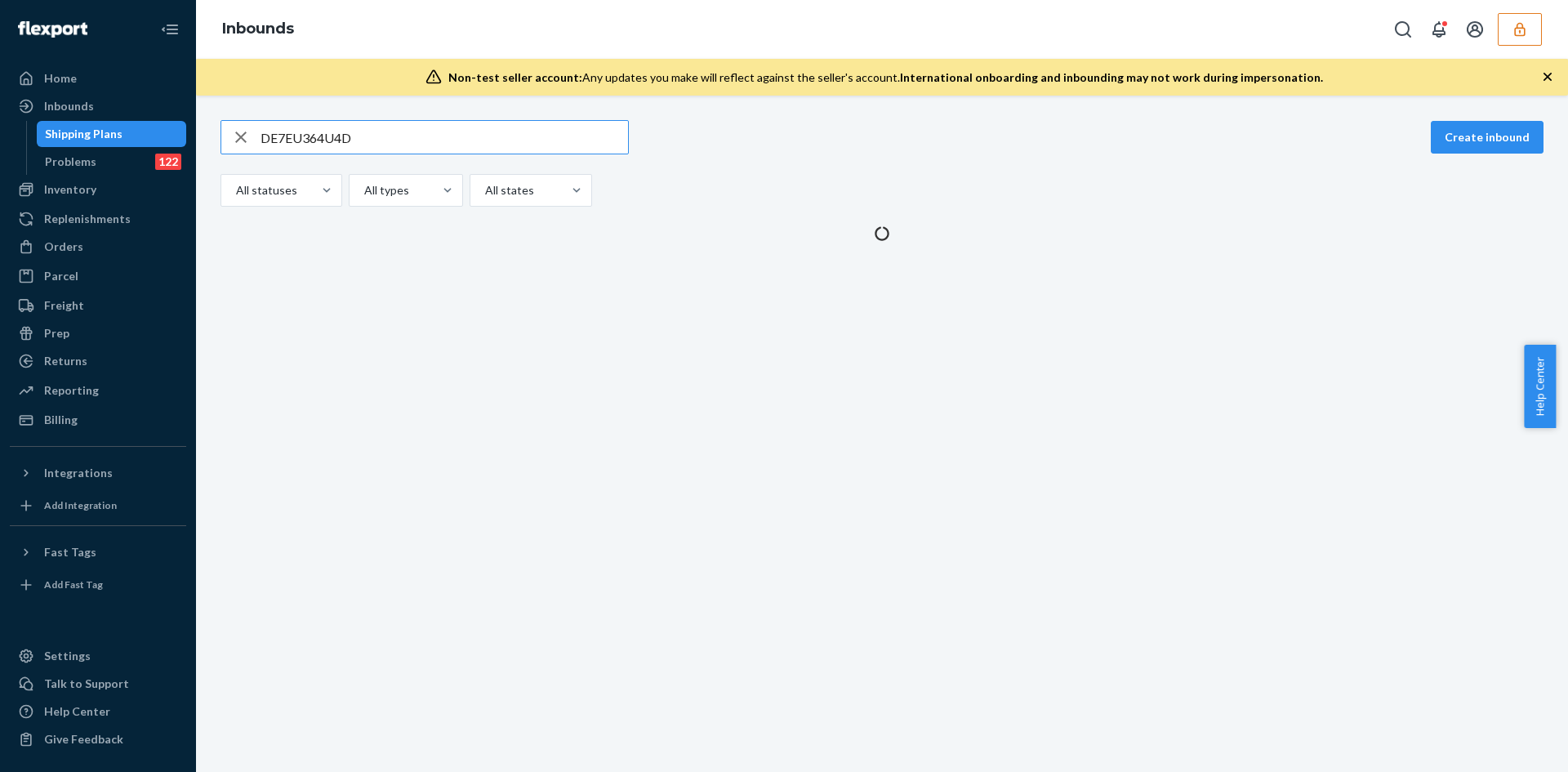
type input "DE7EU364U4D"
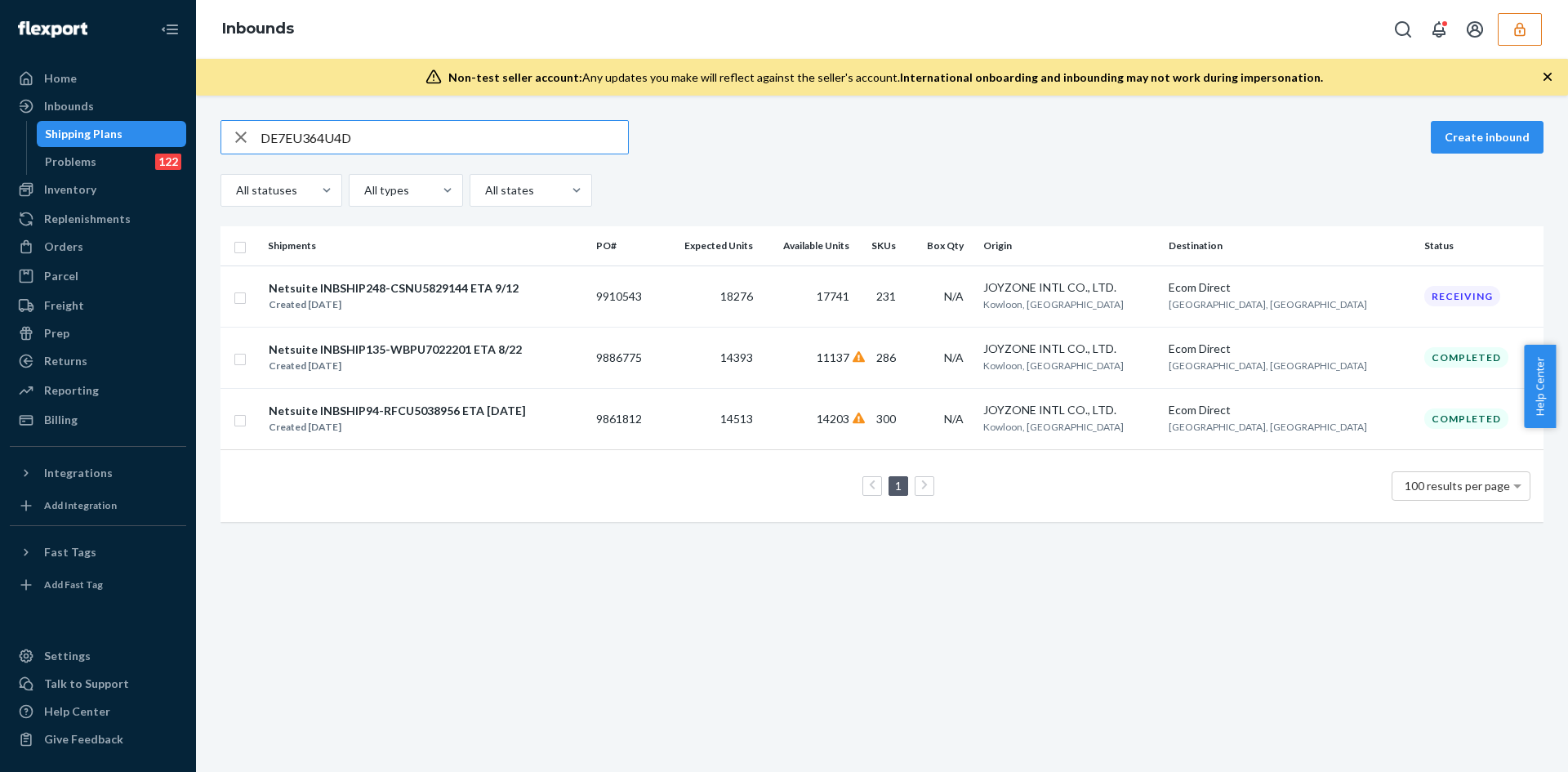
click at [855, 424] on td "14203" at bounding box center [808, 419] width 96 height 62
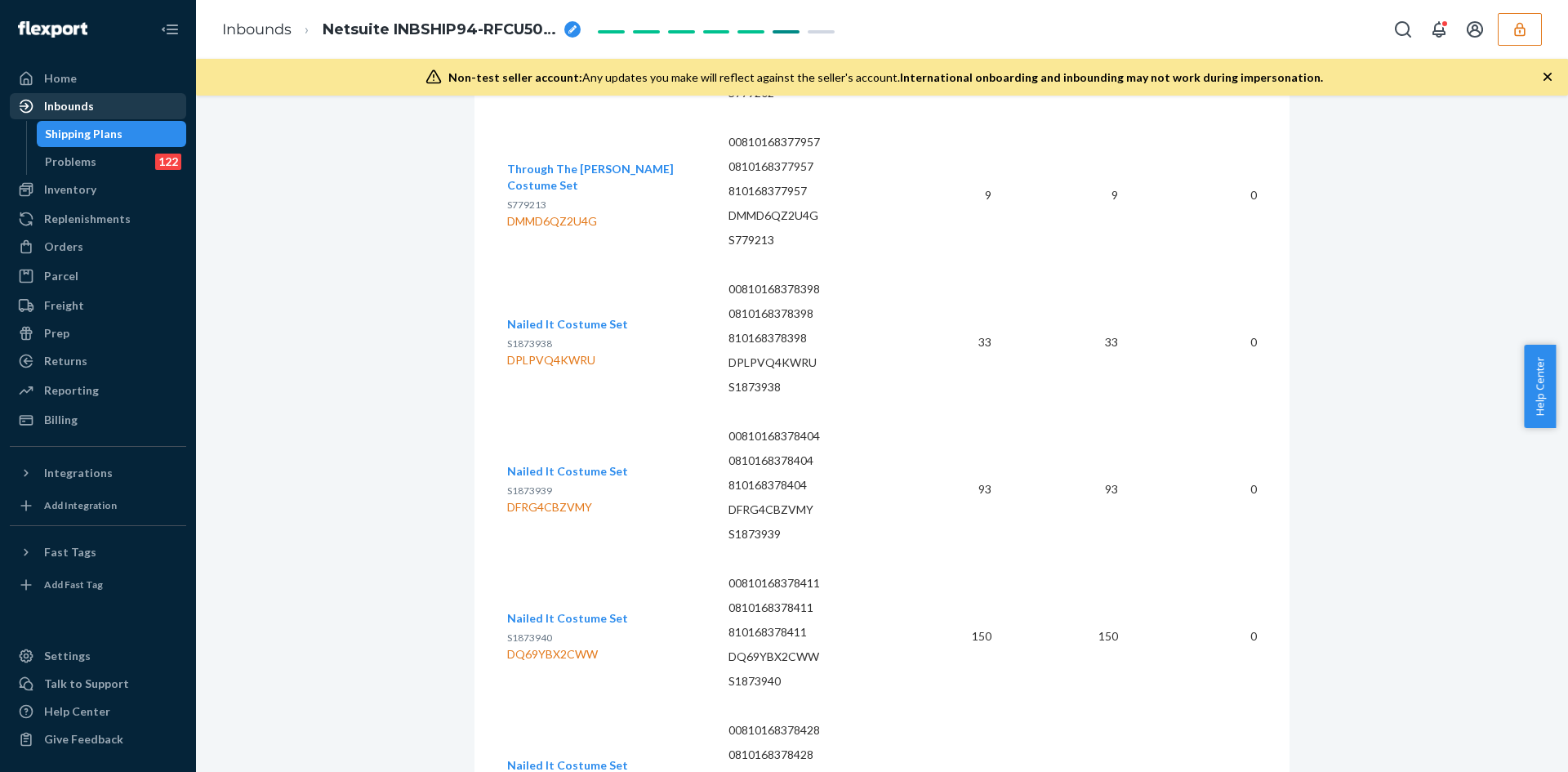
scroll to position [20752, 0]
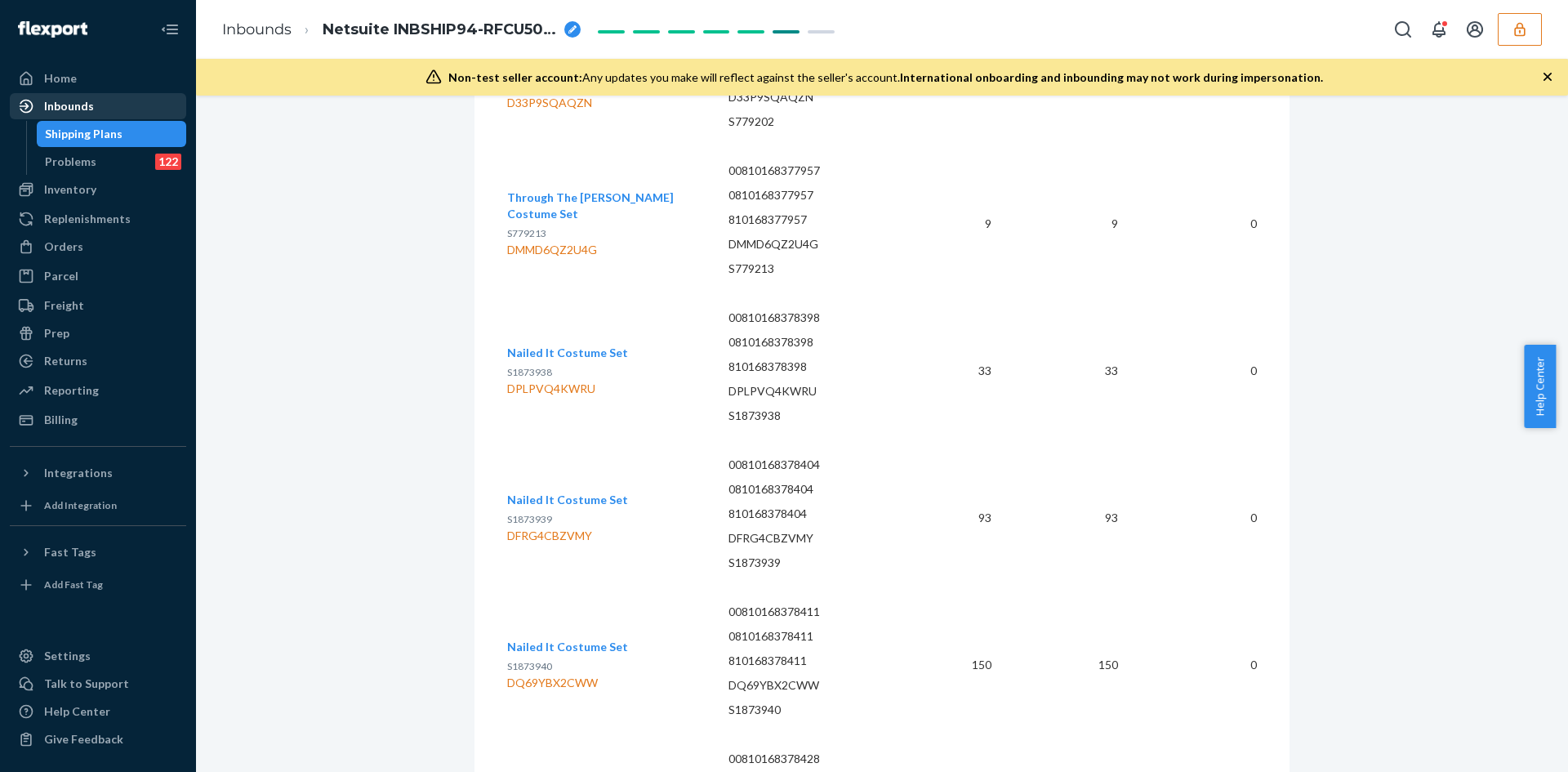
click at [84, 100] on div "Inbounds" at bounding box center [68, 106] width 50 height 17
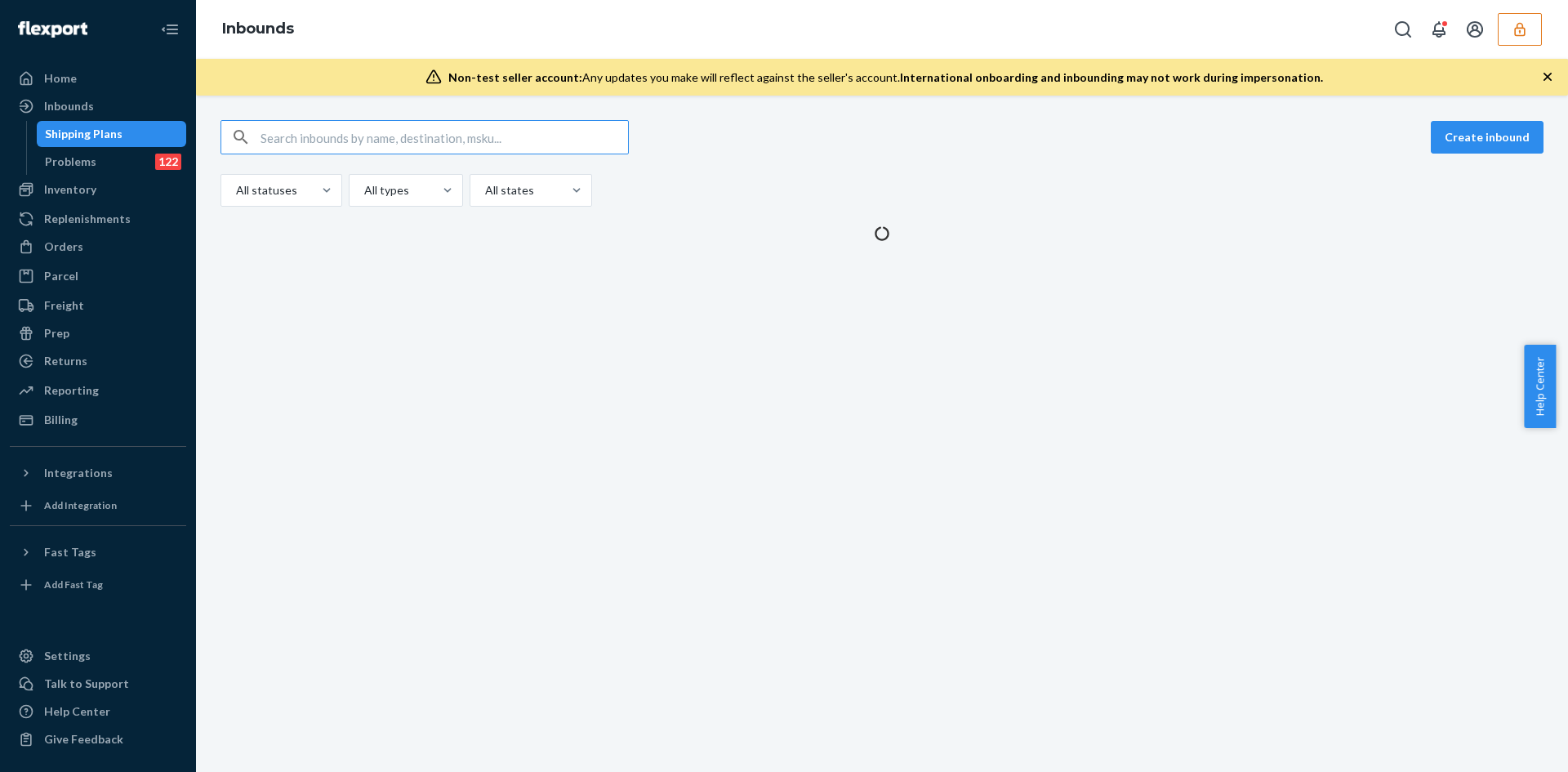
click at [300, 139] on input "text" at bounding box center [444, 137] width 368 height 32
type input "DRMQ3D79HCH"
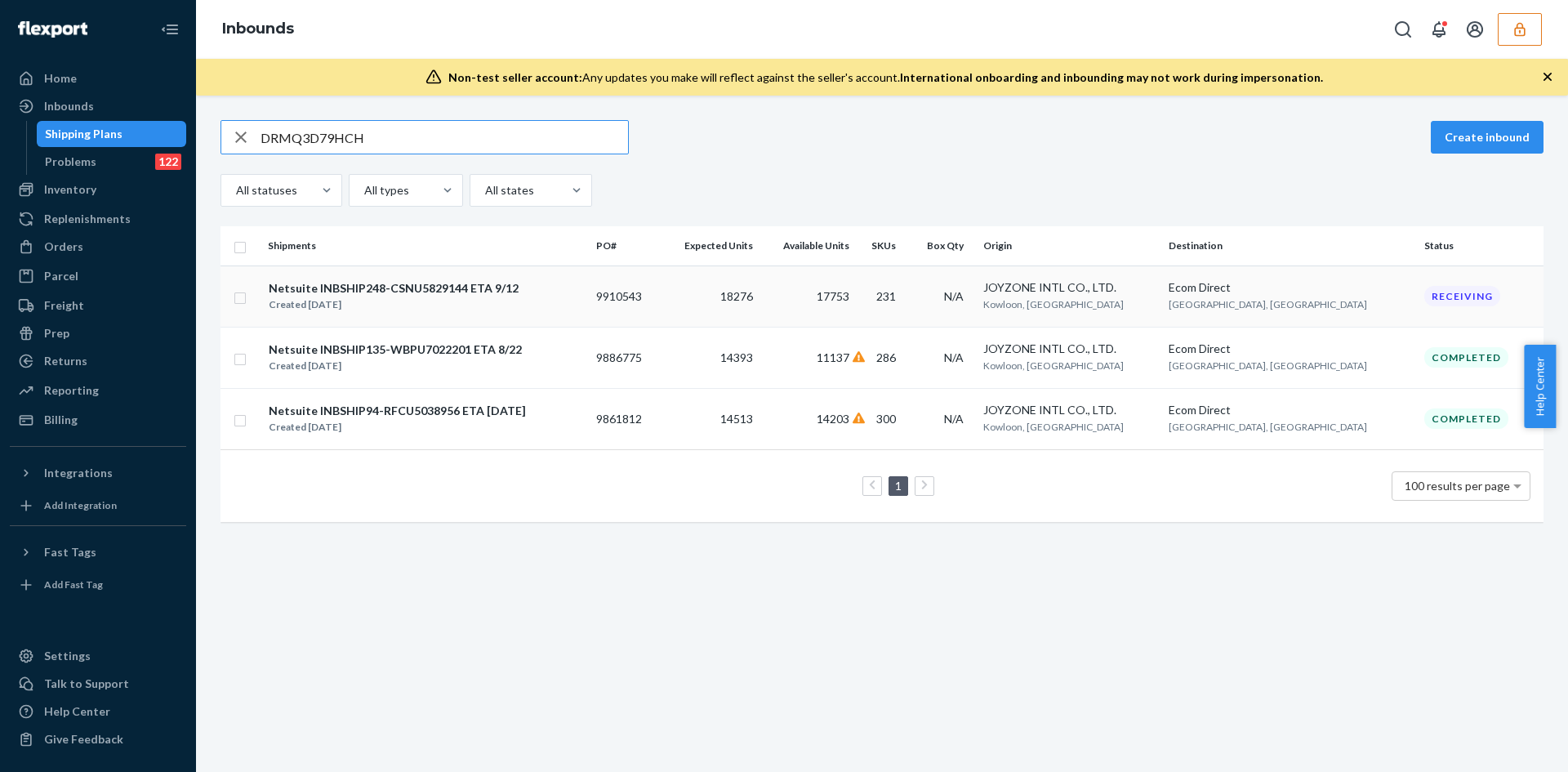
click at [583, 298] on div "Netsuite INBSHIP248-CSNU5829144 ETA 9/12 Created Aug 22, 2025" at bounding box center [426, 296] width 315 height 34
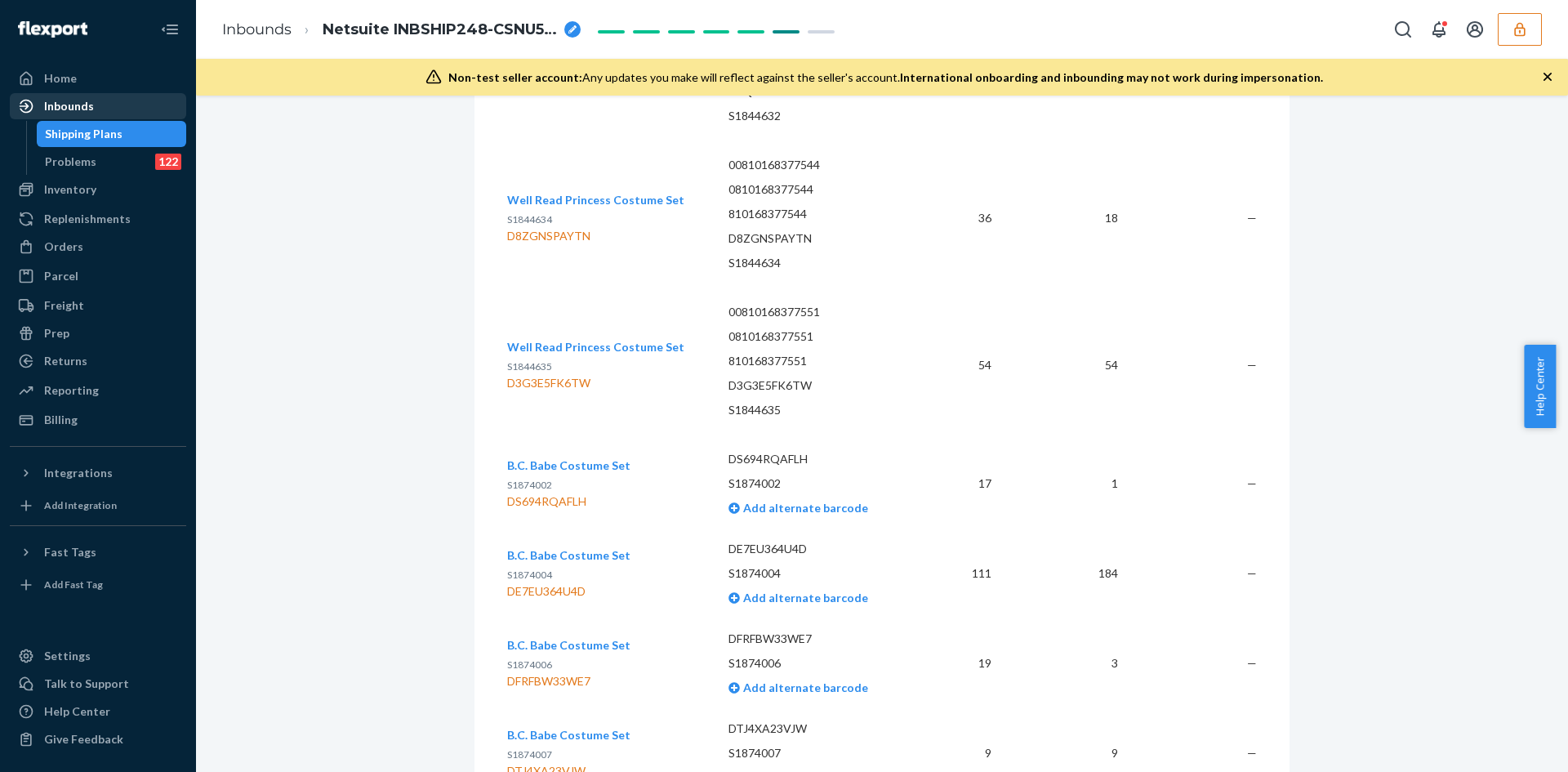
scroll to position [962, 0]
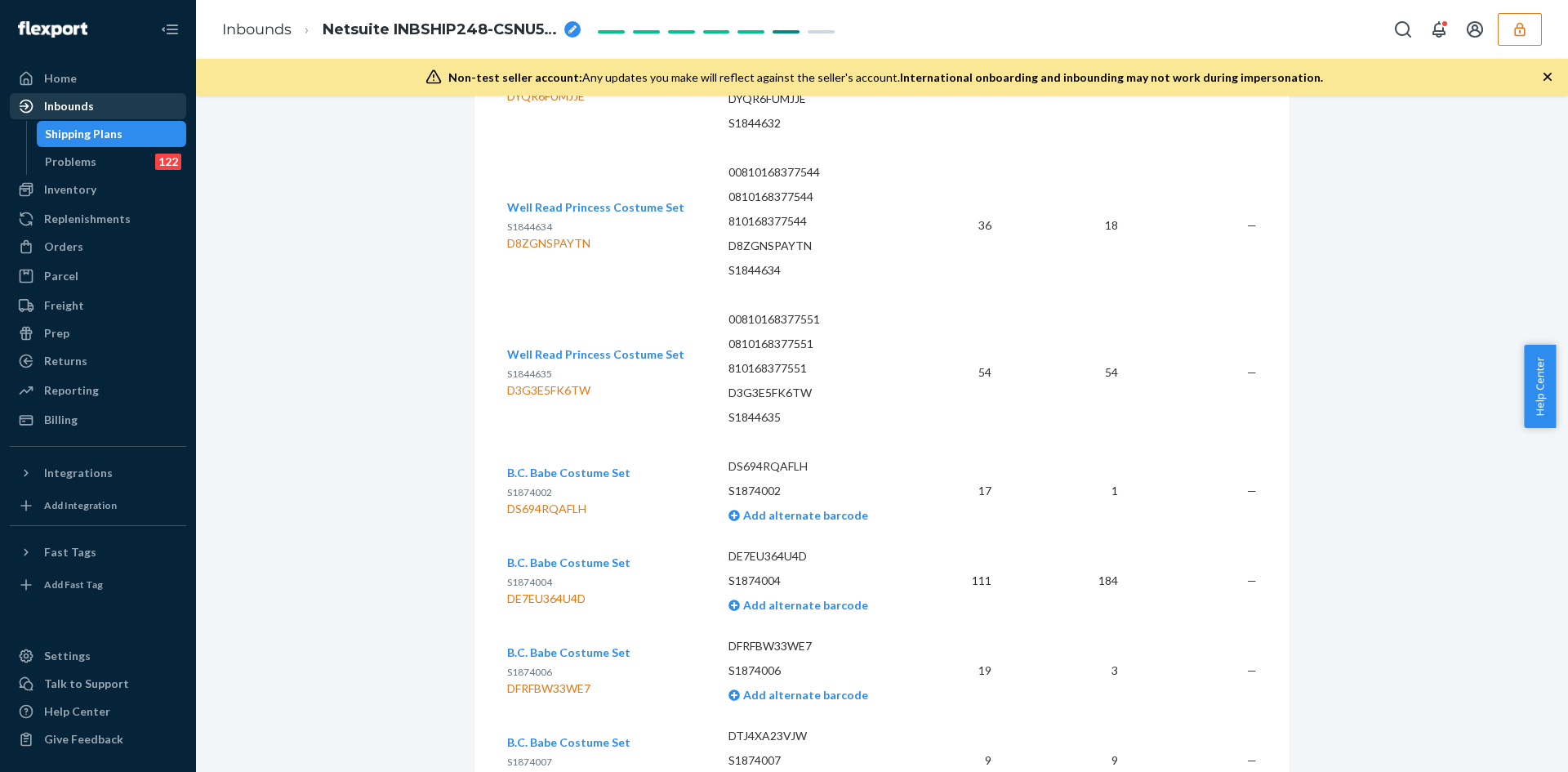
click at [54, 102] on div "Inbounds" at bounding box center [68, 106] width 50 height 17
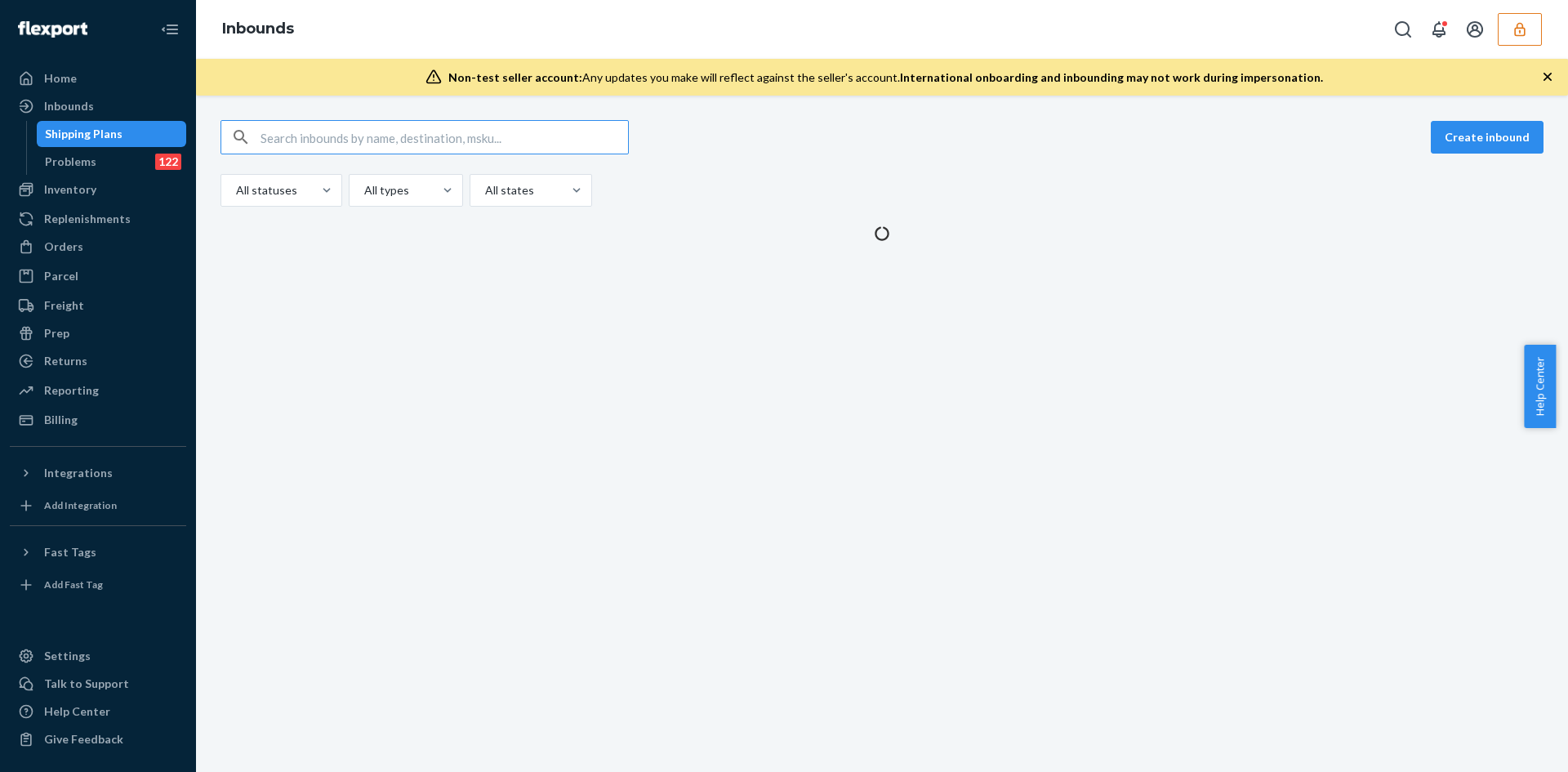
click at [314, 140] on input "text" at bounding box center [444, 137] width 368 height 32
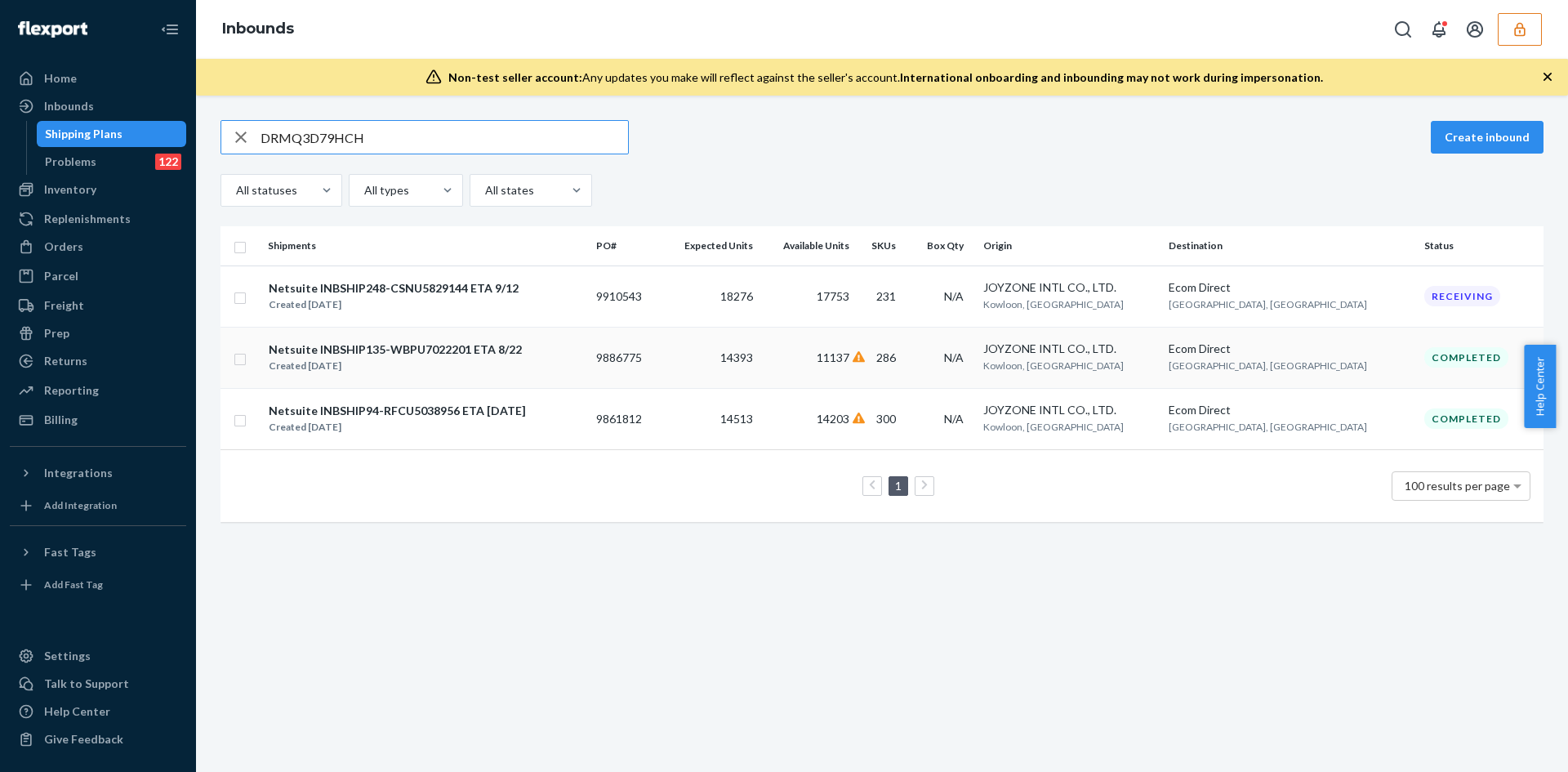
type input "DRMQ3D79HCH"
click at [731, 365] on td "14393" at bounding box center [710, 357] width 99 height 62
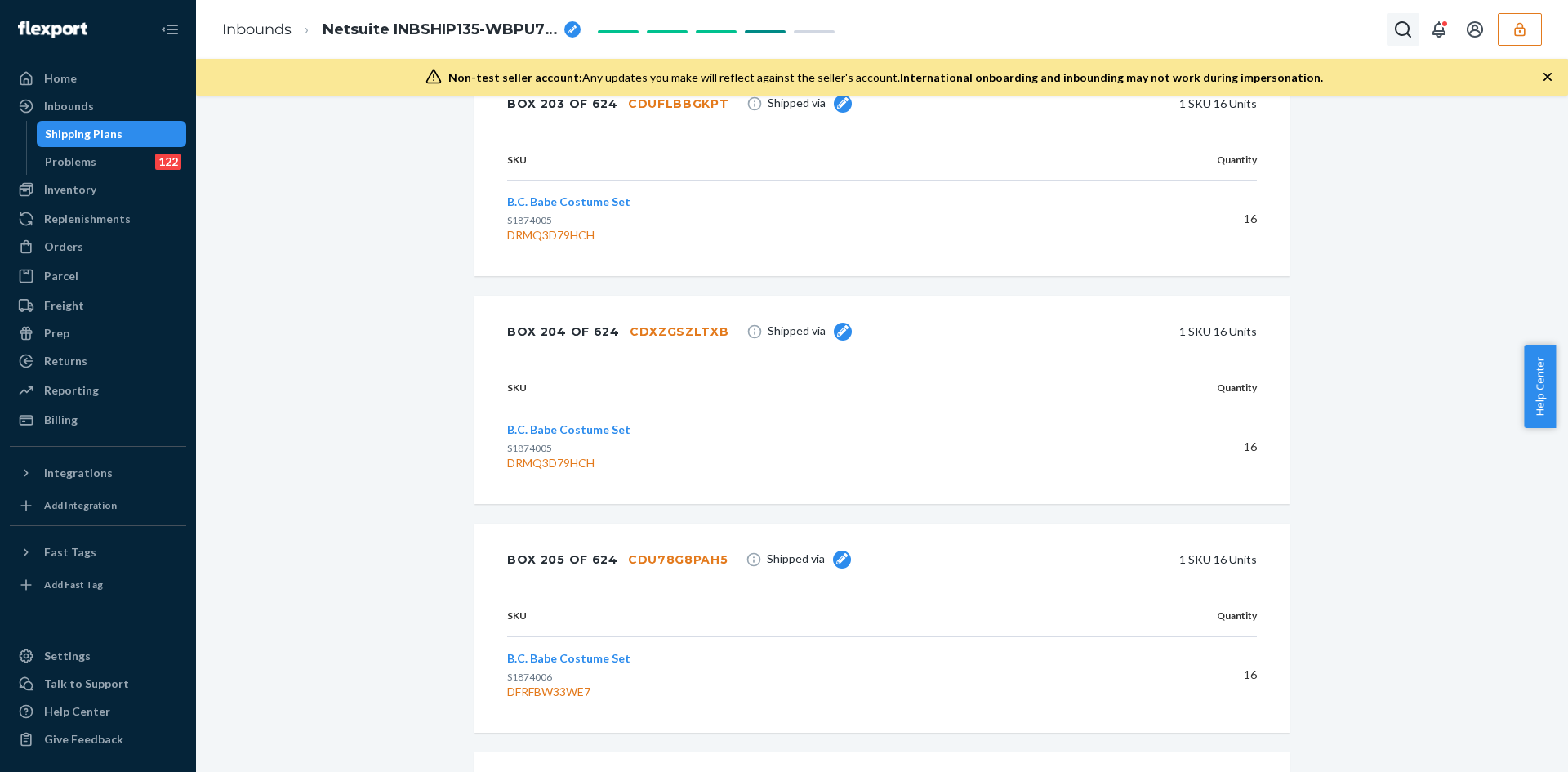
scroll to position [10046, 0]
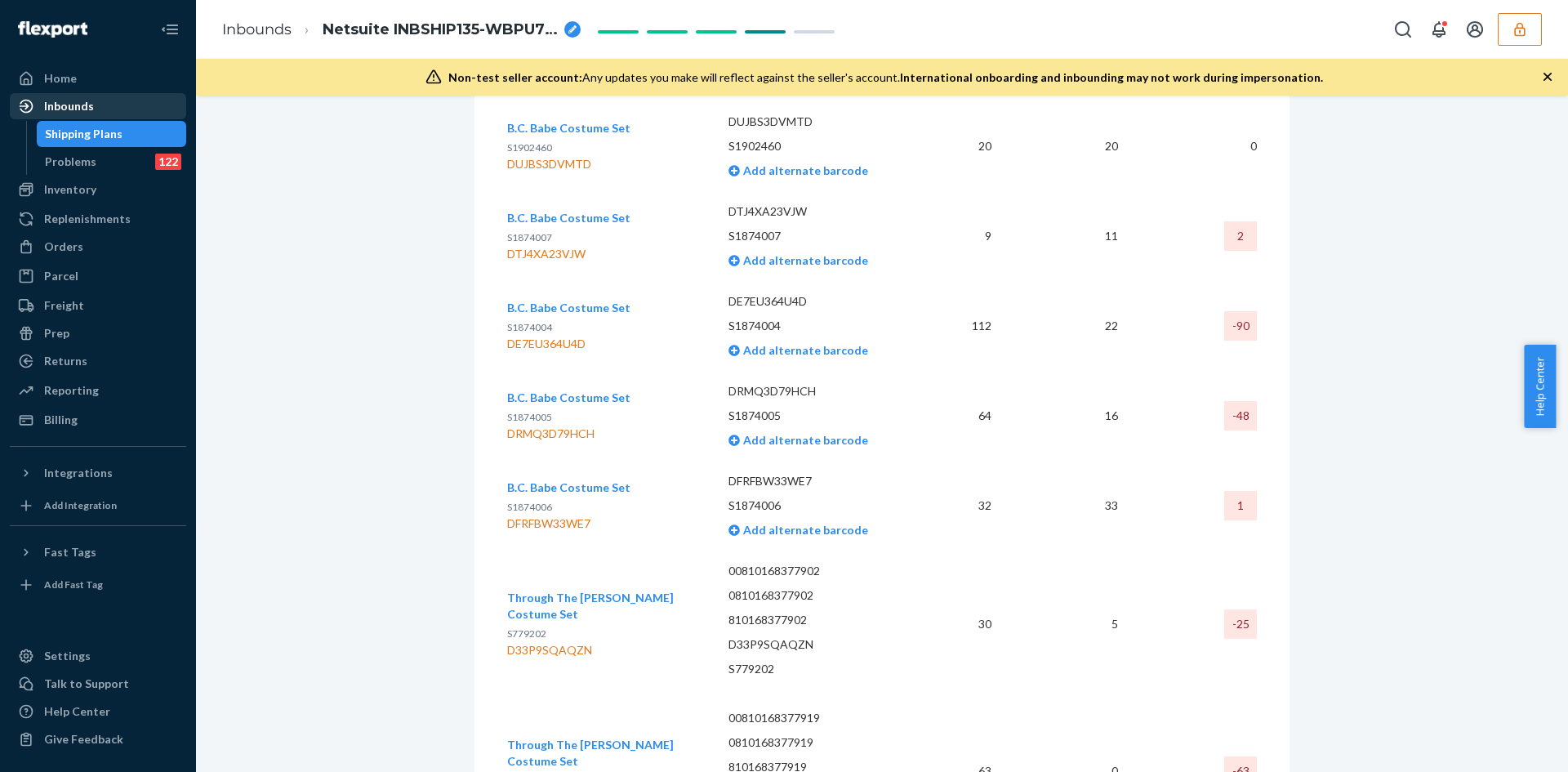
click at [84, 102] on div "Inbounds" at bounding box center [68, 106] width 50 height 17
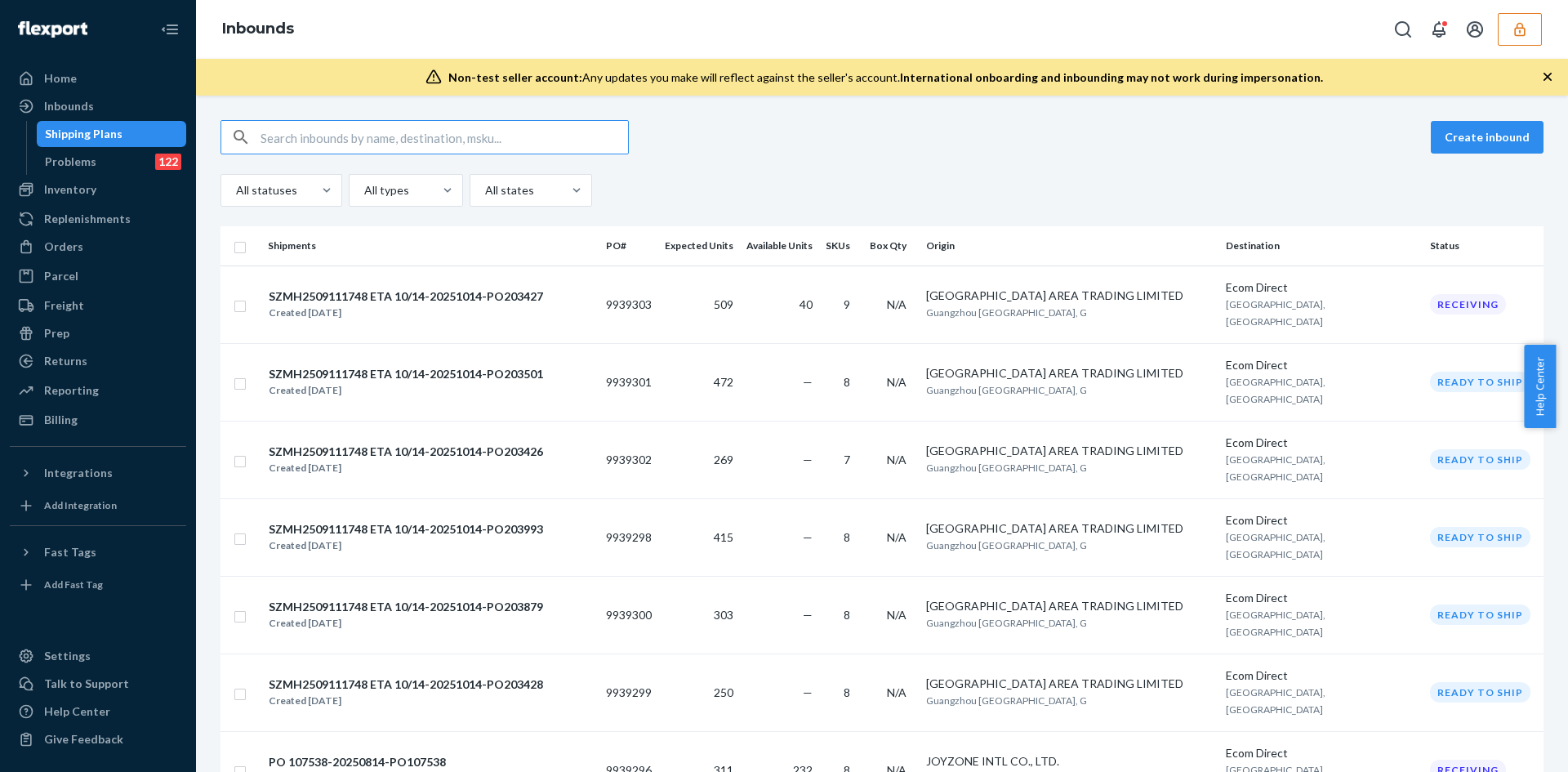
click at [313, 134] on input "text" at bounding box center [444, 137] width 368 height 32
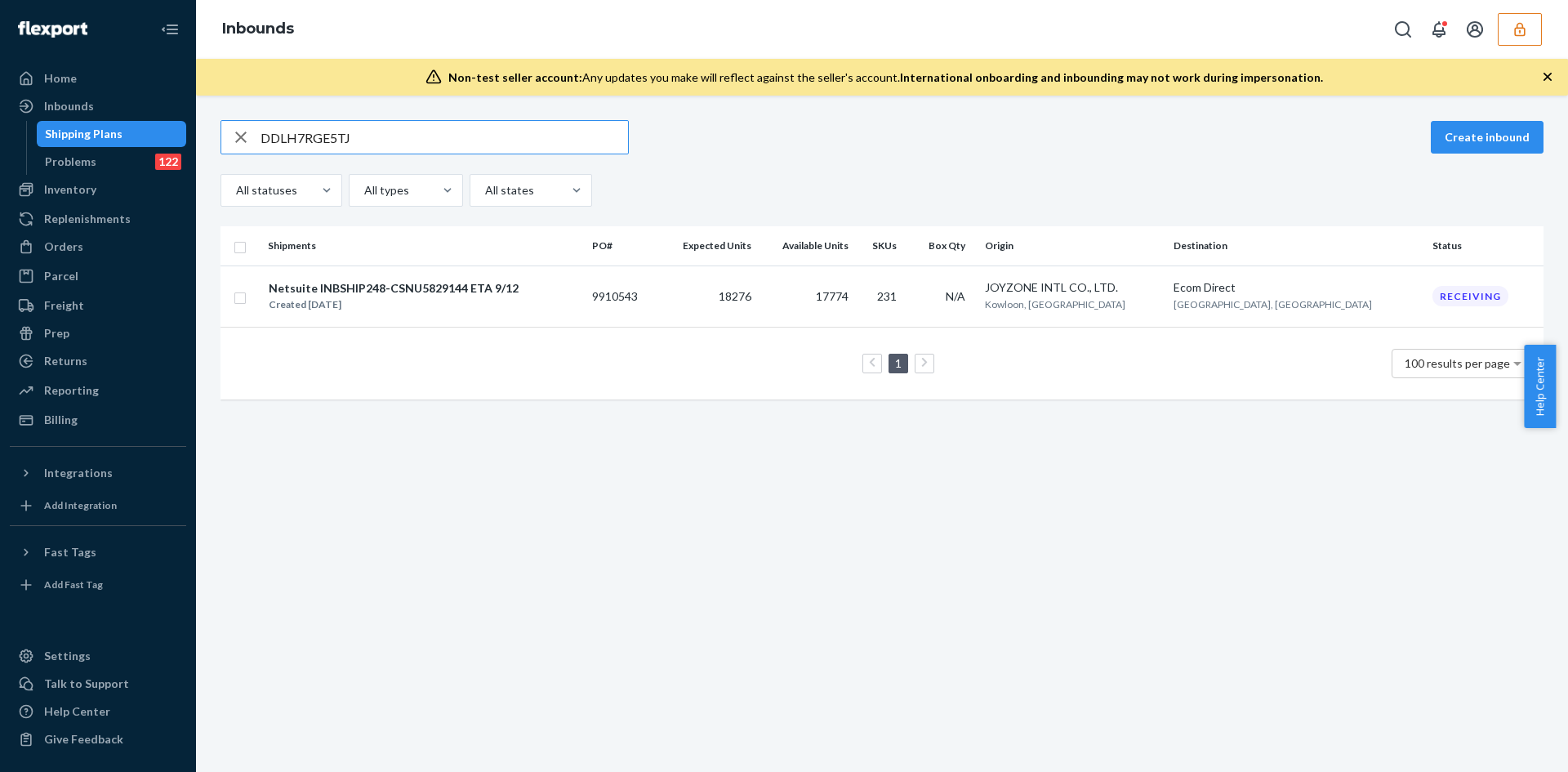
drag, startPoint x: 402, startPoint y: 131, endPoint x: 263, endPoint y: 152, distance: 140.6
click at [263, 152] on input "DDLH7RGE5TJ" at bounding box center [444, 137] width 368 height 32
paste input "CEJV8FRCND"
drag, startPoint x: 321, startPoint y: 141, endPoint x: 223, endPoint y: 144, distance: 98.0
click at [223, 144] on div "DCEJV8FRCND" at bounding box center [425, 137] width 407 height 32
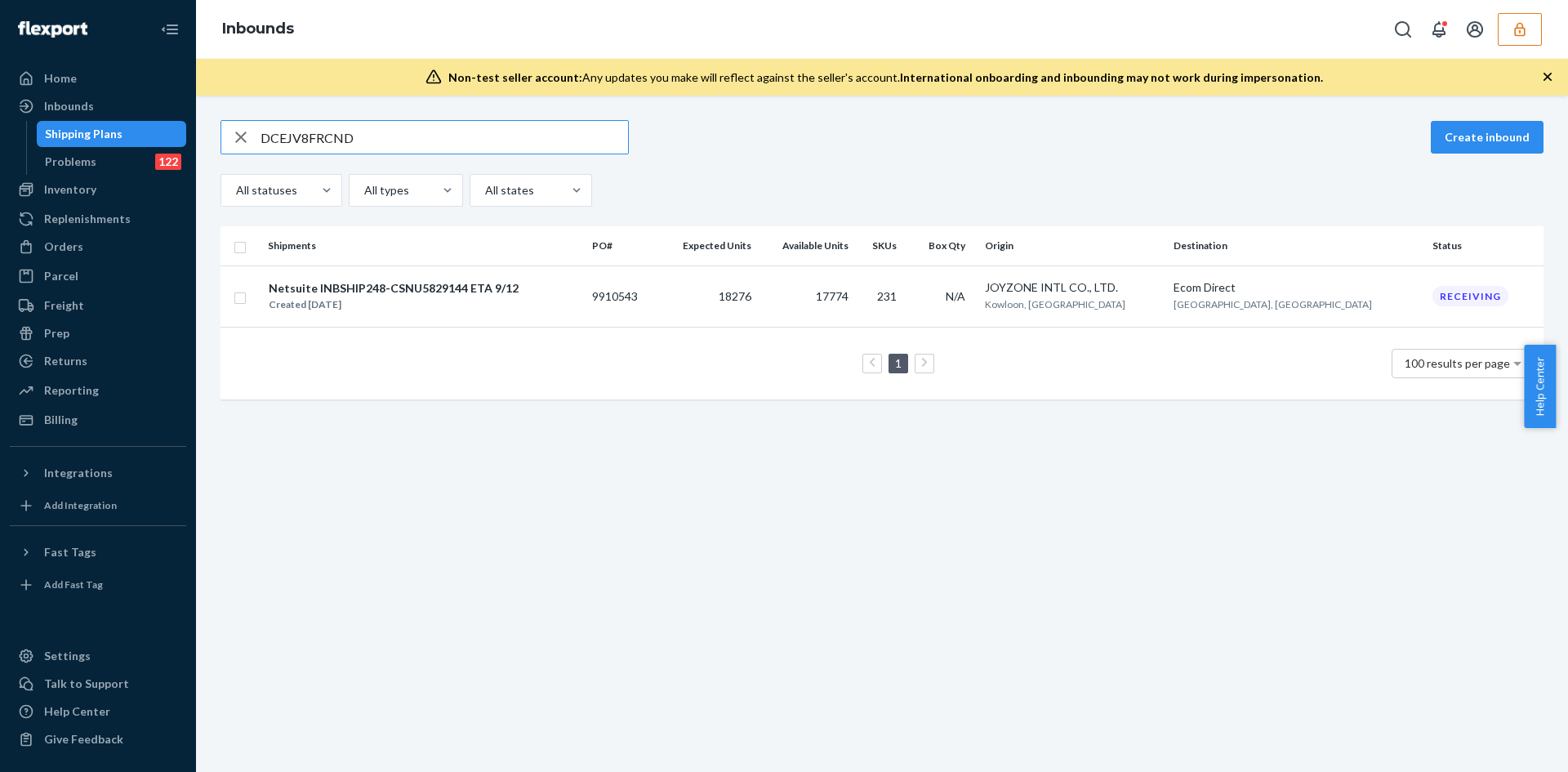
paste input "KWS4BCHASX"
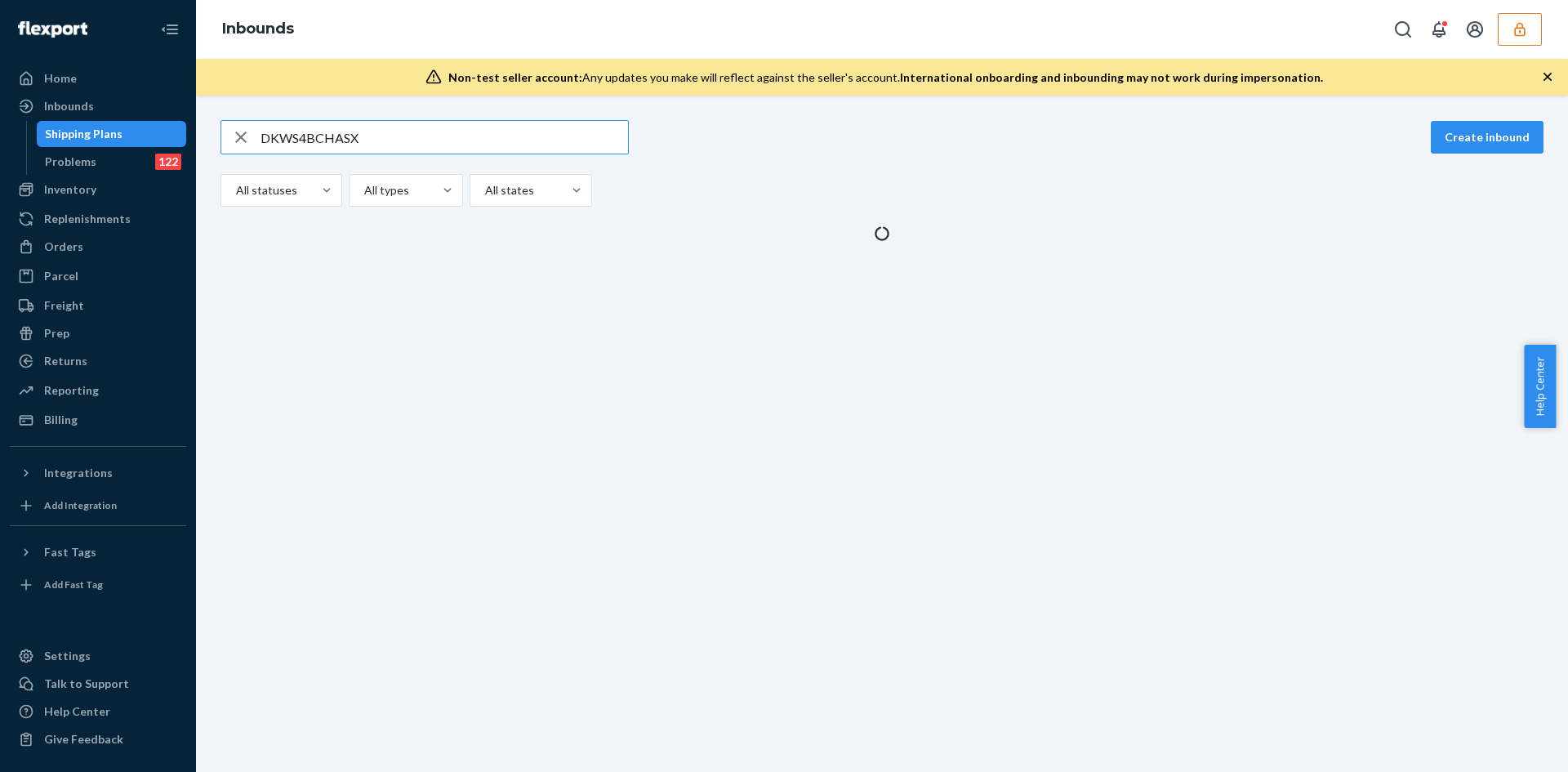
type input "DKWS4BCHASX"
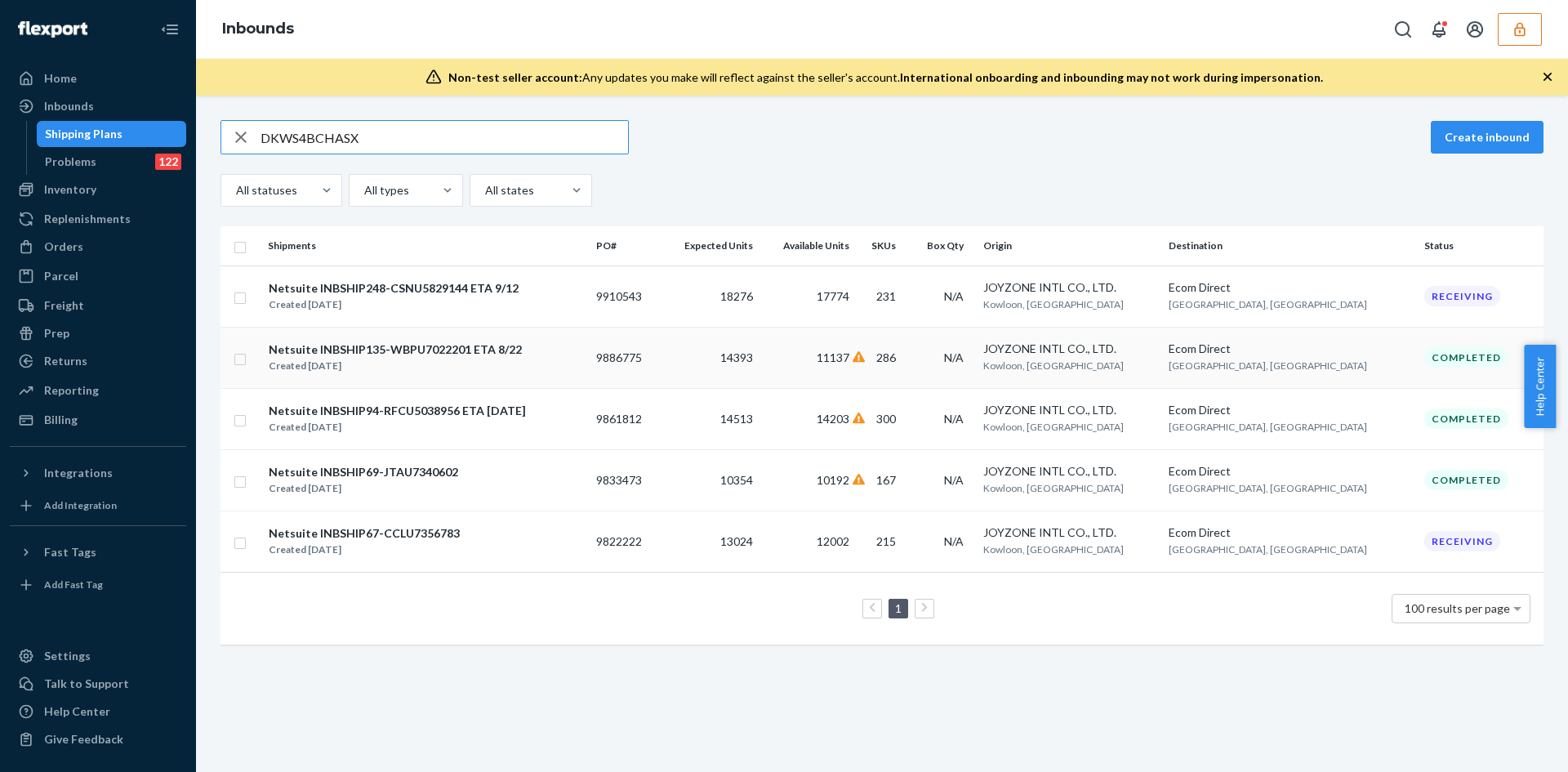
click at [583, 360] on div "Netsuite INBSHIP135-WBPU7022201 ETA 8/22 Created Aug 4, 2025" at bounding box center [426, 357] width 315 height 34
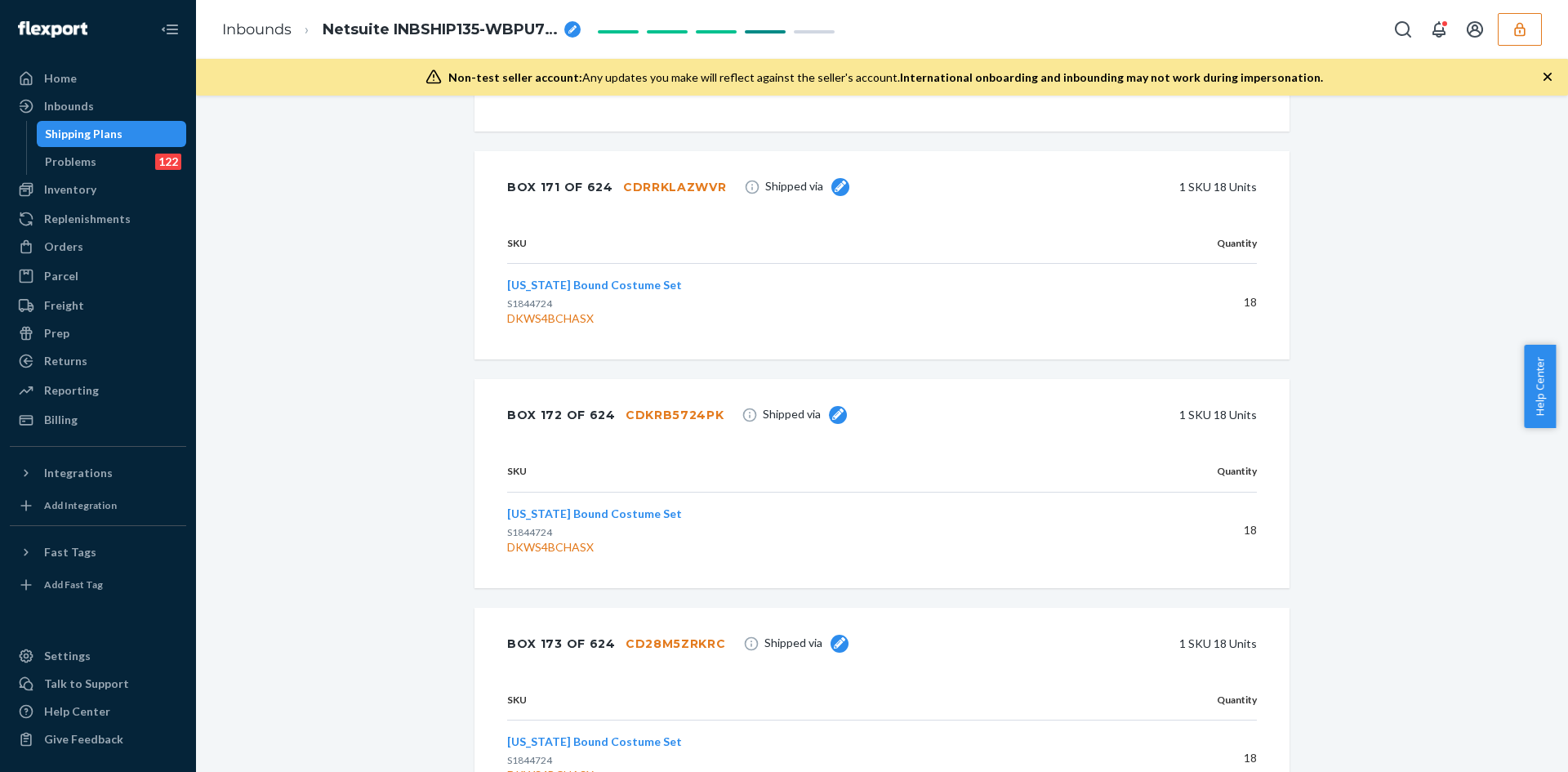
scroll to position [77594, 0]
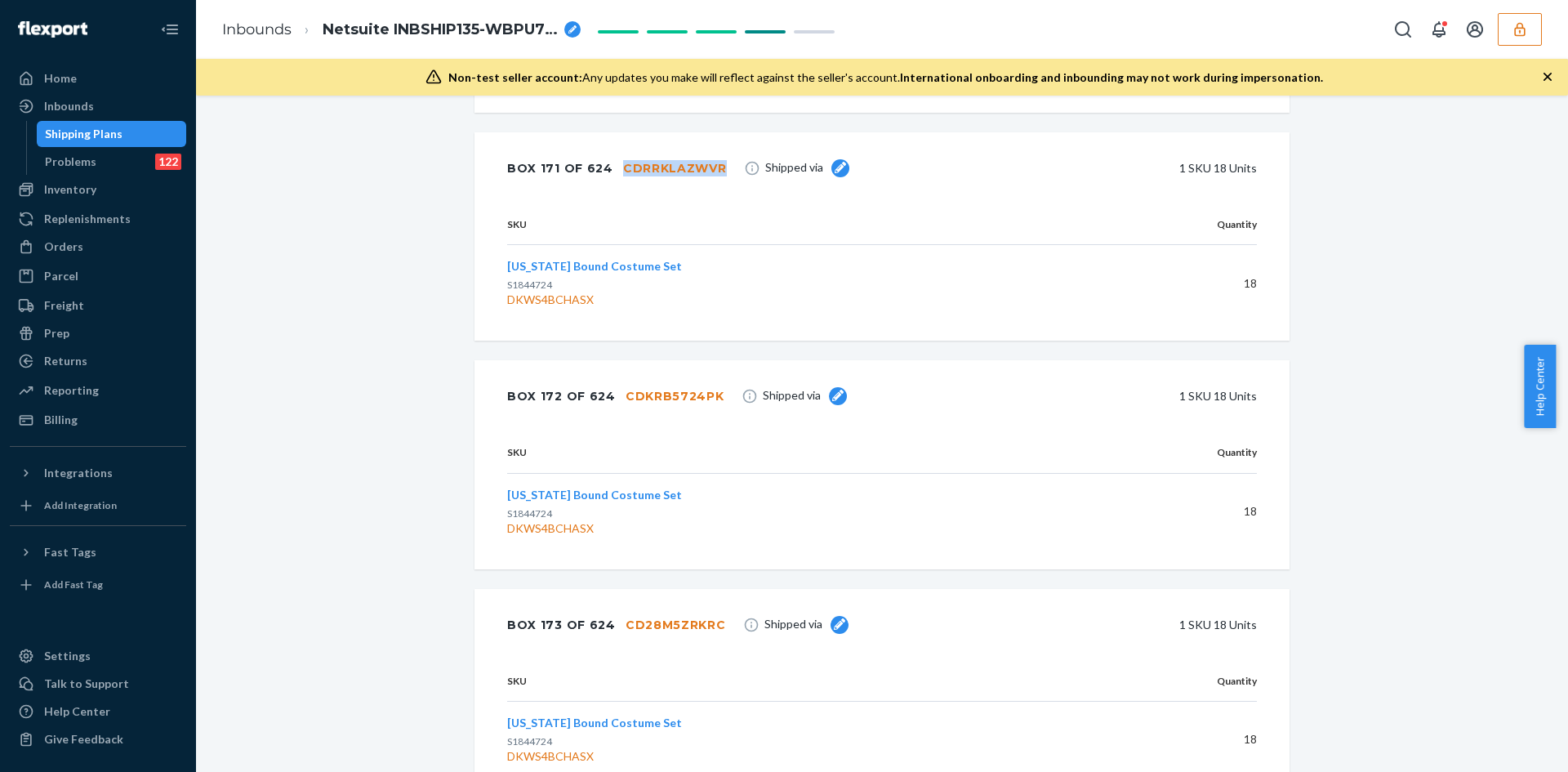
drag, startPoint x: 717, startPoint y: 139, endPoint x: 738, endPoint y: 153, distance: 25.2
click at [738, 153] on div "Box 171 of 624 CDRRKLAZWVR Shipped via 1 SKU 18 Units" at bounding box center [881, 167] width 815 height 71
